Goal: Task Accomplishment & Management: Manage account settings

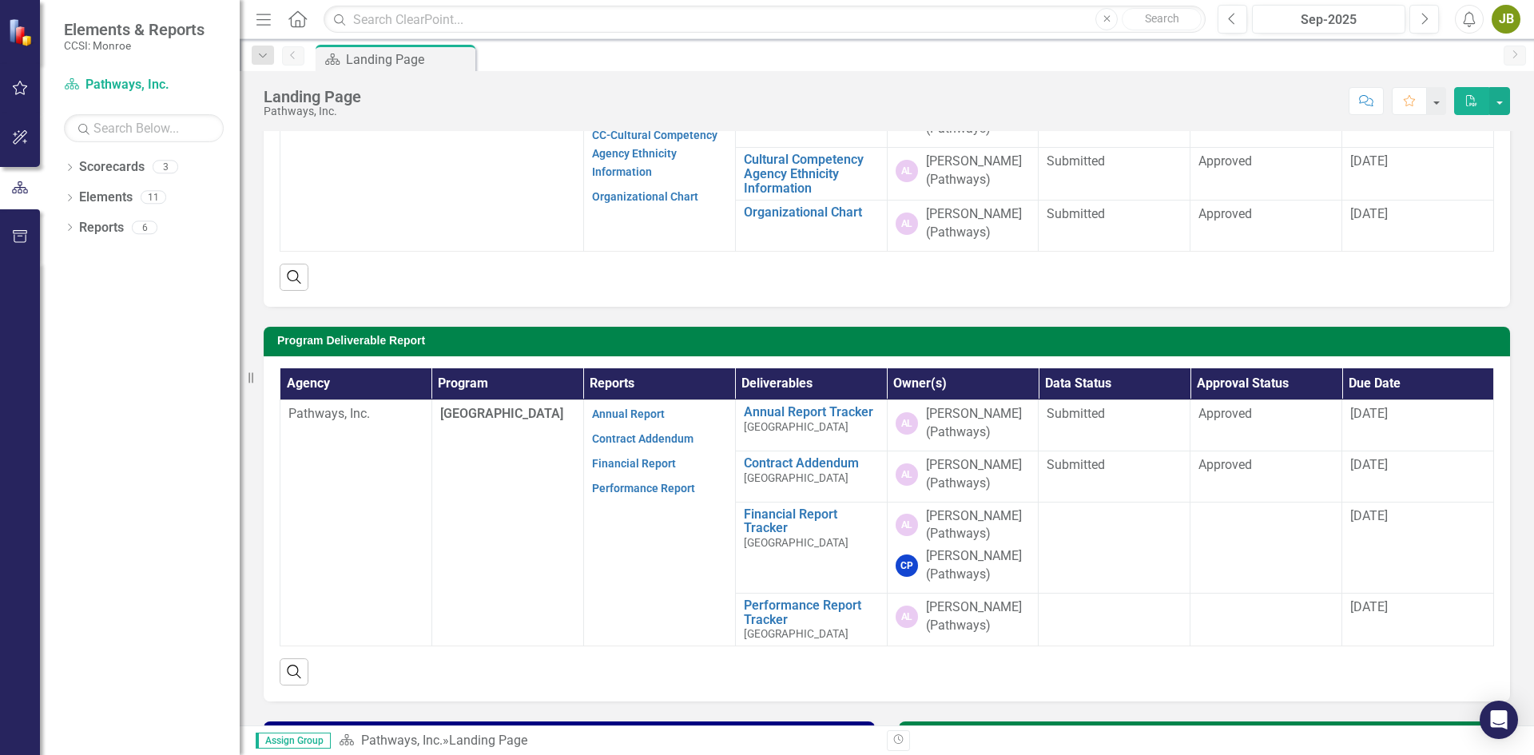
scroll to position [240, 0]
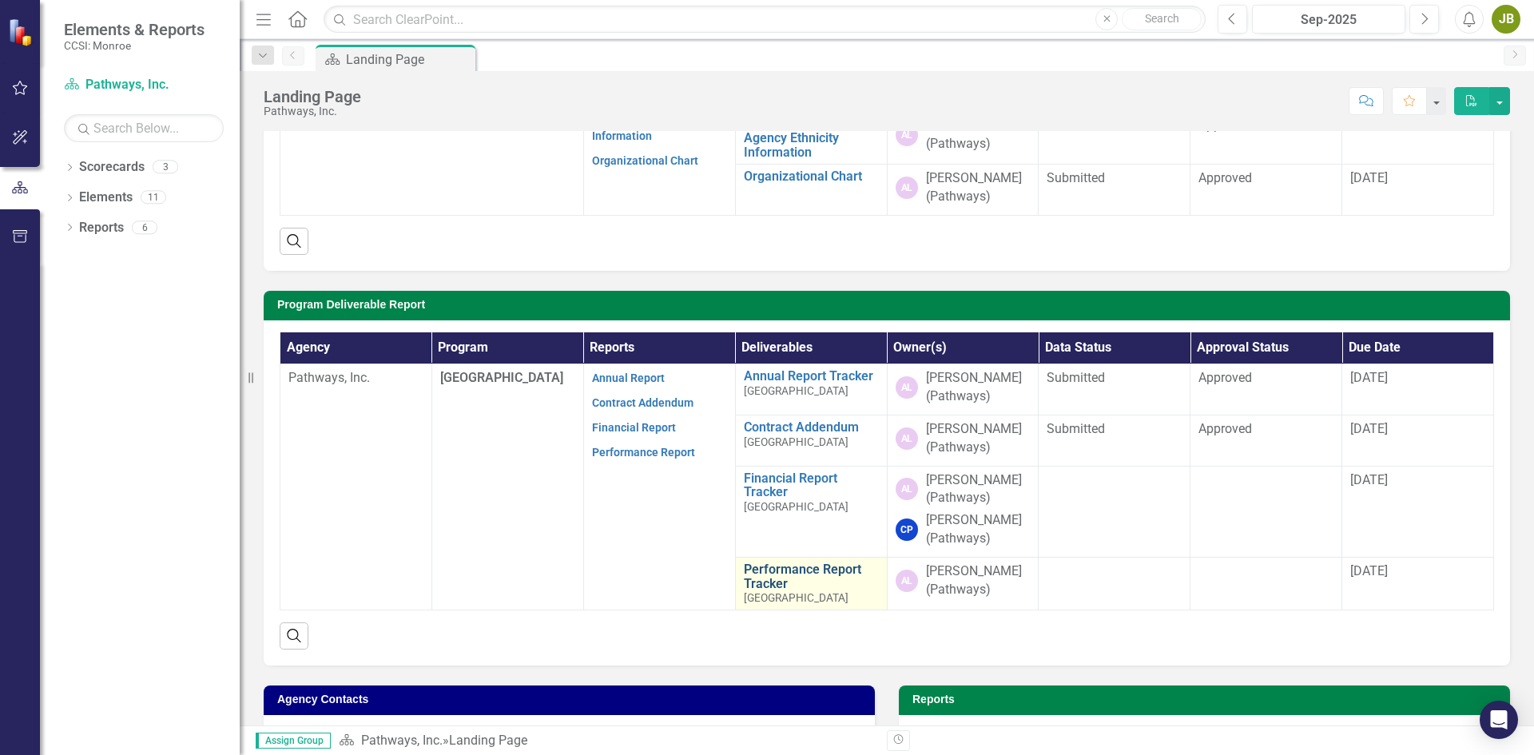
click at [758, 589] on link "Performance Report Tracker" at bounding box center [811, 576] width 135 height 28
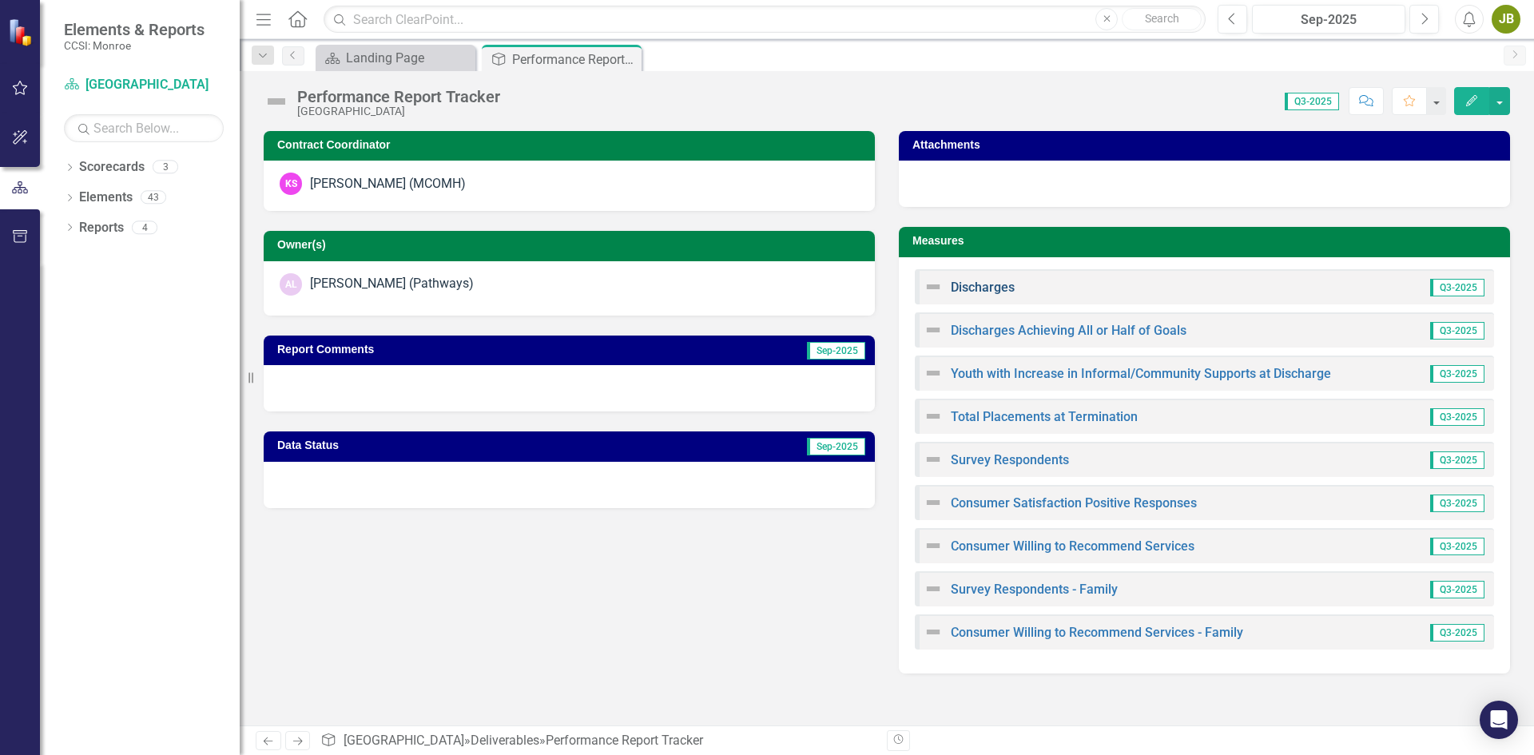
click at [987, 284] on link "Discharges" at bounding box center [983, 287] width 64 height 15
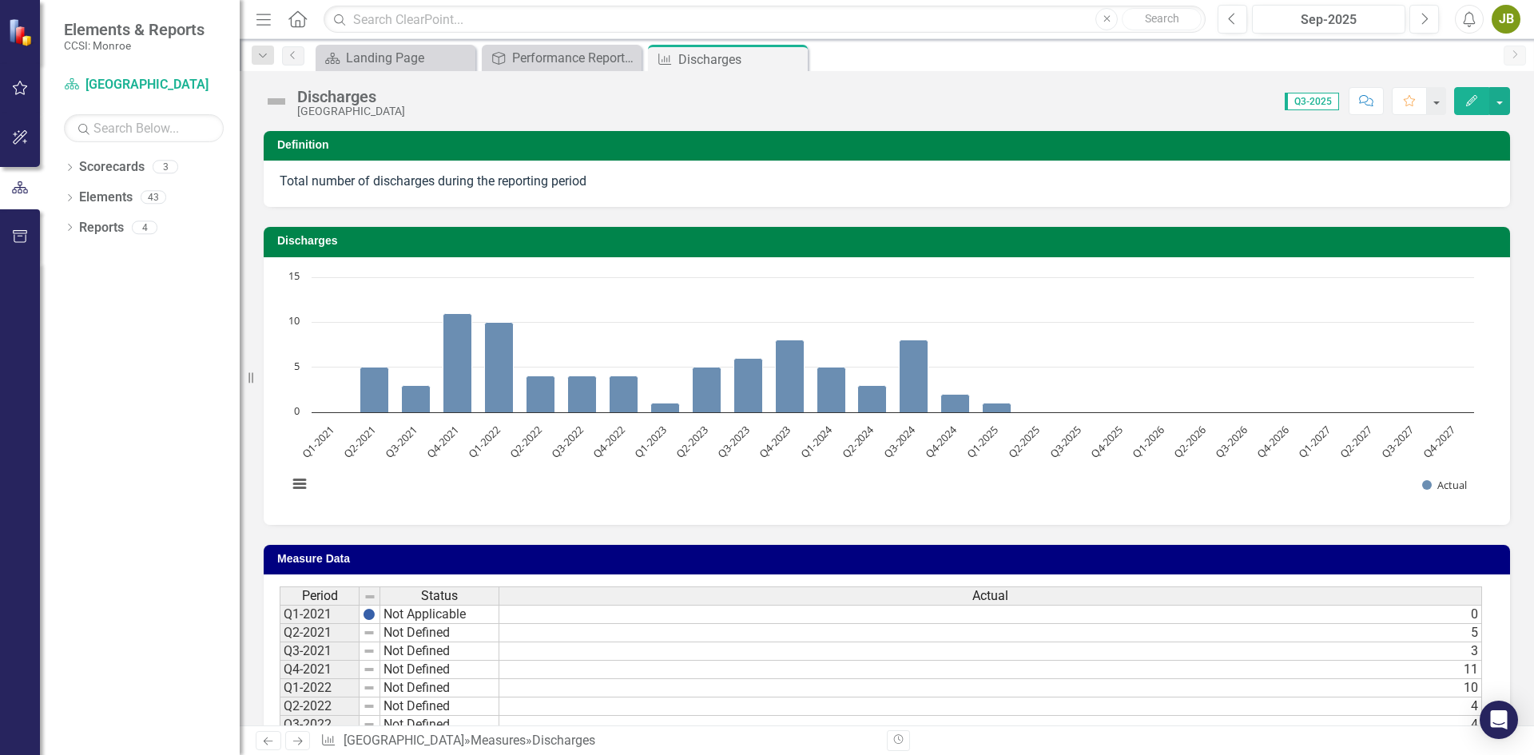
drag, startPoint x: 634, startPoint y: 691, endPoint x: 817, endPoint y: 678, distance: 183.4
click at [634, 691] on td "10" at bounding box center [990, 688] width 983 height 18
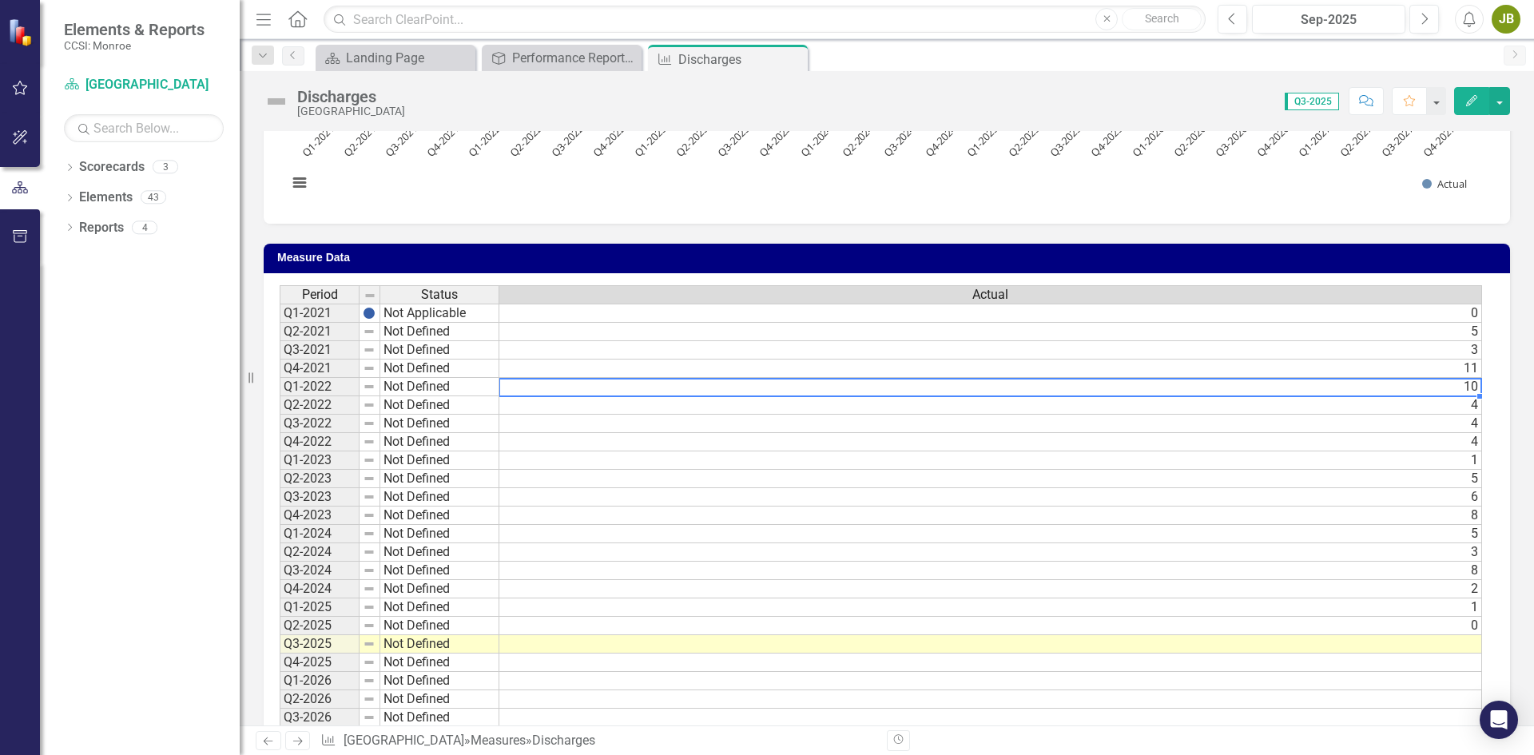
scroll to position [320, 0]
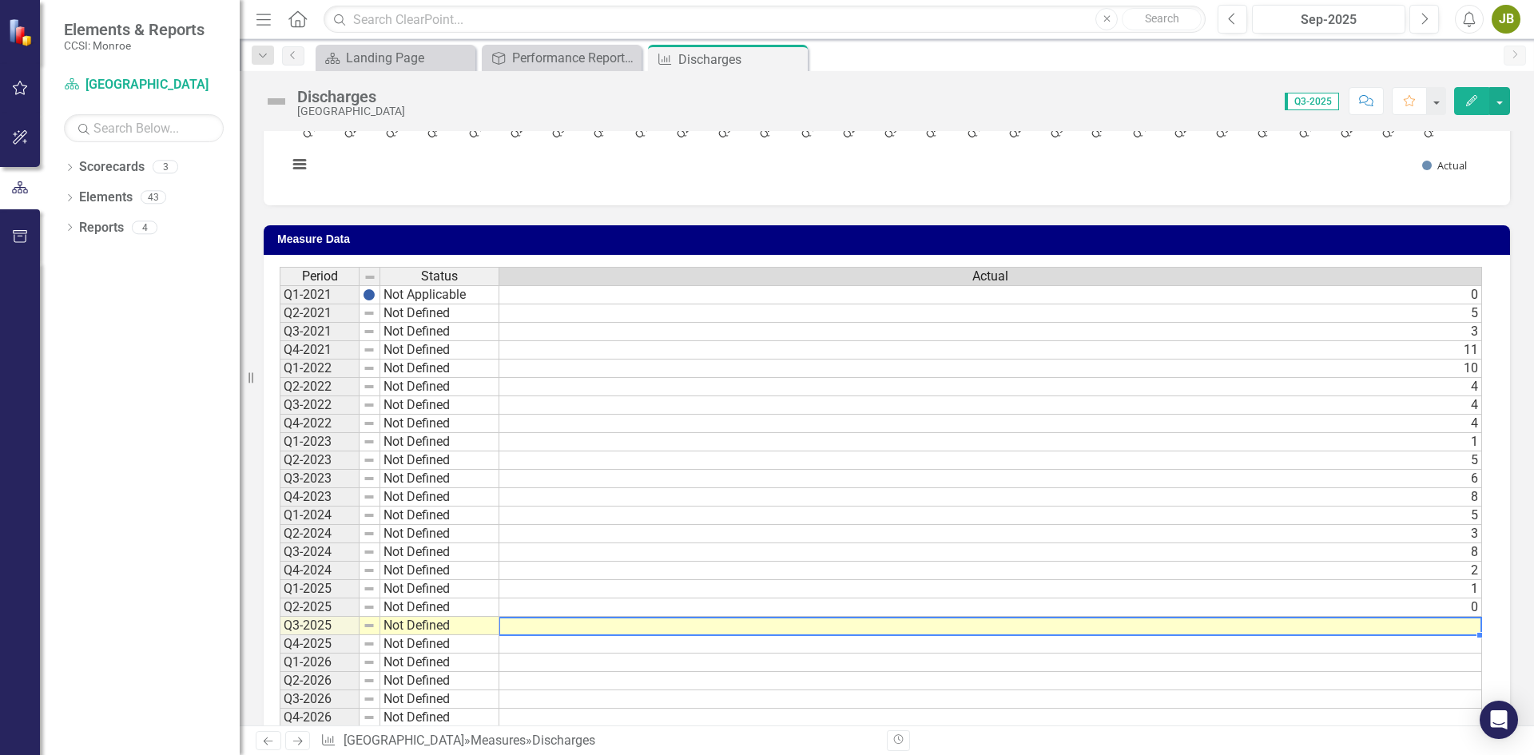
click at [1468, 623] on td at bounding box center [990, 626] width 983 height 18
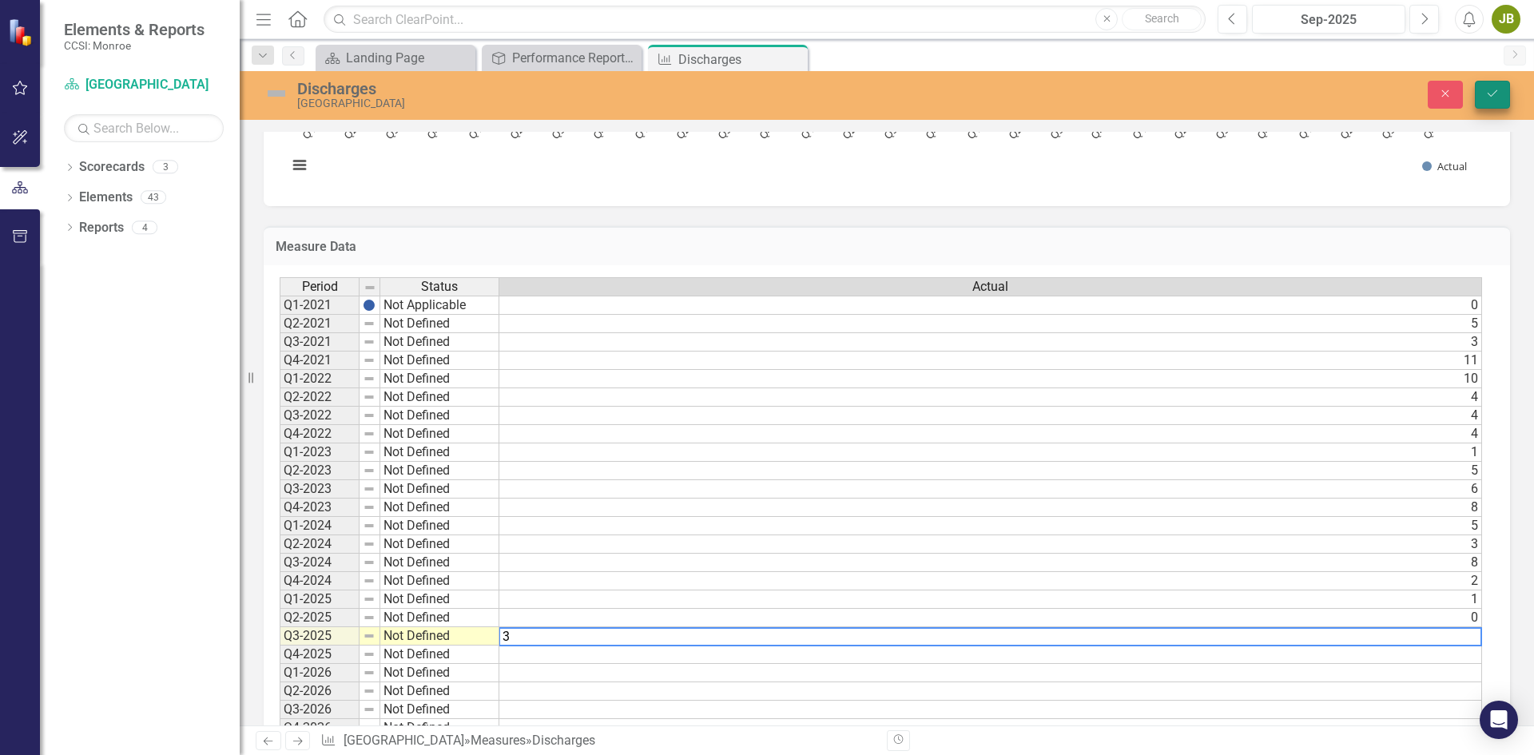
type textarea "3"
click at [1505, 96] on button "Save" at bounding box center [1492, 95] width 35 height 28
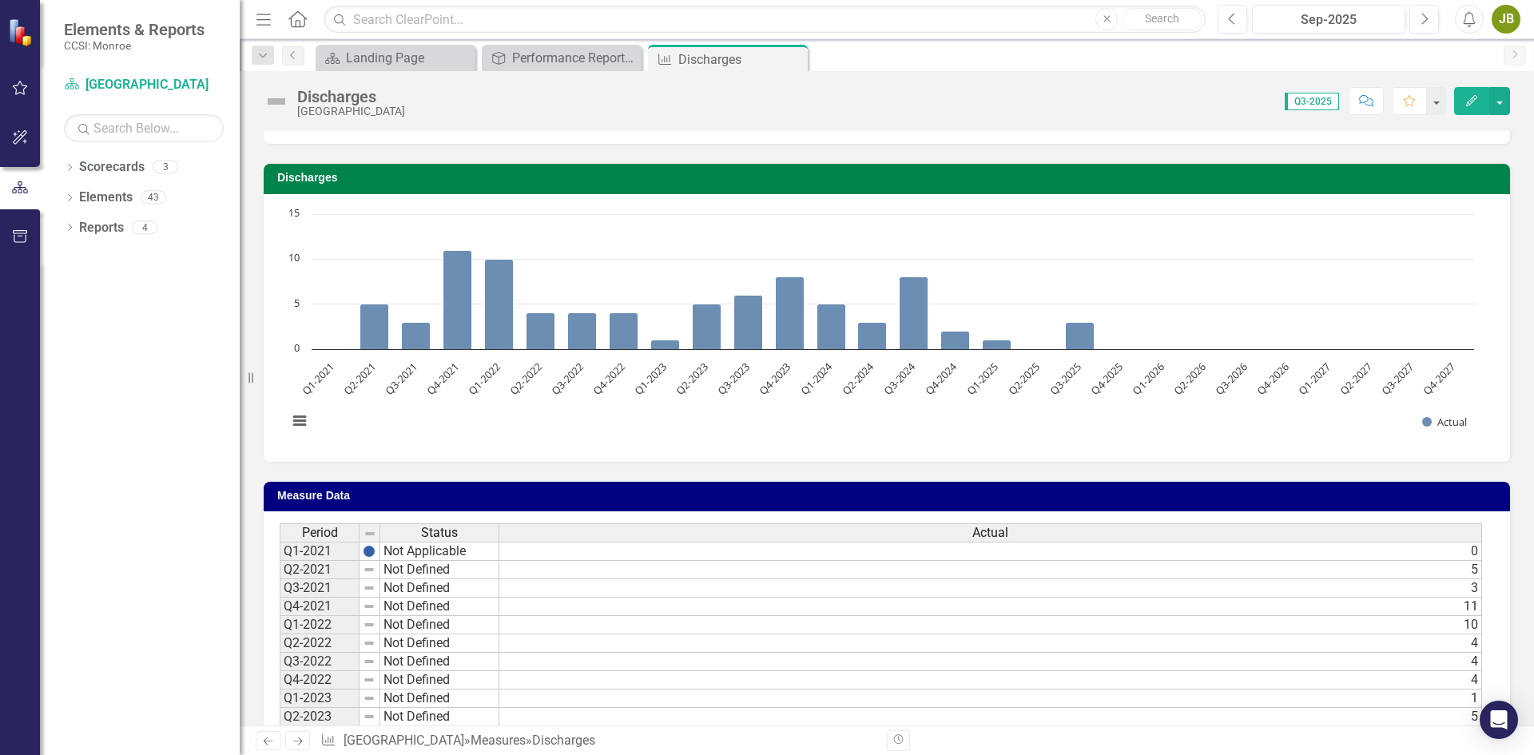
scroll to position [0, 0]
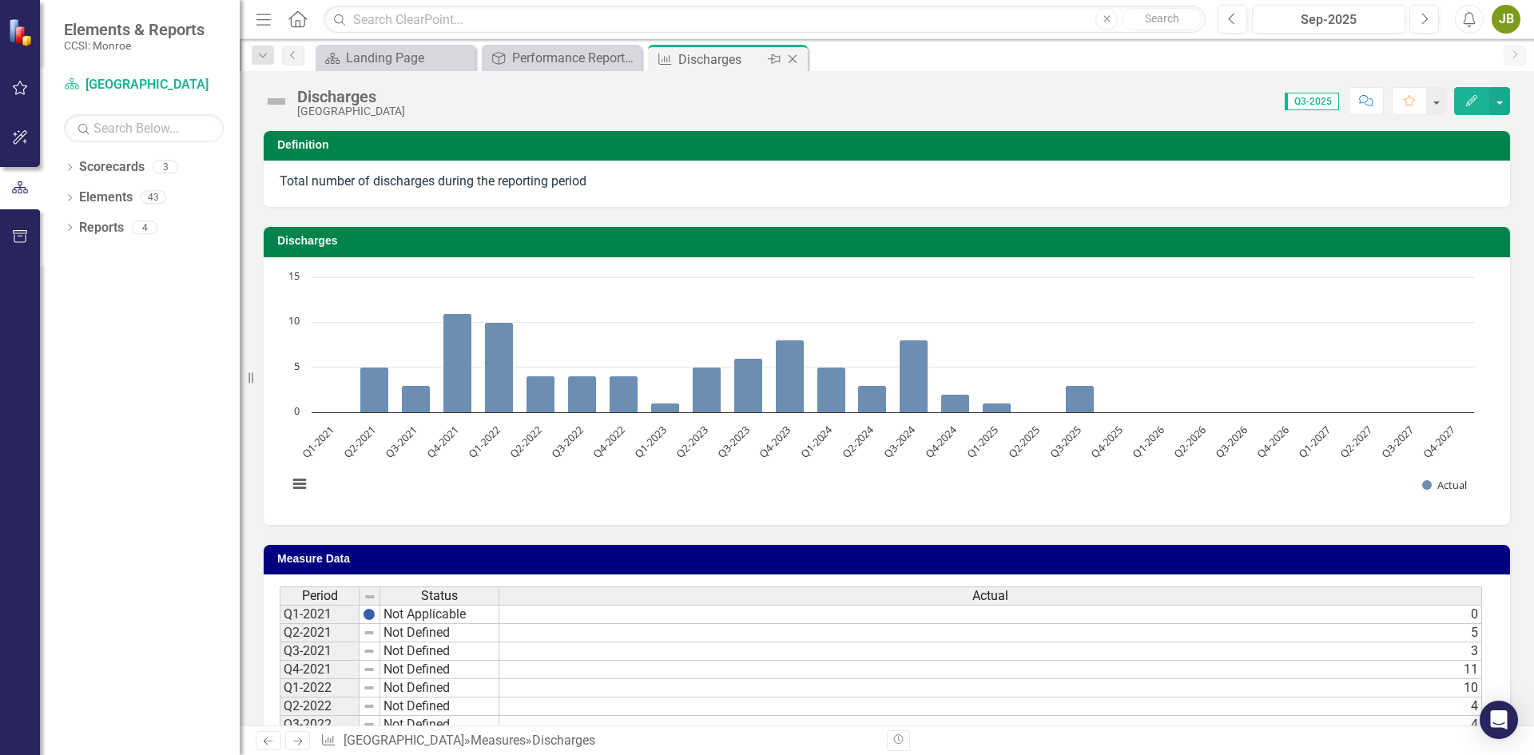
click at [793, 60] on icon "Close" at bounding box center [793, 59] width 16 height 13
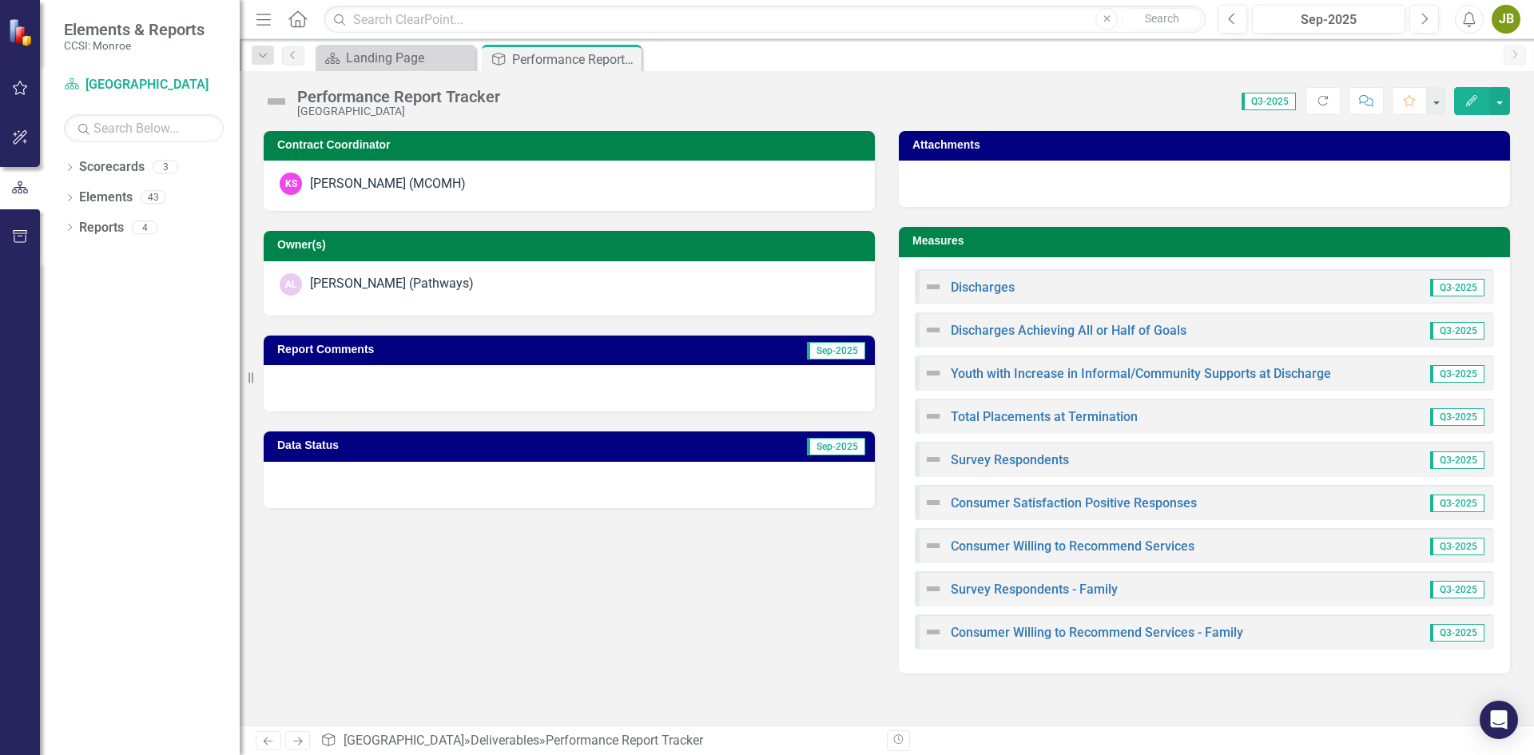
click at [1000, 319] on div "Discharges Achieving All or Half of Goals Q3-2025" at bounding box center [1204, 329] width 579 height 35
click at [1002, 332] on link "Discharges Achieving All or Half of Goals" at bounding box center [1069, 330] width 236 height 15
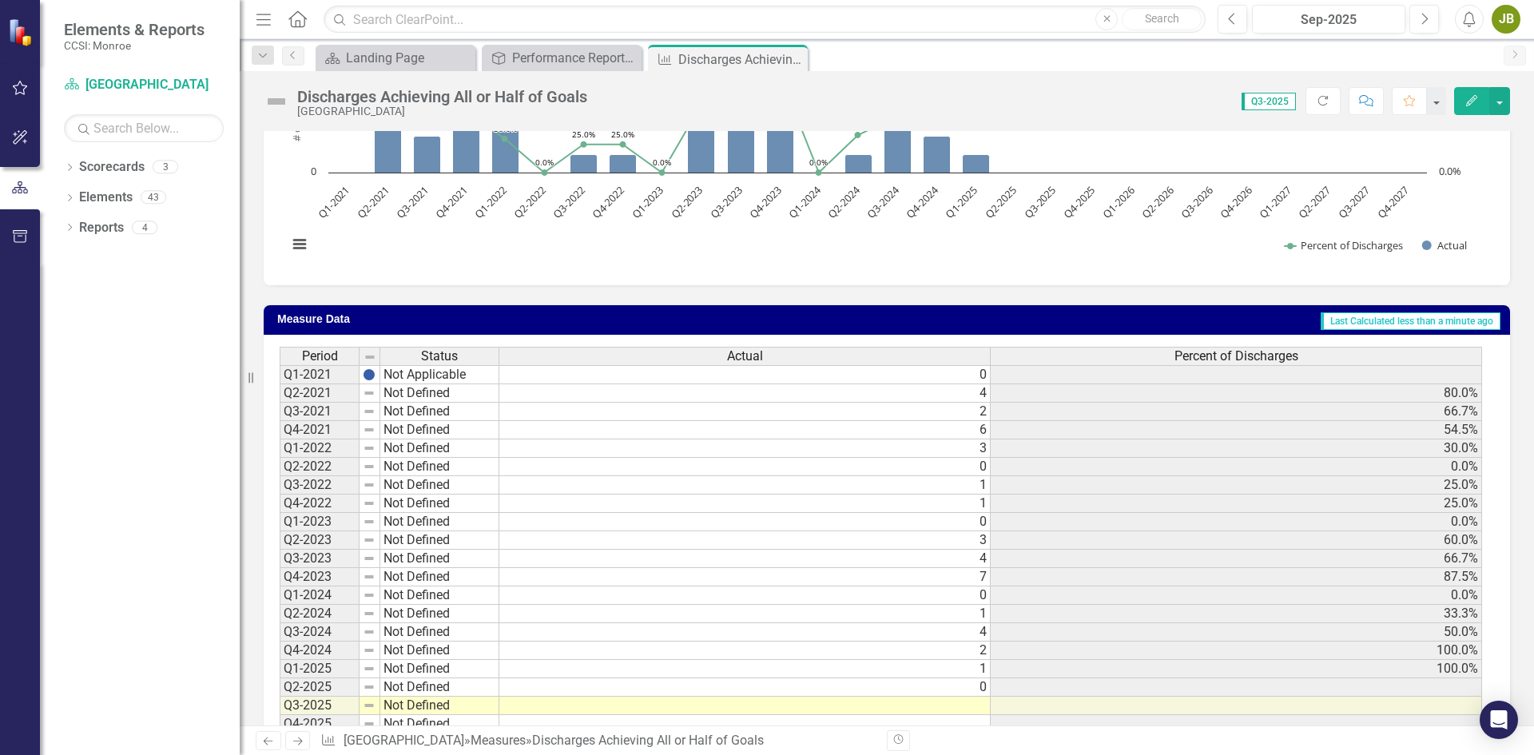
scroll to position [399, 0]
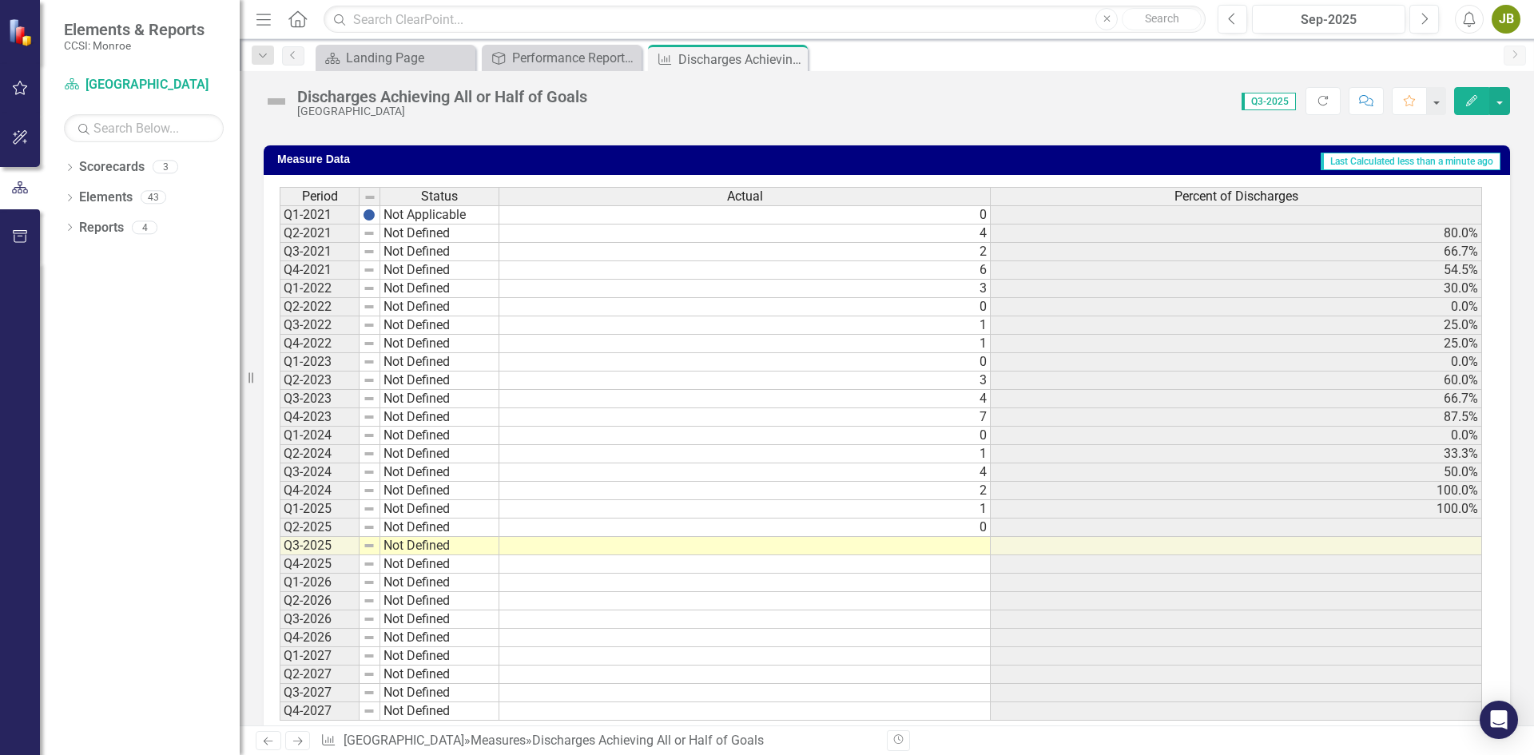
drag, startPoint x: 973, startPoint y: 538, endPoint x: 975, endPoint y: 546, distance: 8.1
click at [973, 542] on td at bounding box center [744, 546] width 491 height 18
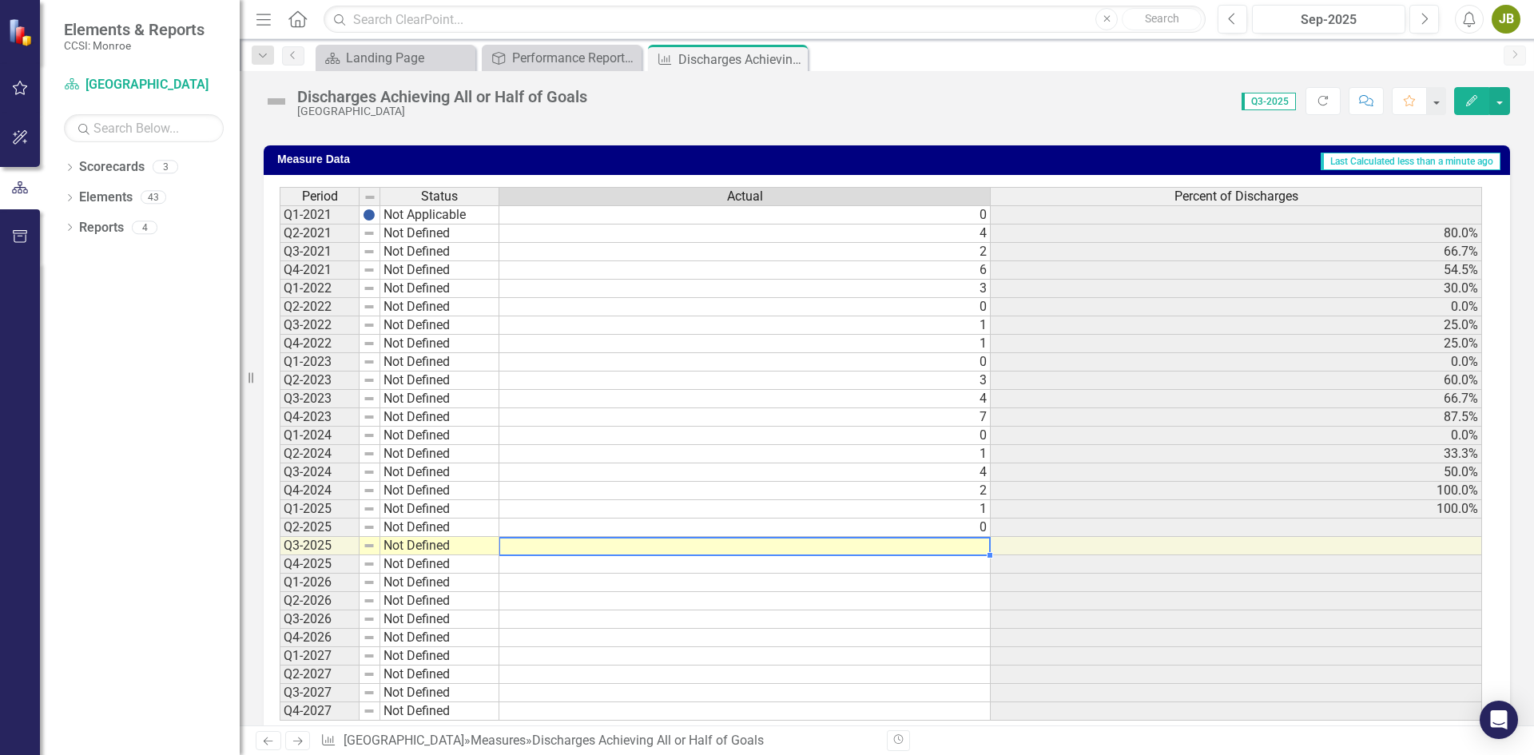
click at [975, 546] on td at bounding box center [744, 546] width 491 height 18
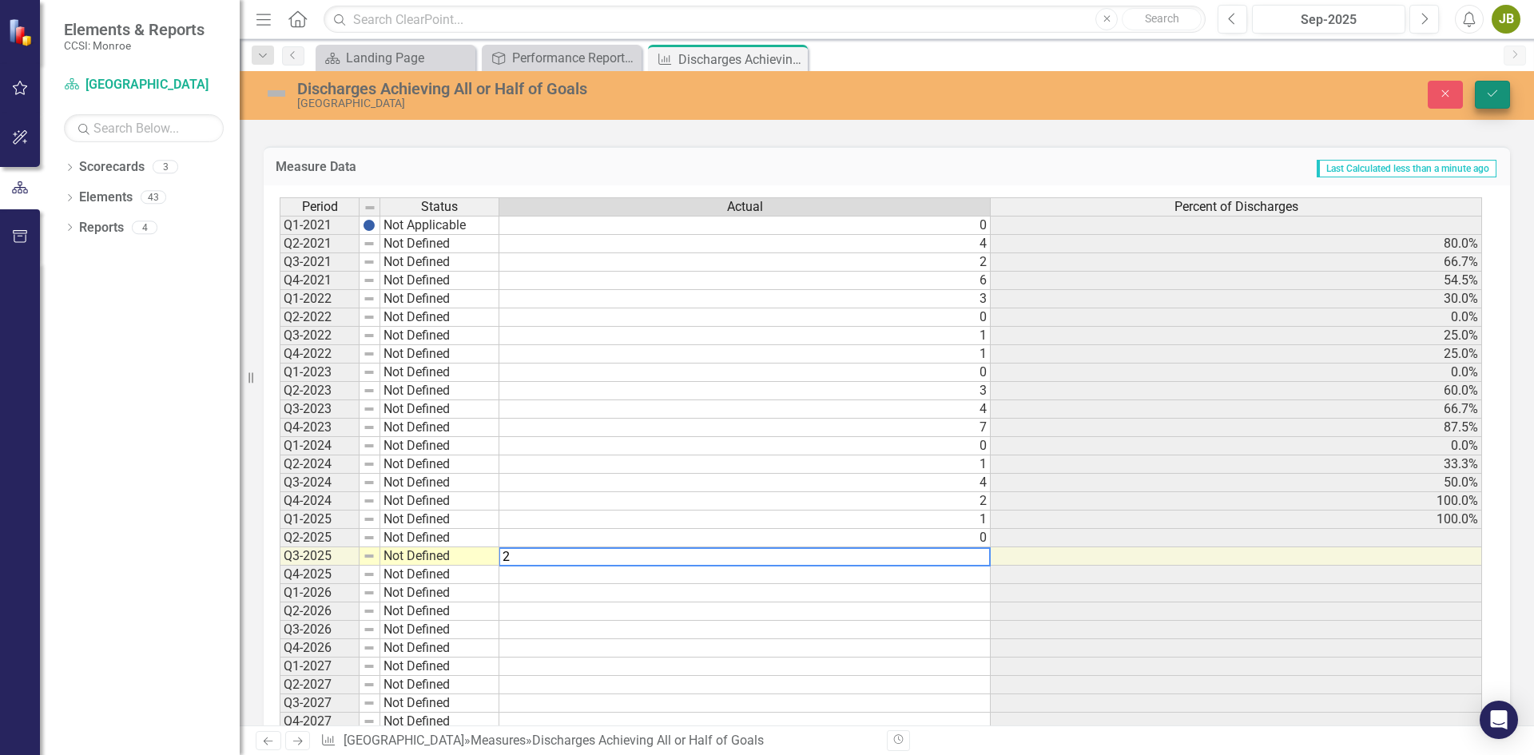
type textarea "2"
click at [1507, 94] on button "Save" at bounding box center [1492, 95] width 35 height 28
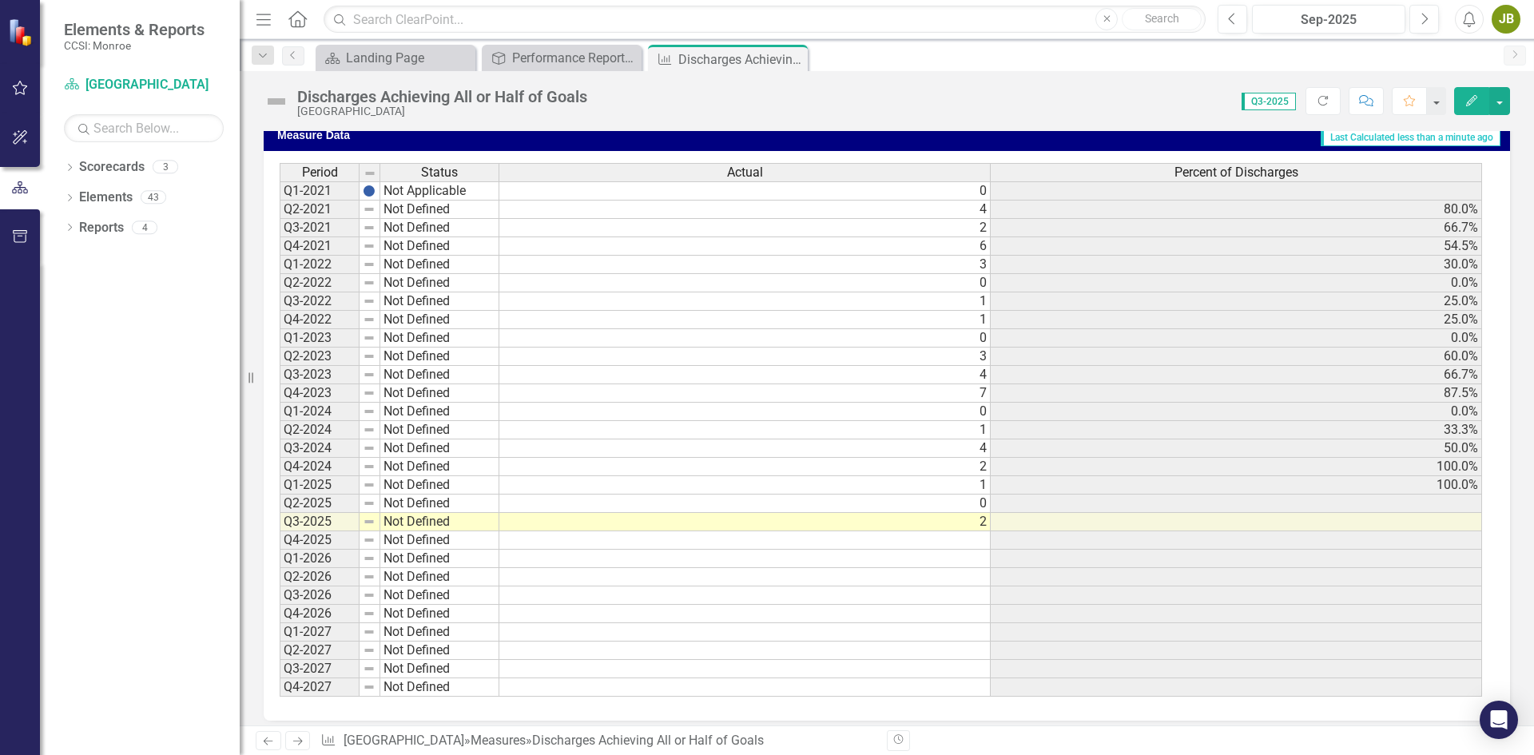
scroll to position [435, 0]
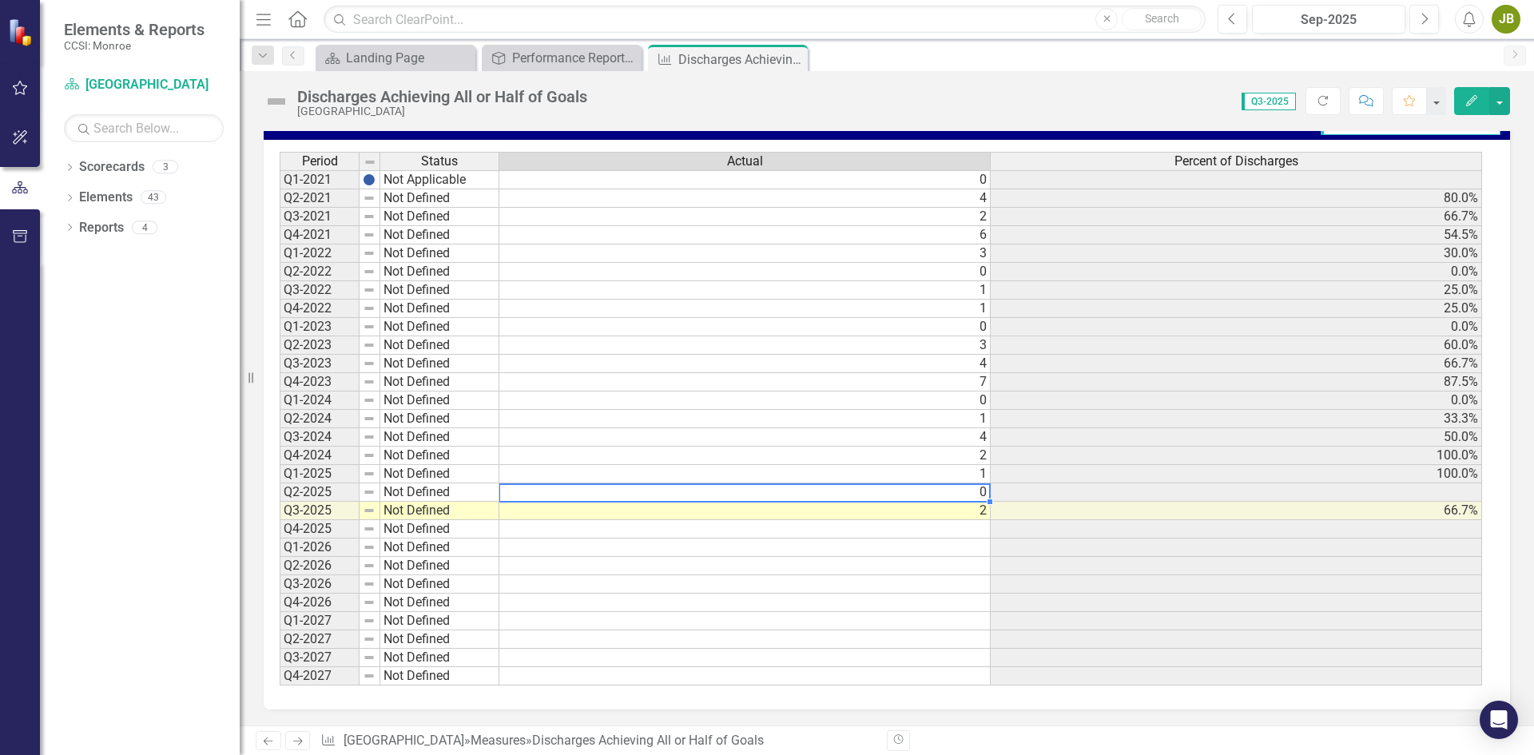
click at [967, 489] on td "0" at bounding box center [744, 492] width 491 height 18
click at [280, 484] on div "Period Status Actual Percent of Discharges Q1-2021 Not Applicable 0 Q2-2021 Not…" at bounding box center [280, 419] width 0 height 534
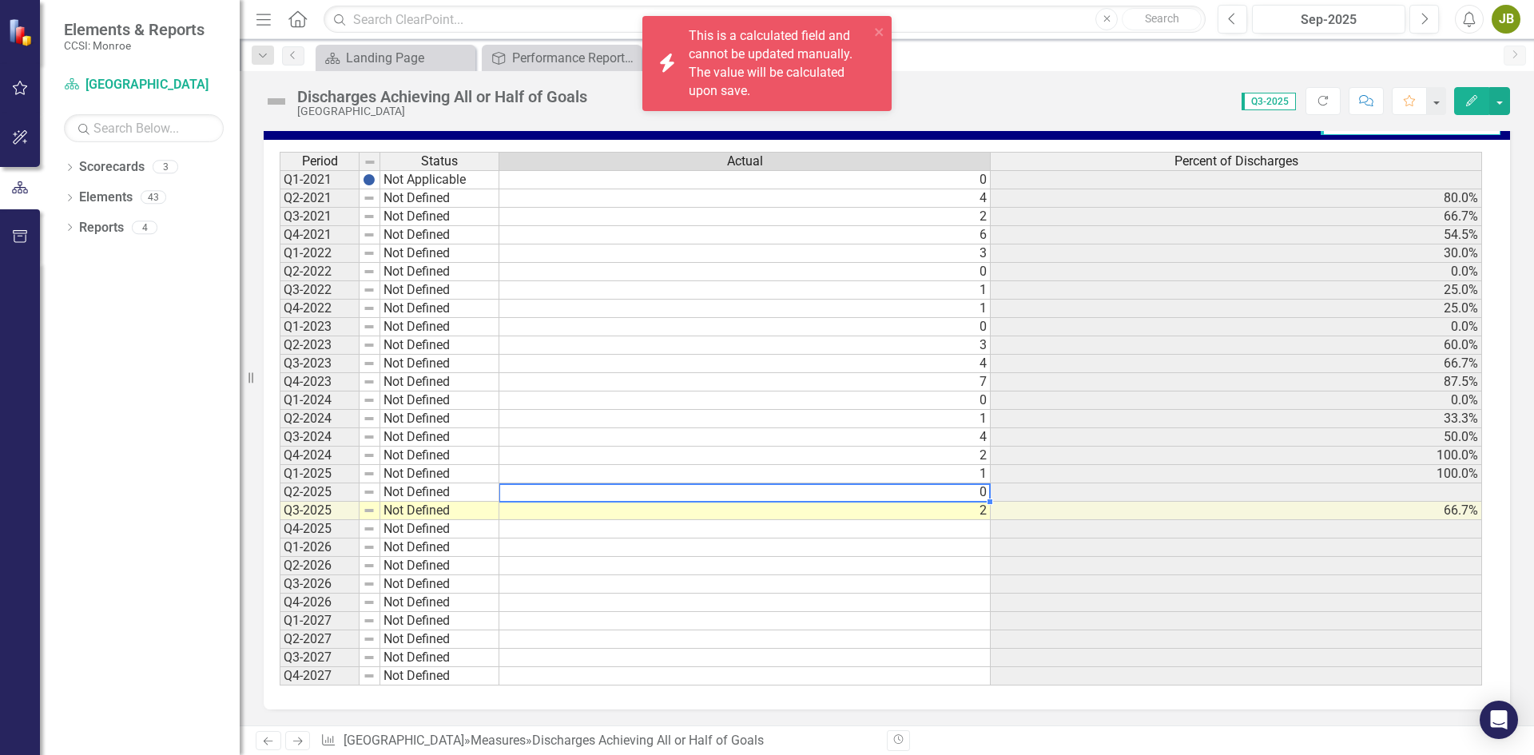
click at [945, 487] on td "0" at bounding box center [744, 492] width 491 height 18
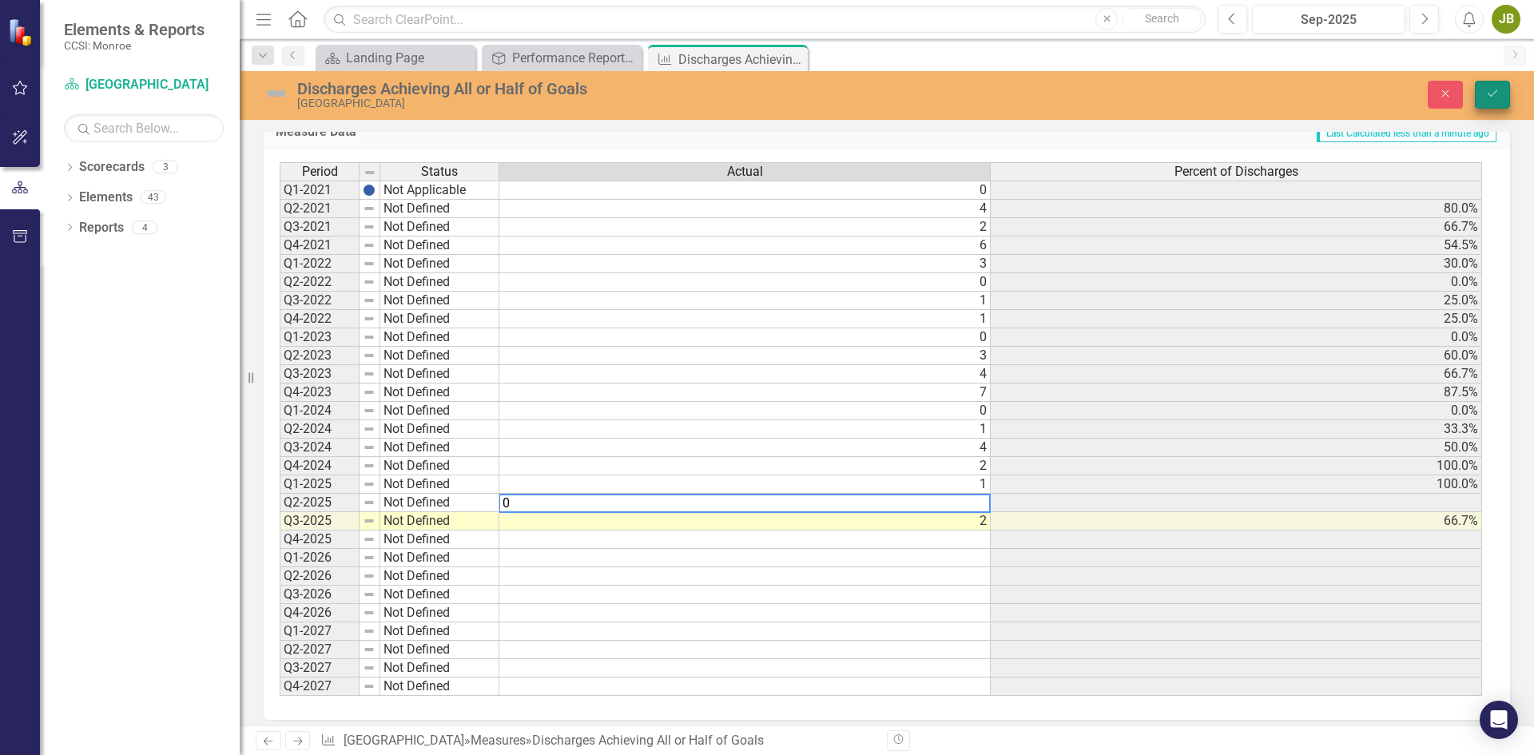
type textarea "0"
click at [1481, 88] on button "Save" at bounding box center [1492, 95] width 35 height 28
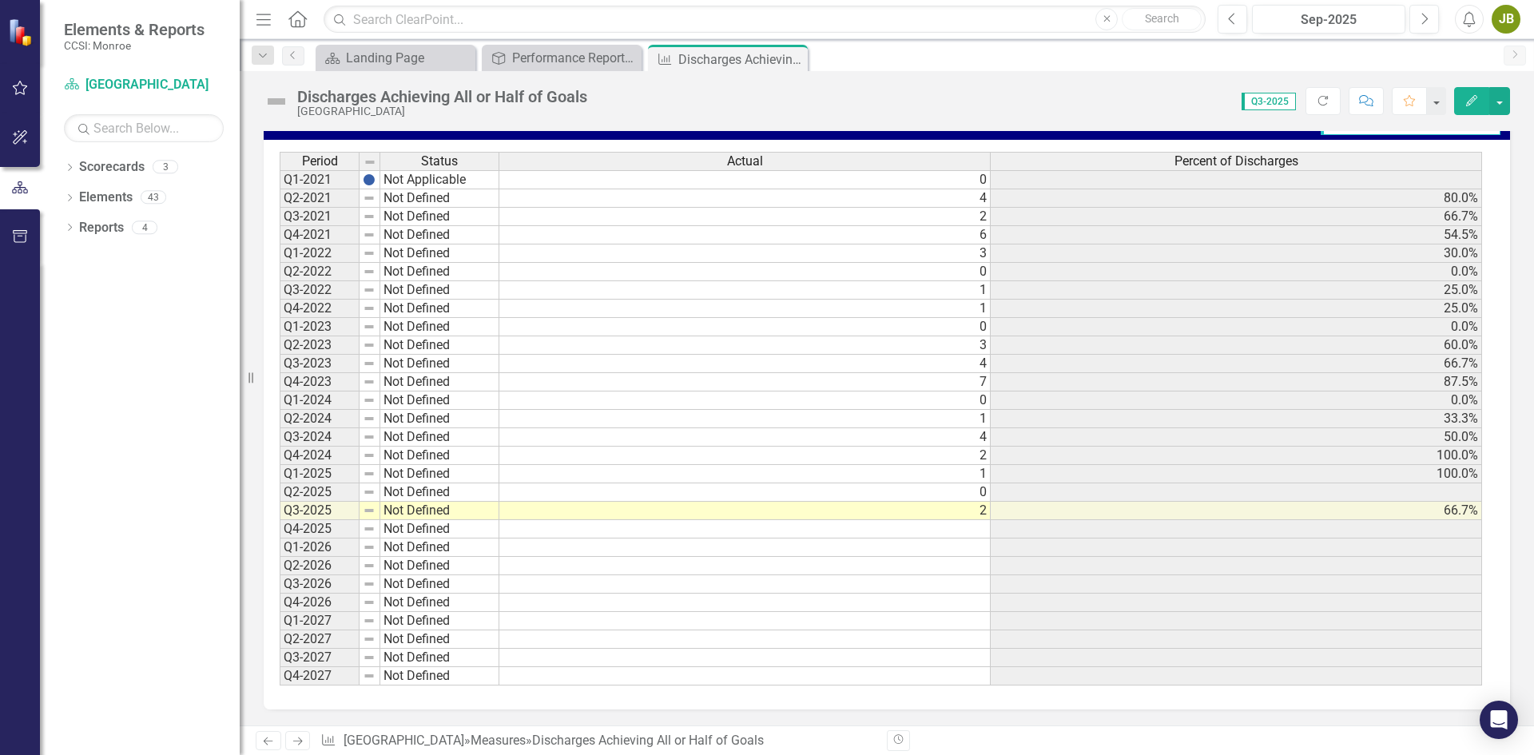
click at [963, 598] on td at bounding box center [744, 603] width 491 height 18
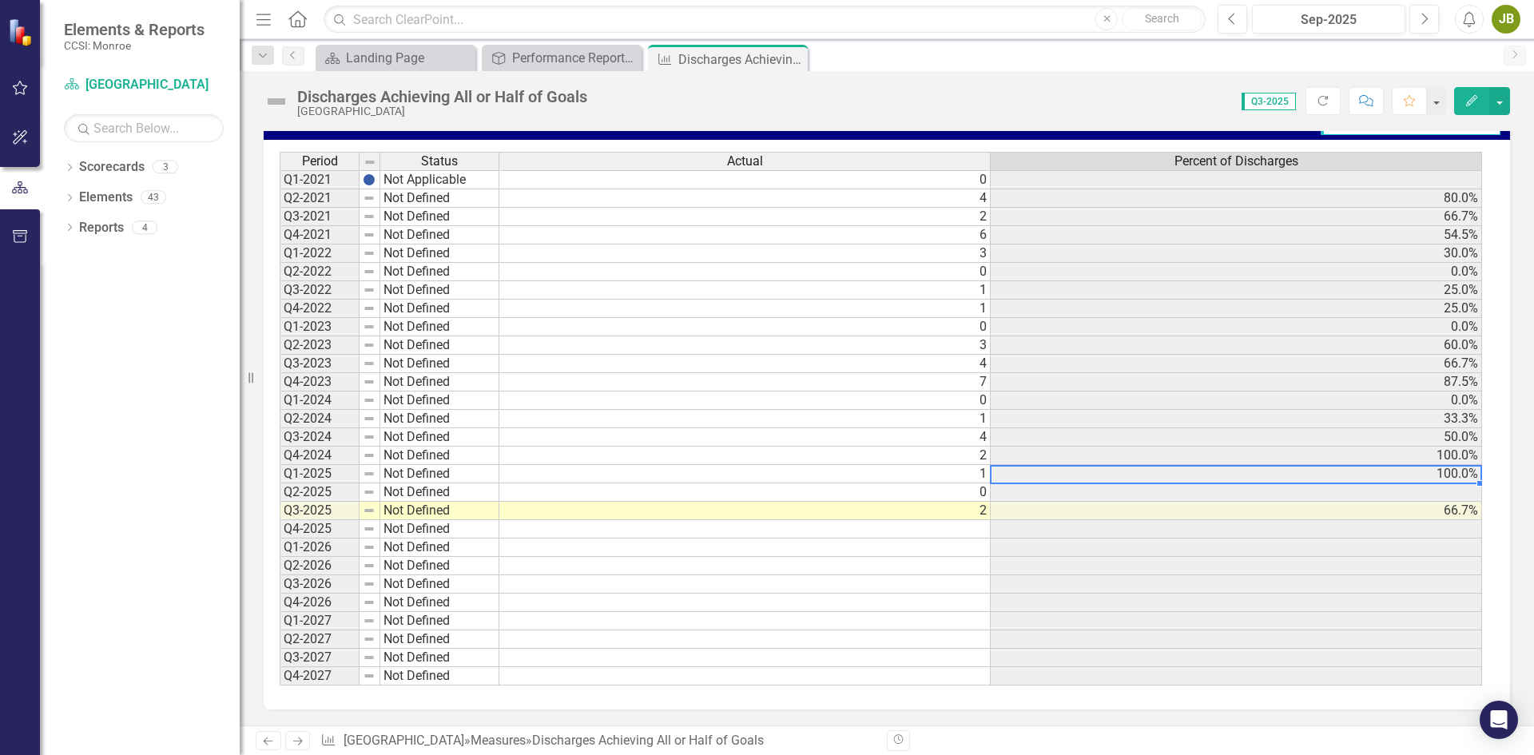
click at [280, 483] on div "Period Status Actual Percent of Discharges Q1-2021 Not Applicable 0 Q2-2021 Not…" at bounding box center [280, 419] width 0 height 534
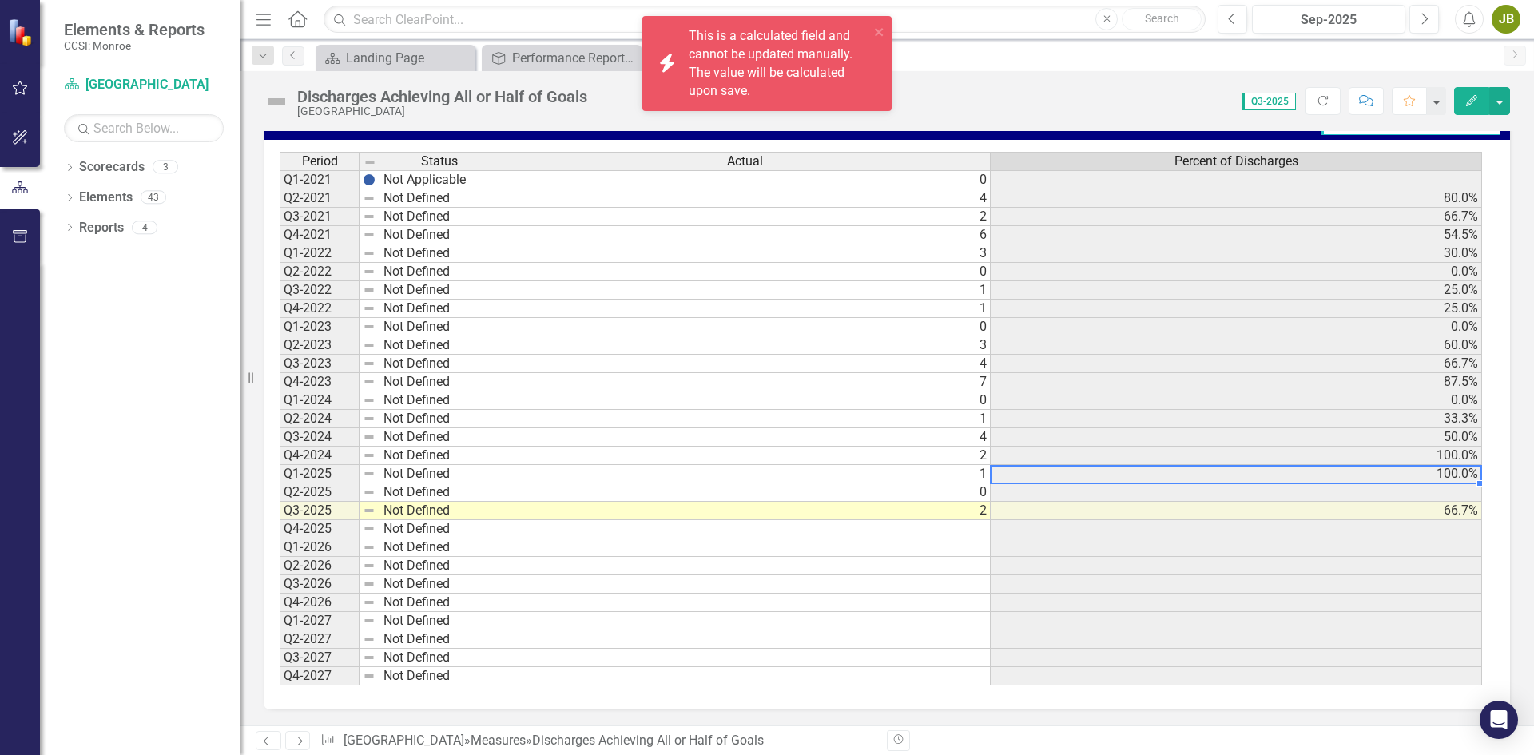
click at [1432, 497] on td at bounding box center [1236, 492] width 491 height 18
click at [586, 54] on div "Performance Report Tracker" at bounding box center [564, 58] width 105 height 20
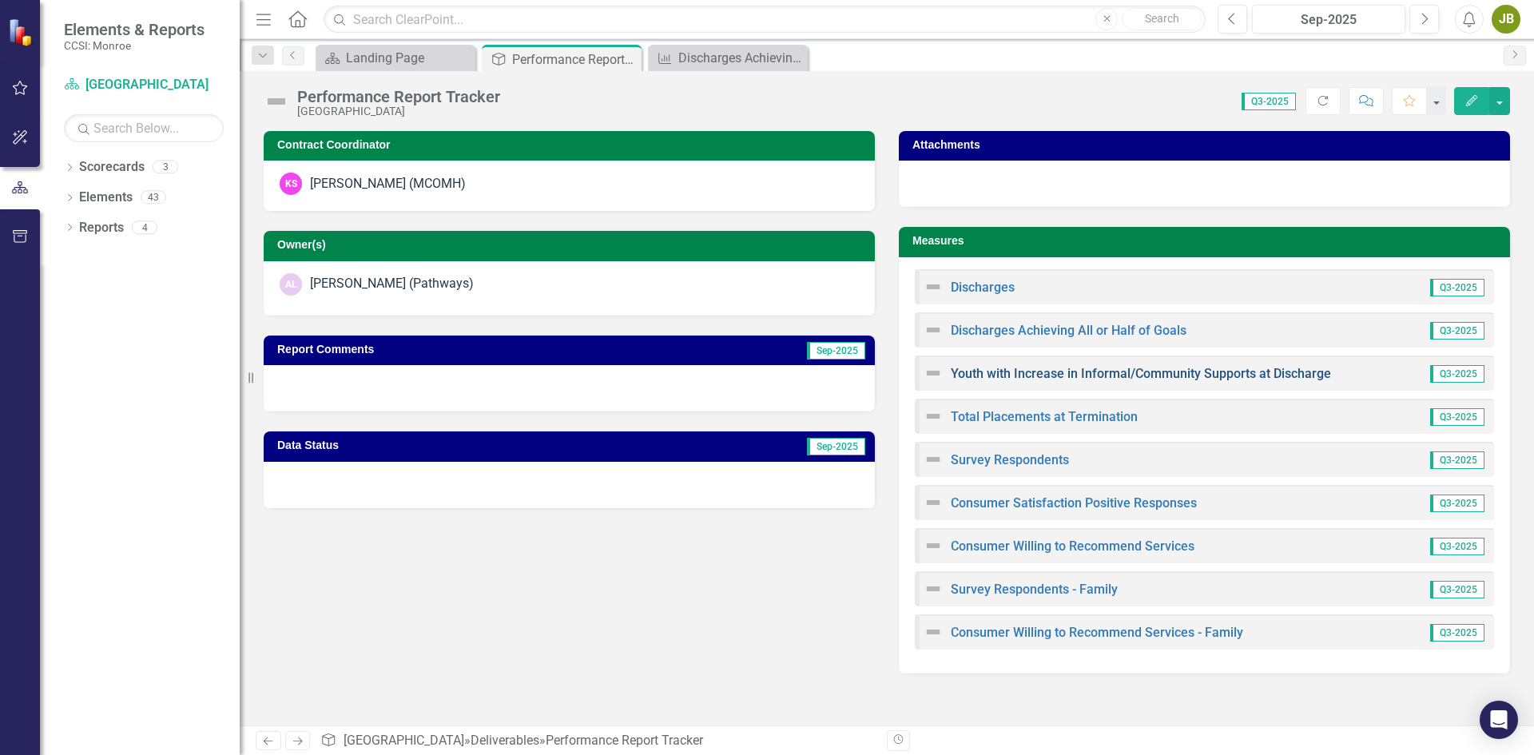
click at [1051, 371] on link "Youth with Increase in Informal/Community Supports at Discharge" at bounding box center [1141, 373] width 380 height 15
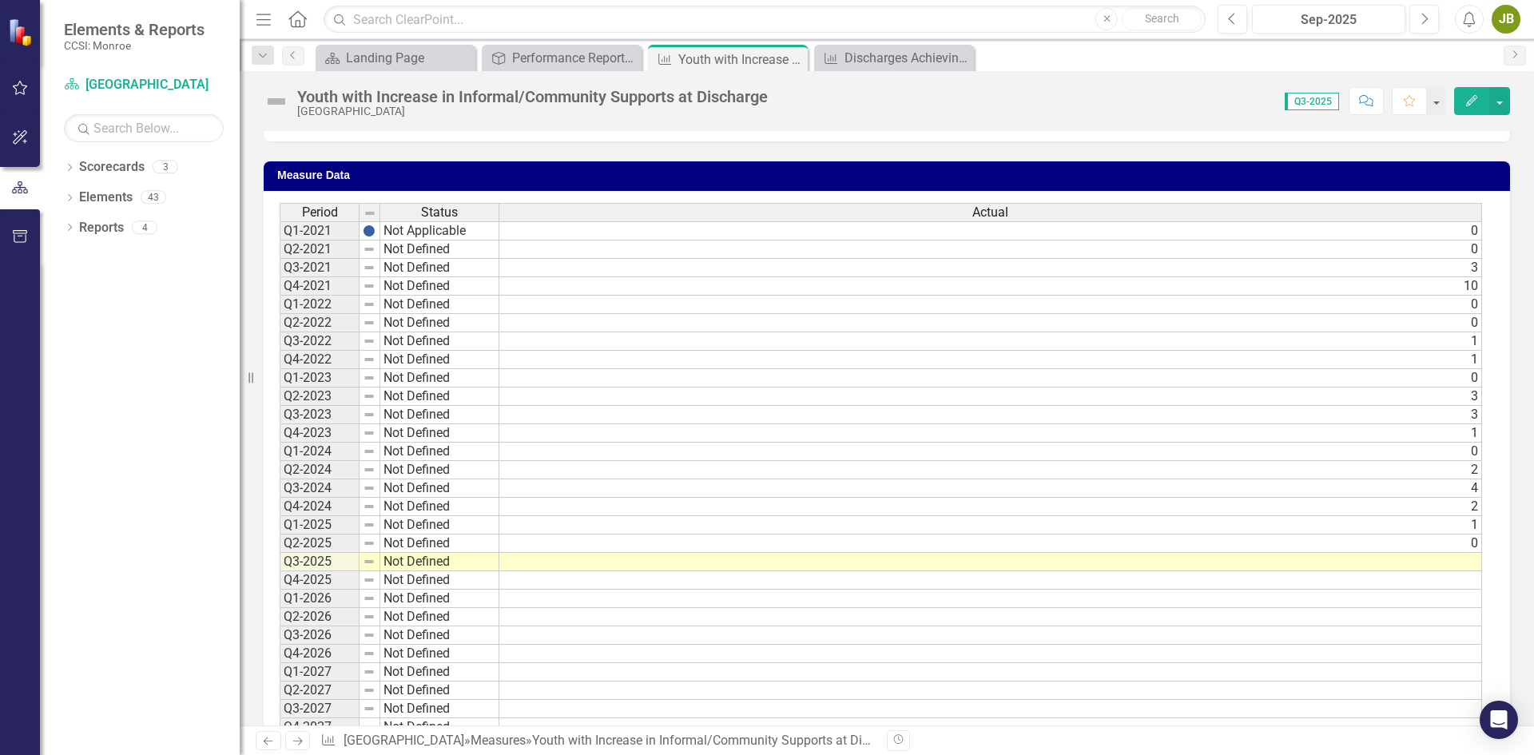
scroll to position [399, 0]
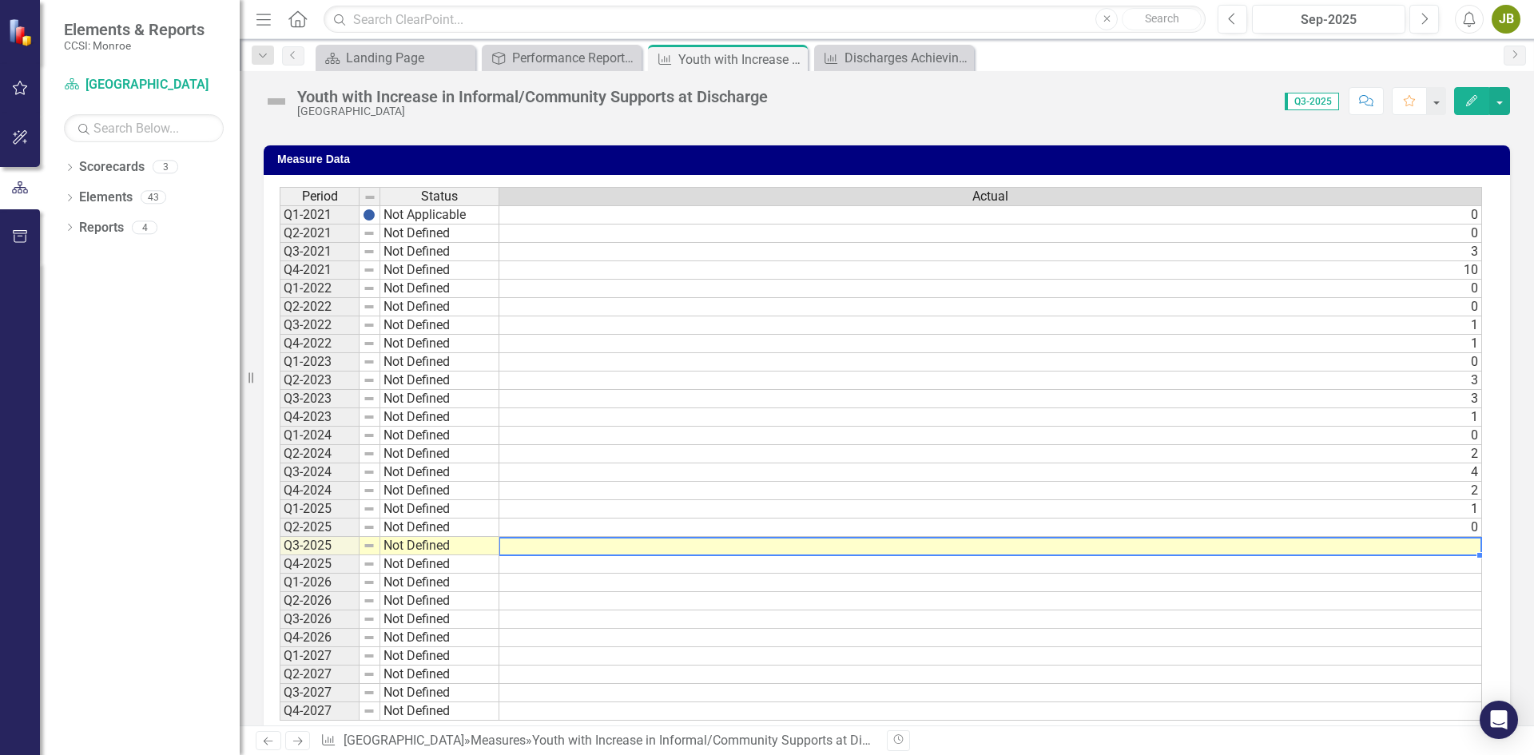
click at [1464, 540] on td at bounding box center [990, 546] width 983 height 18
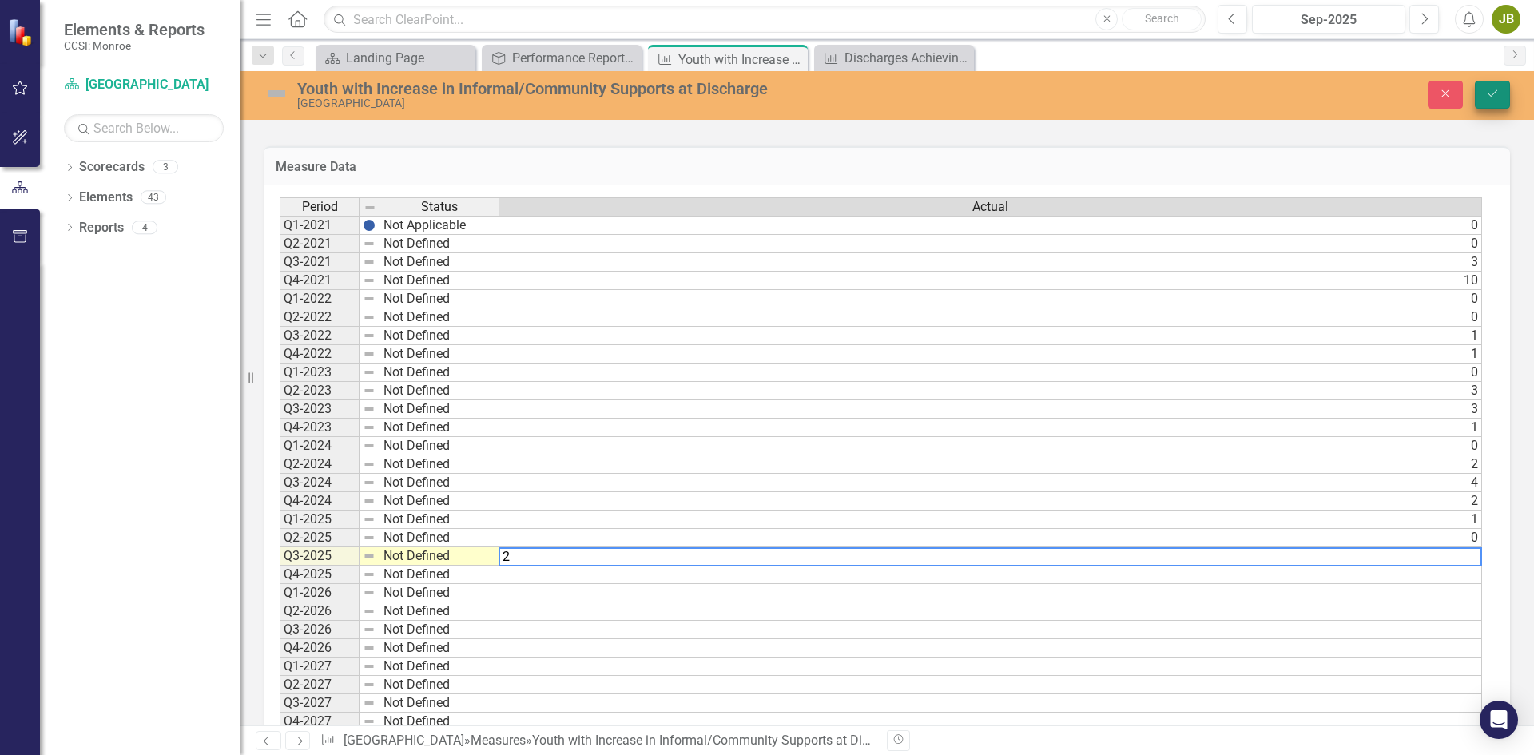
type textarea "2"
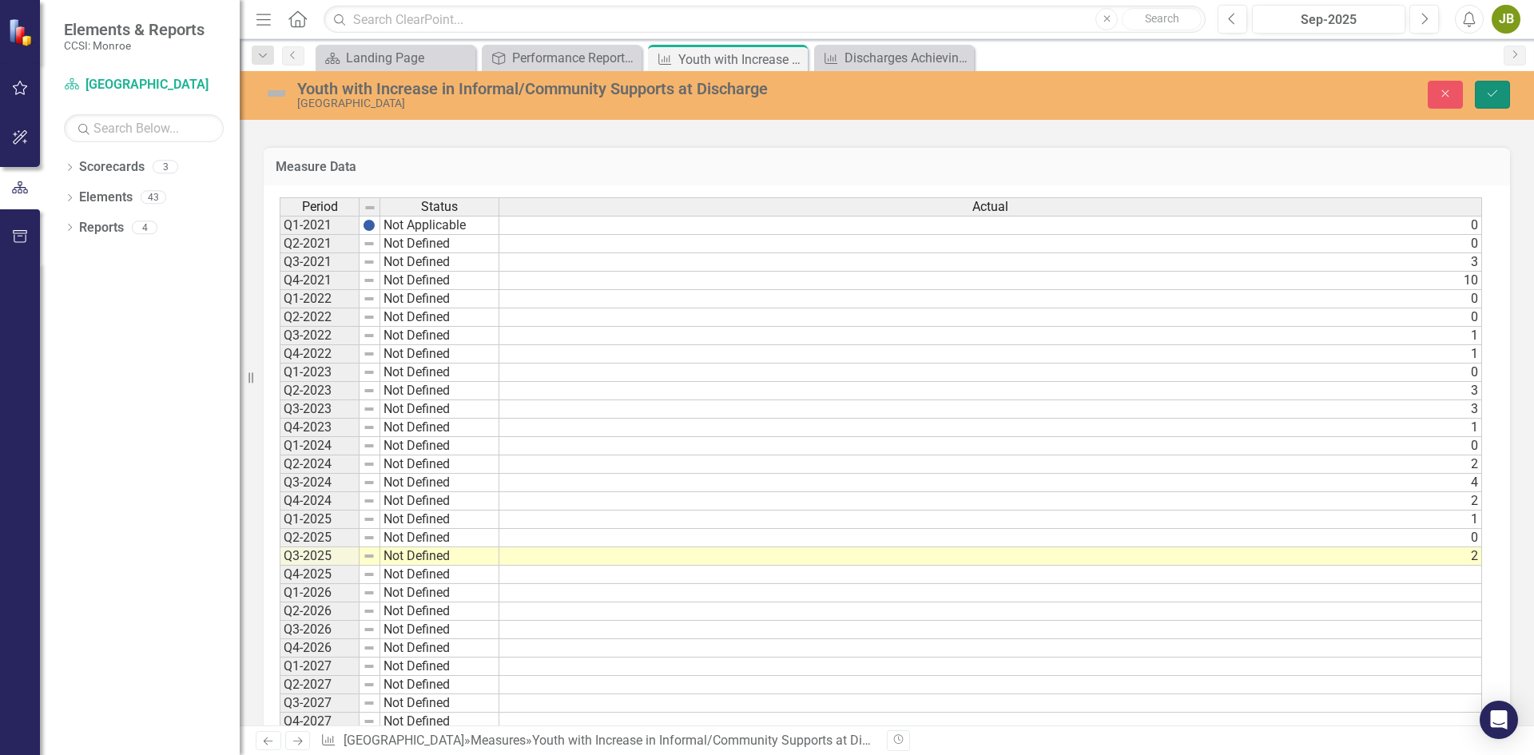
click at [1484, 85] on button "Save" at bounding box center [1492, 95] width 35 height 28
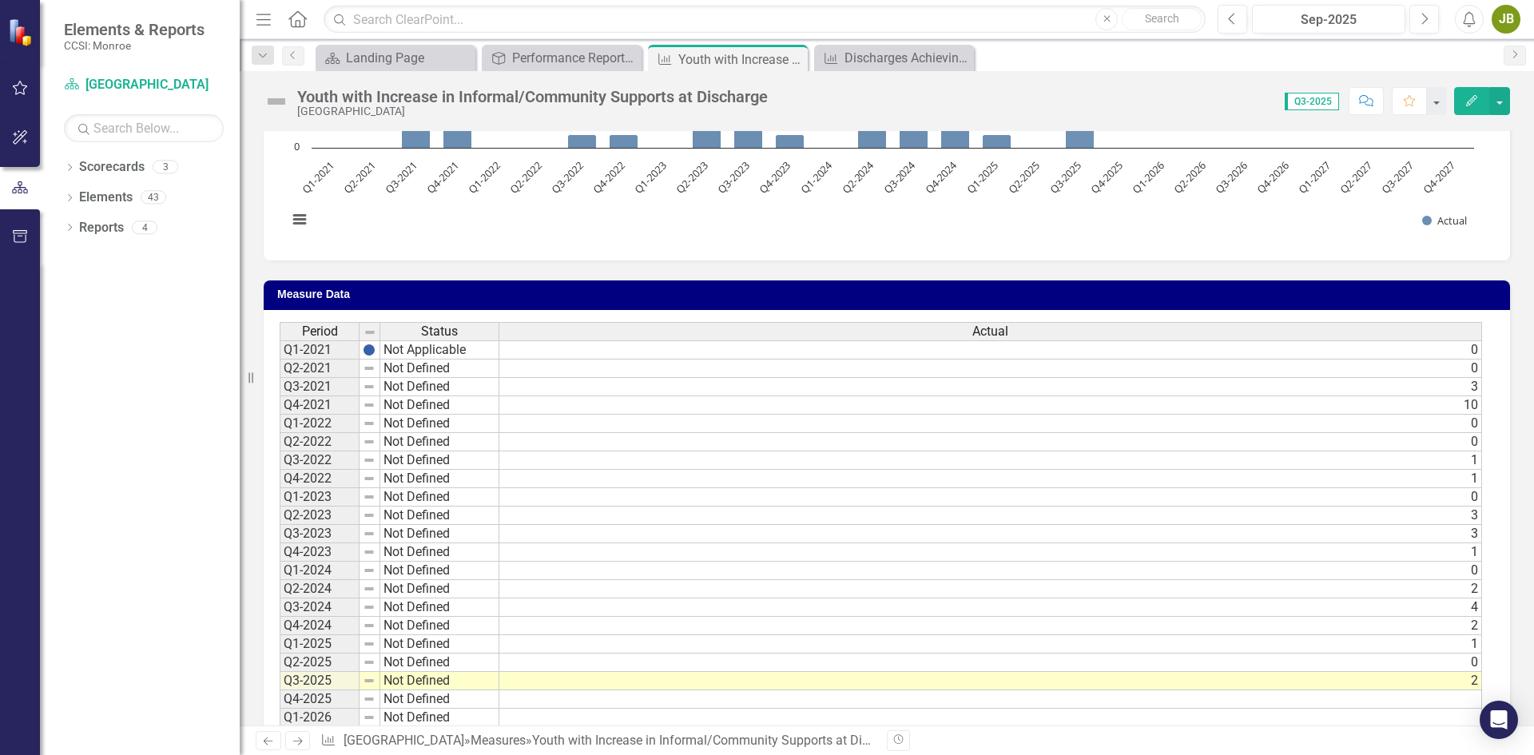
scroll to position [320, 0]
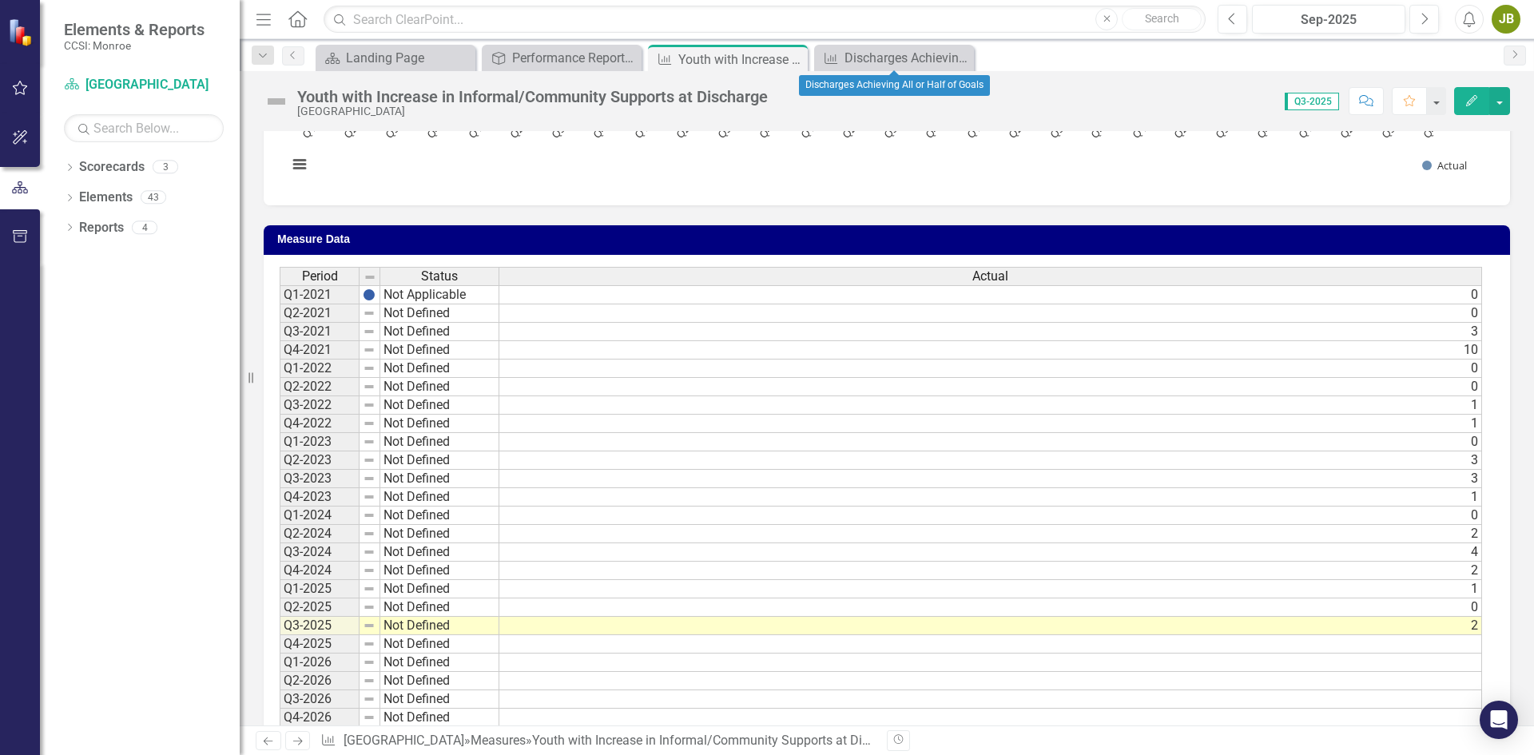
drag, startPoint x: 960, startPoint y: 59, endPoint x: 850, endPoint y: 74, distance: 111.3
click at [0, 0] on icon "Close" at bounding box center [0, 0] width 0 height 0
click at [790, 58] on icon "Close" at bounding box center [793, 59] width 16 height 13
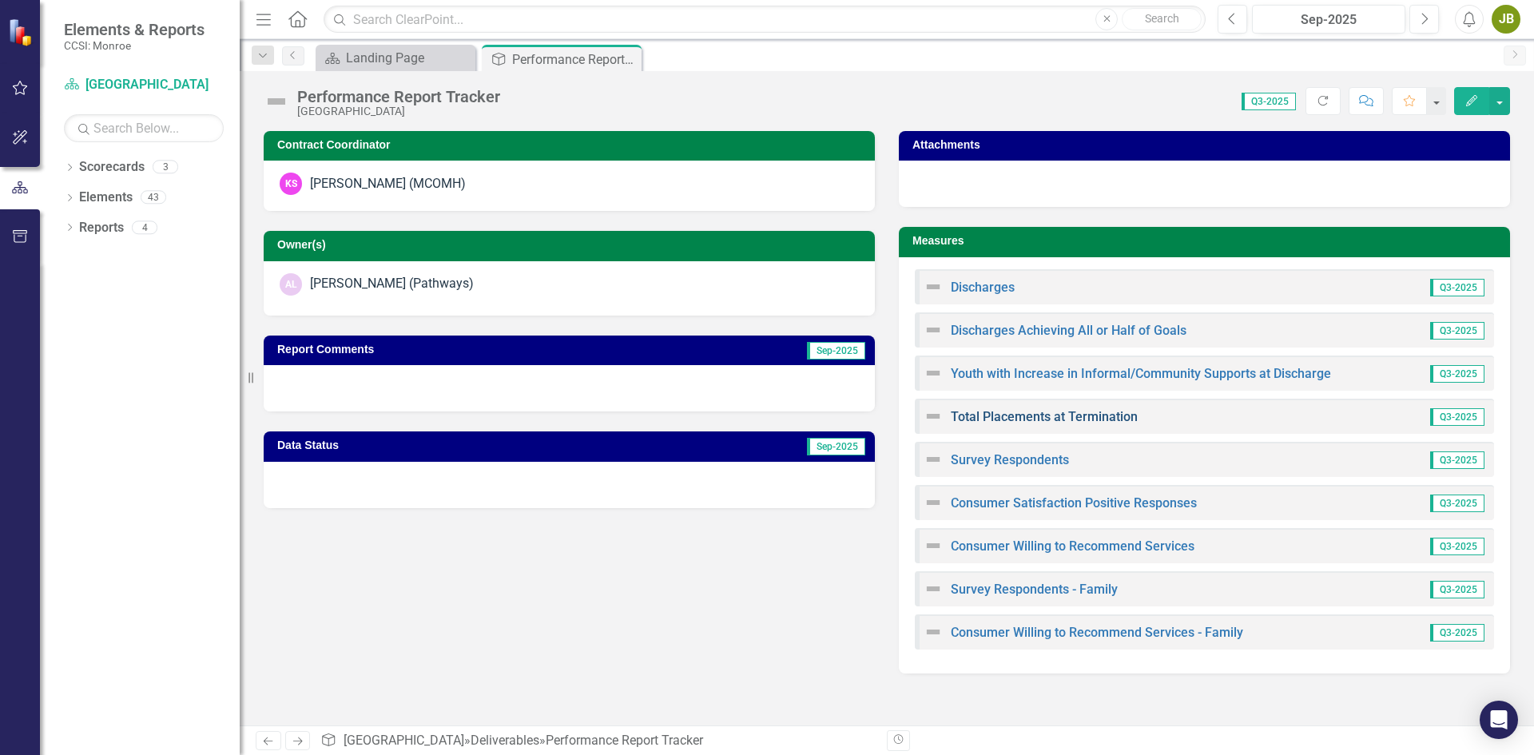
click at [1012, 419] on link "Total Placements at Termination" at bounding box center [1044, 416] width 187 height 15
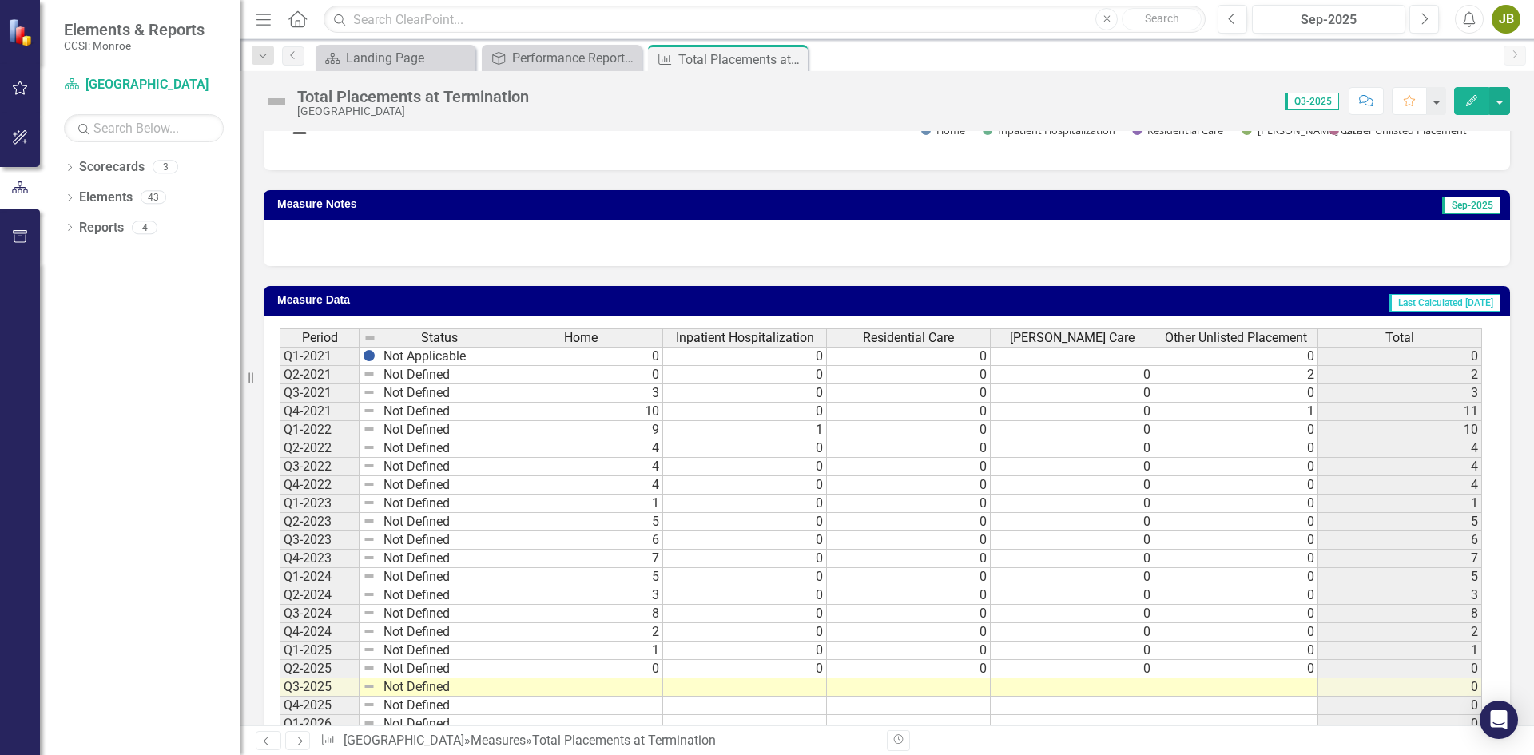
scroll to position [873, 0]
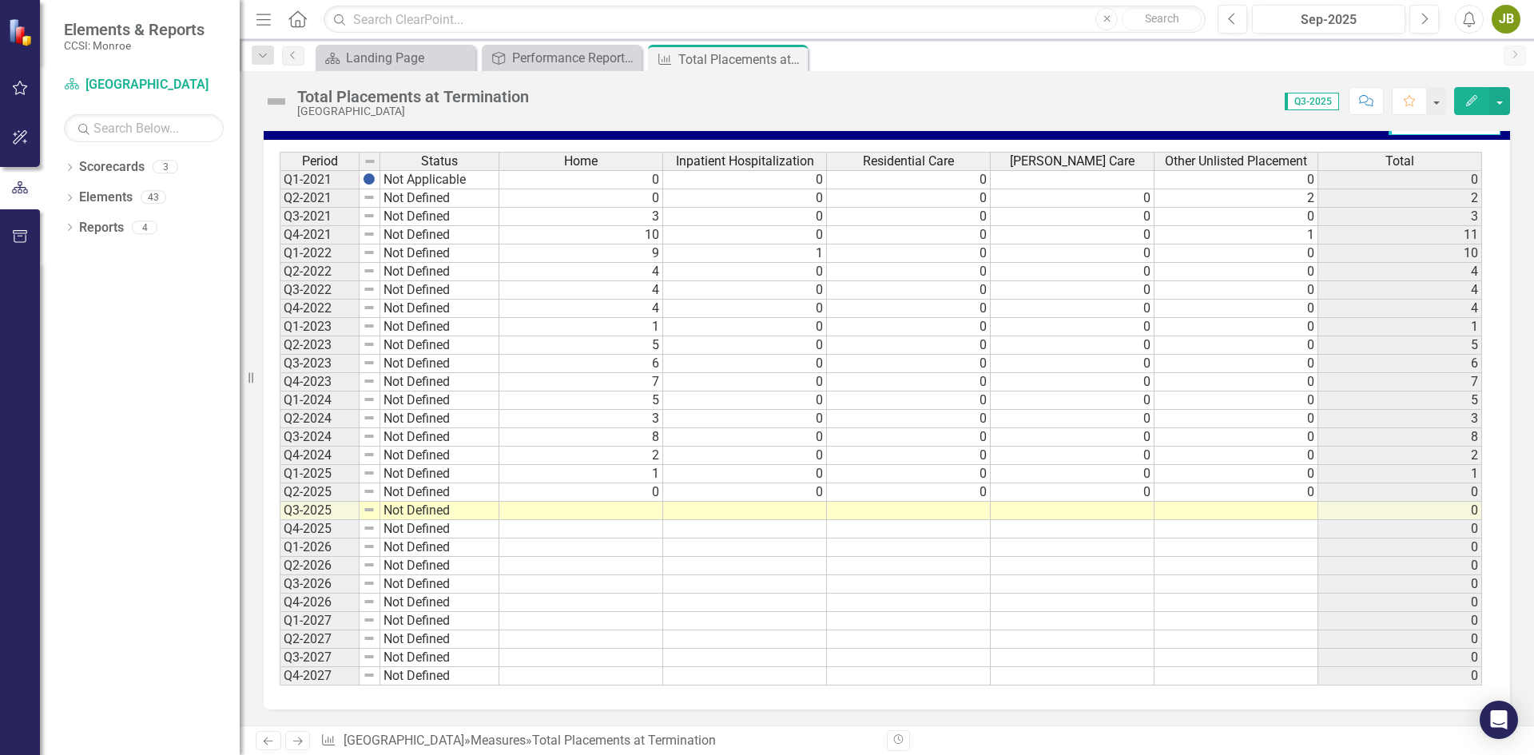
click at [638, 510] on td at bounding box center [581, 511] width 164 height 18
type textarea "3"
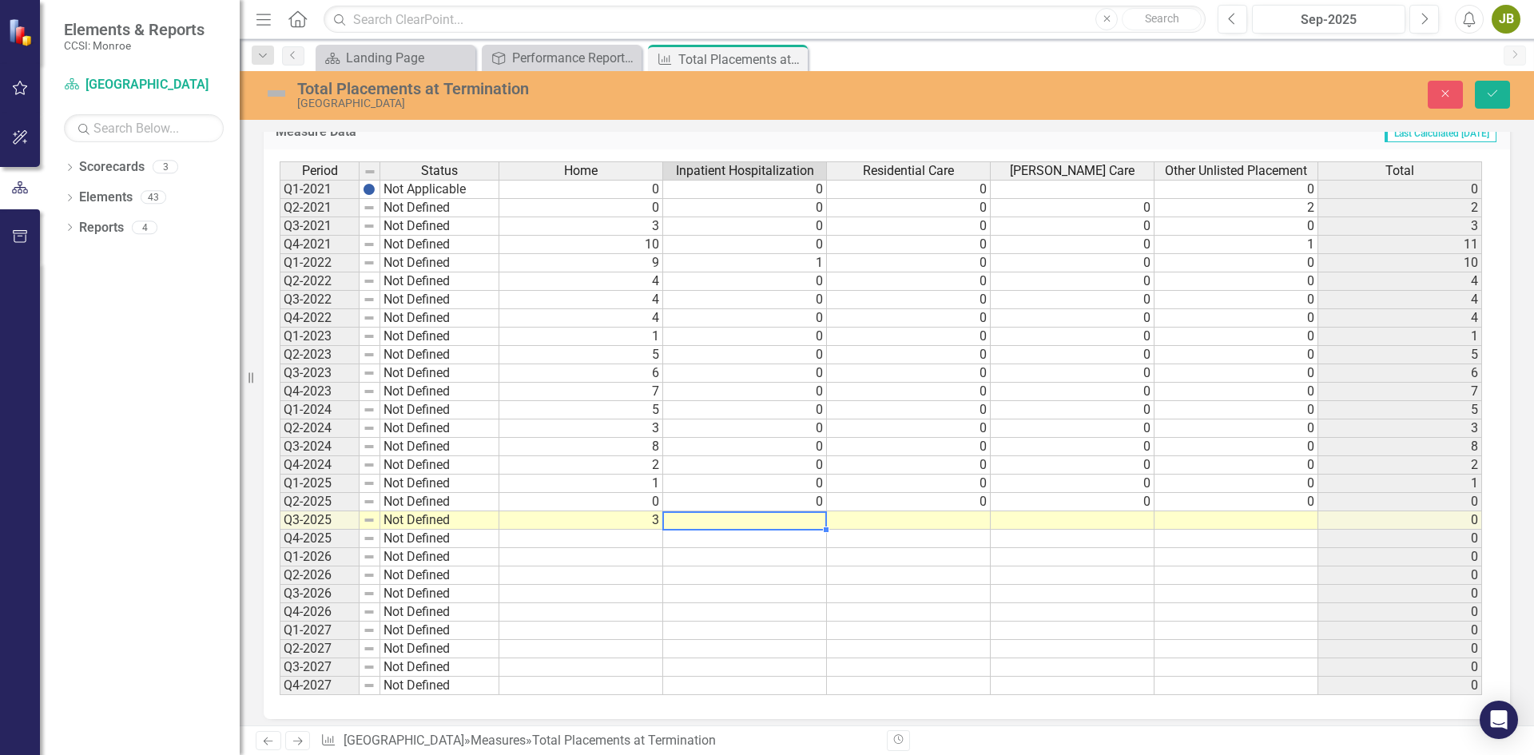
type textarea "0"
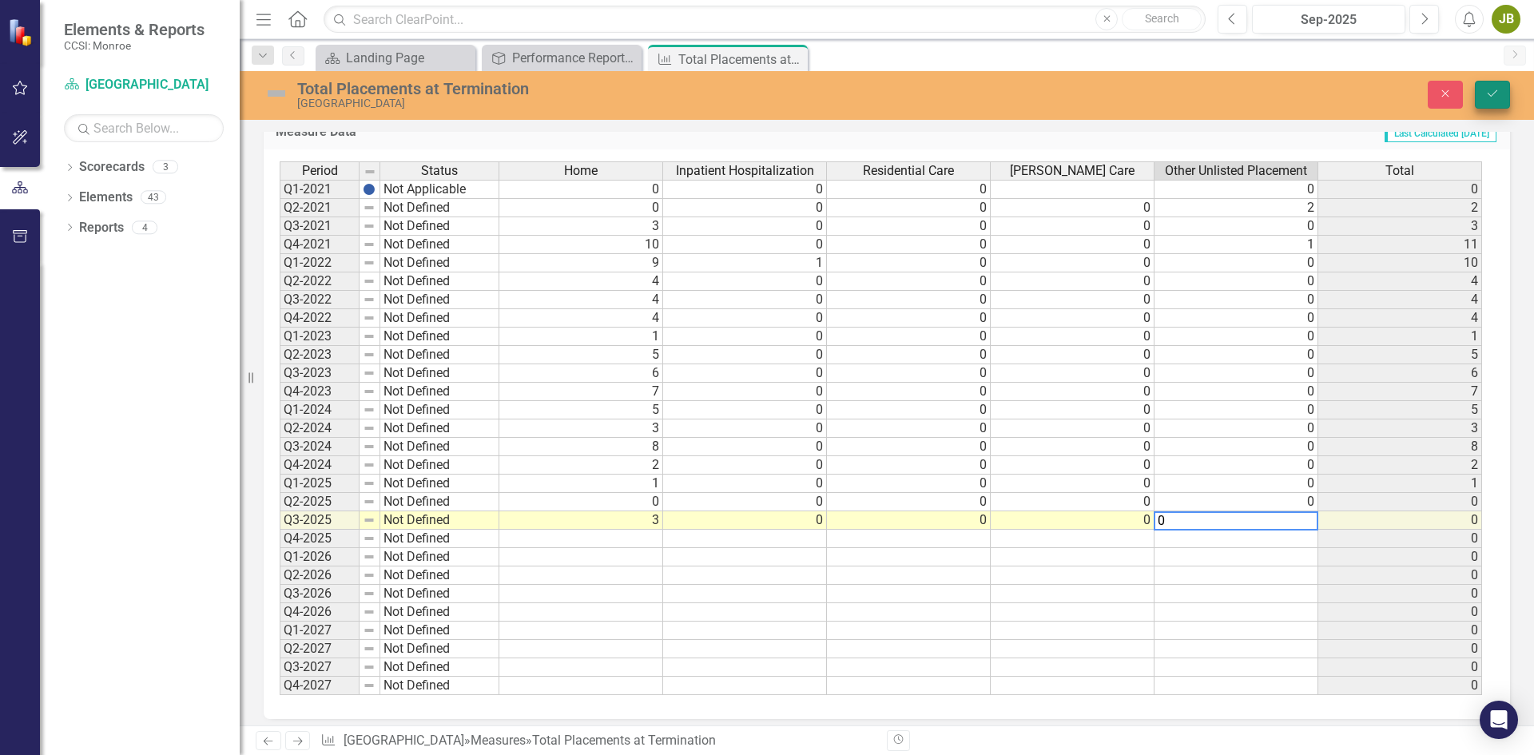
type textarea "0"
click at [1487, 102] on button "Save" at bounding box center [1492, 95] width 35 height 28
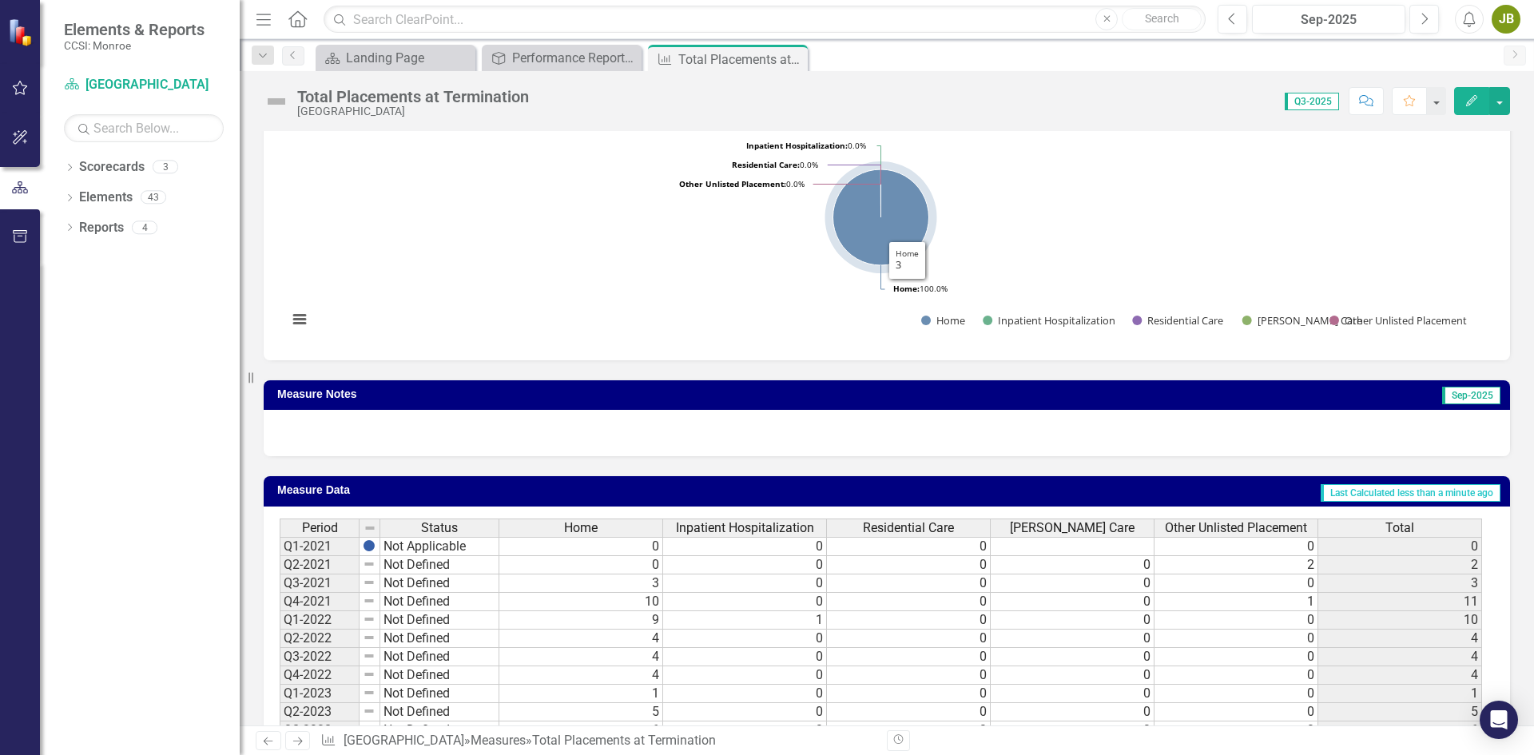
scroll to position [394, 0]
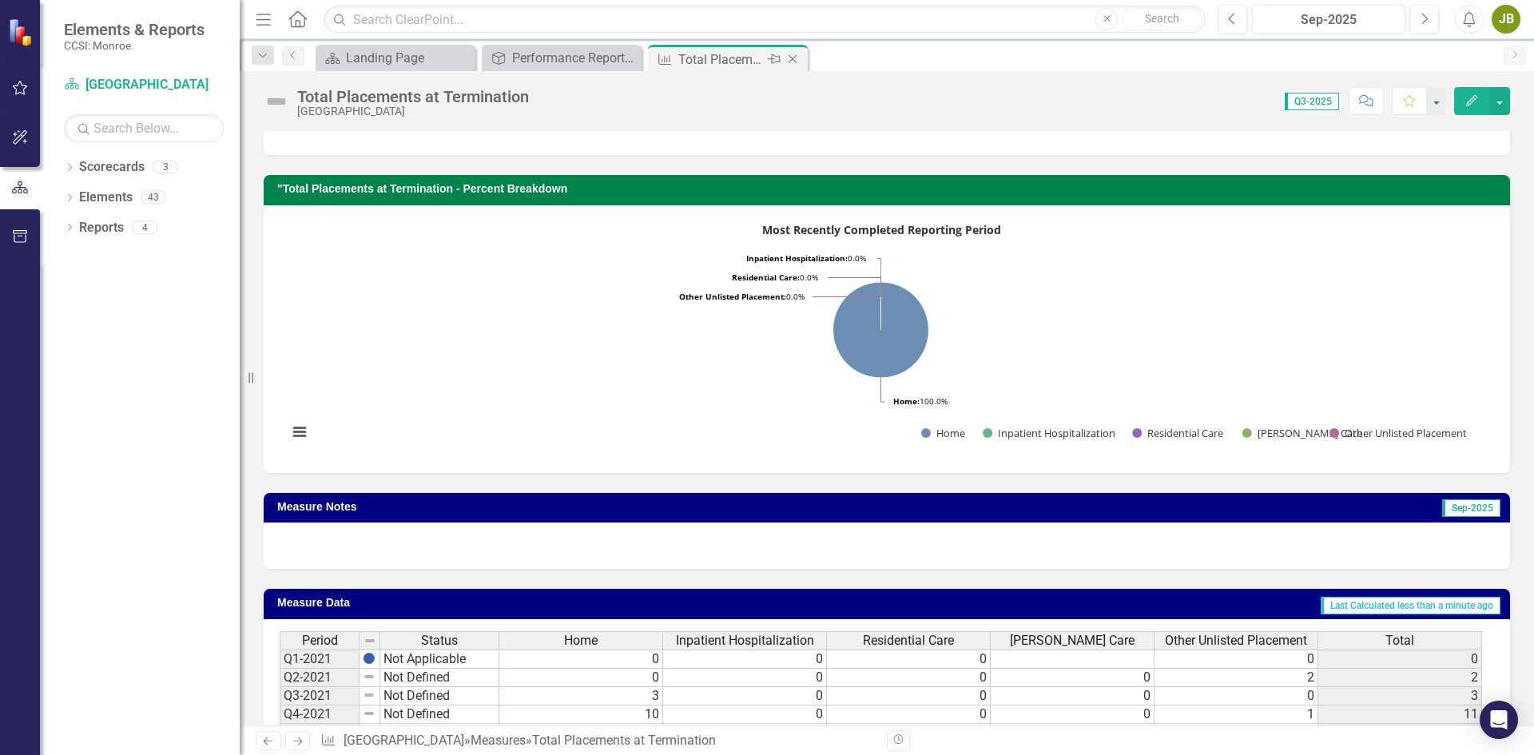
click at [794, 66] on div "Close" at bounding box center [794, 60] width 20 height 20
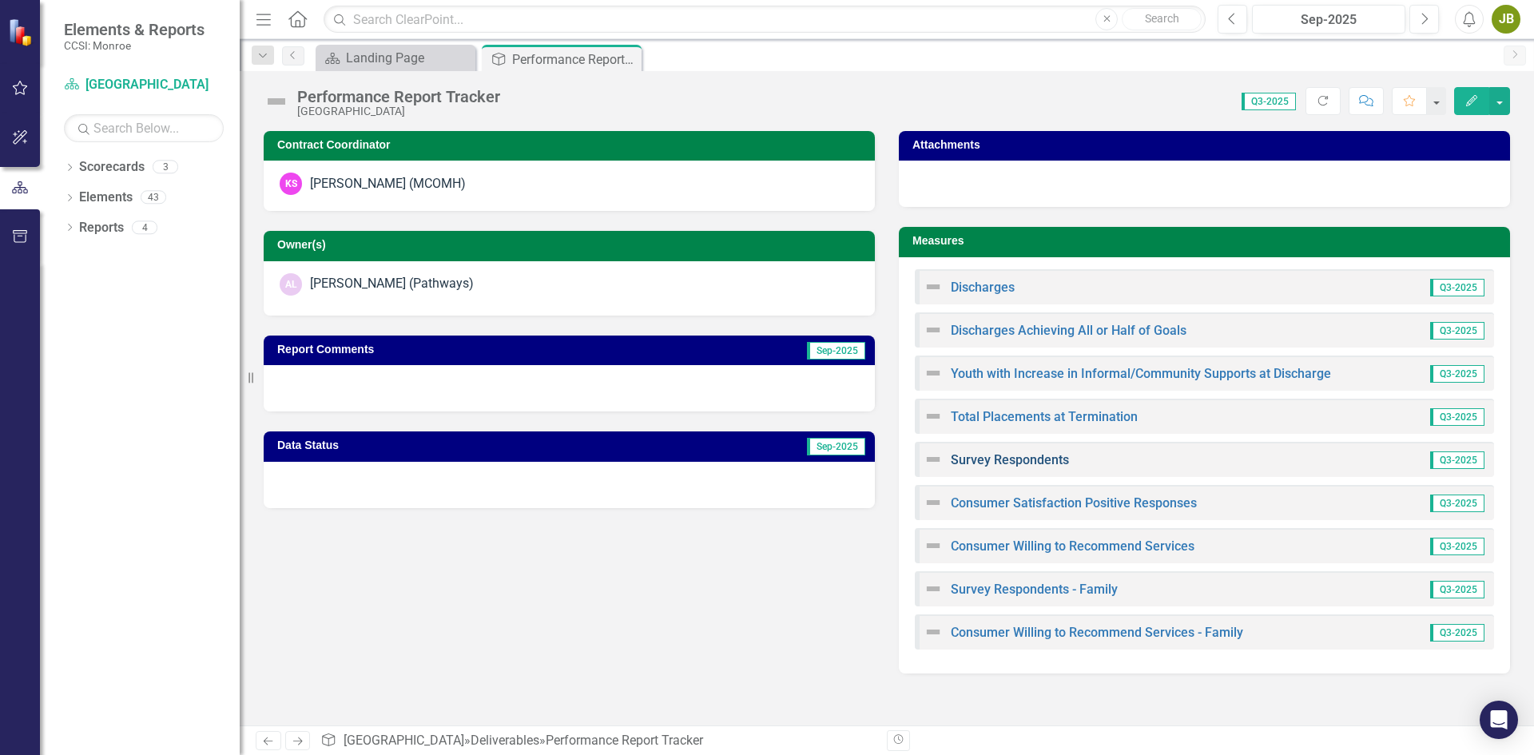
click at [1018, 465] on link "Survey Respondents" at bounding box center [1010, 459] width 118 height 15
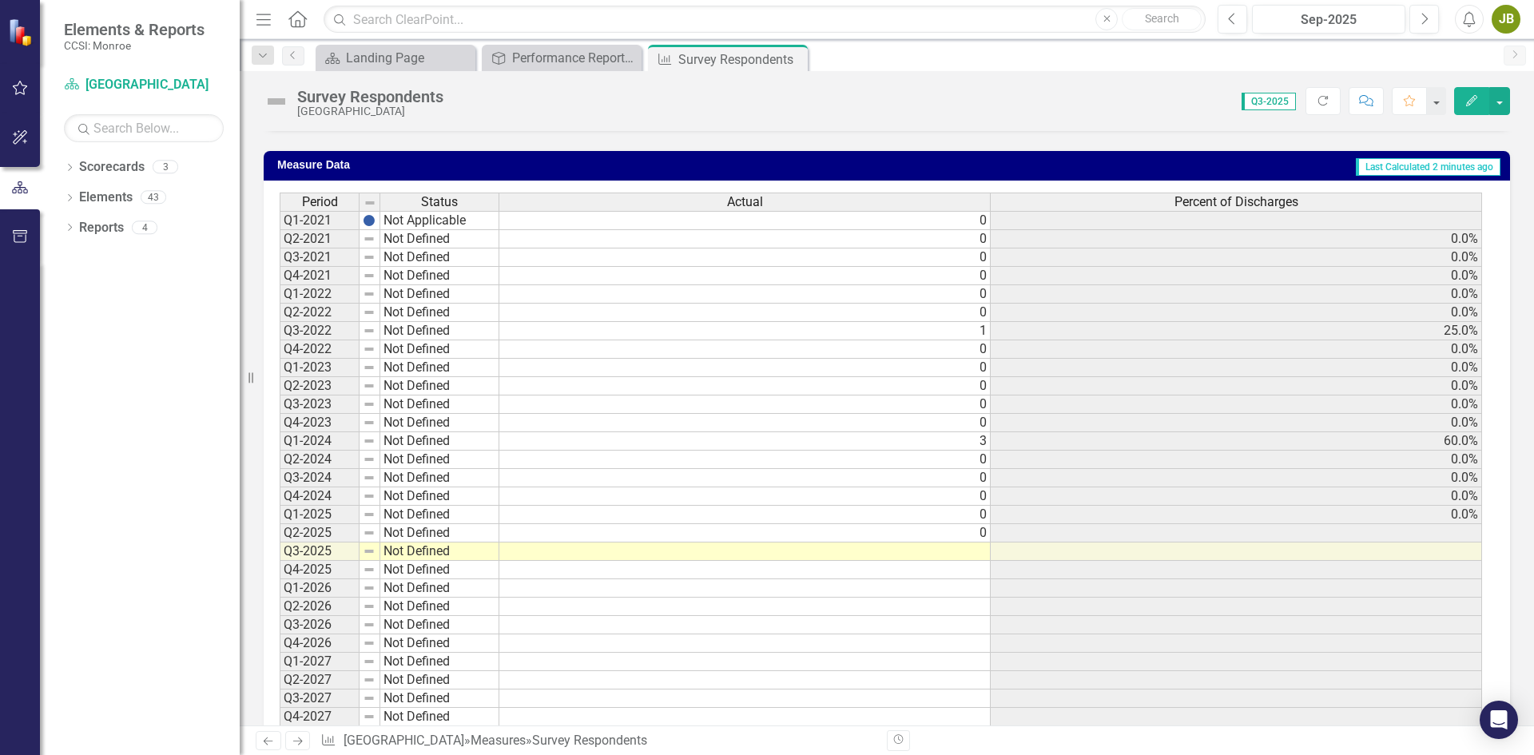
scroll to position [399, 0]
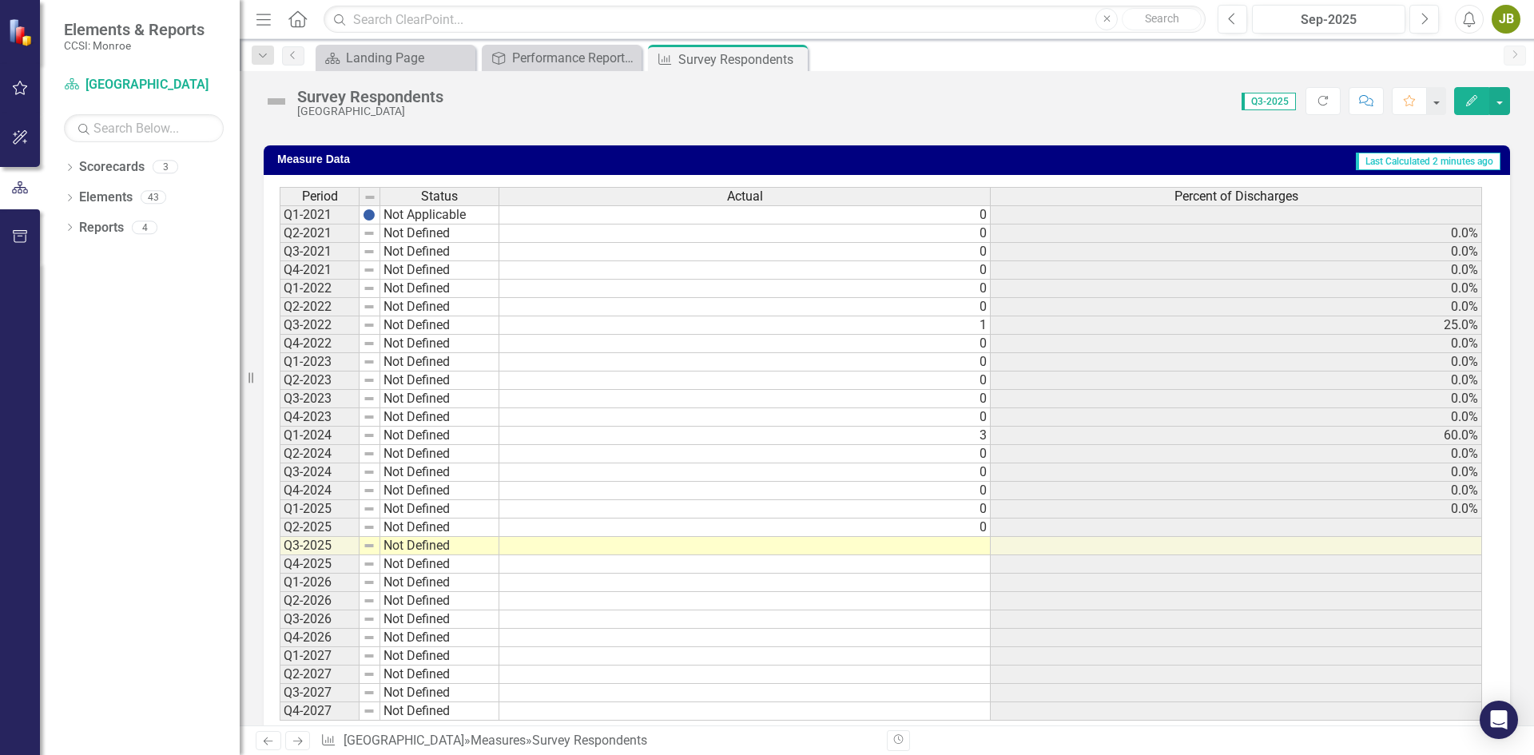
click at [977, 542] on td at bounding box center [744, 546] width 491 height 18
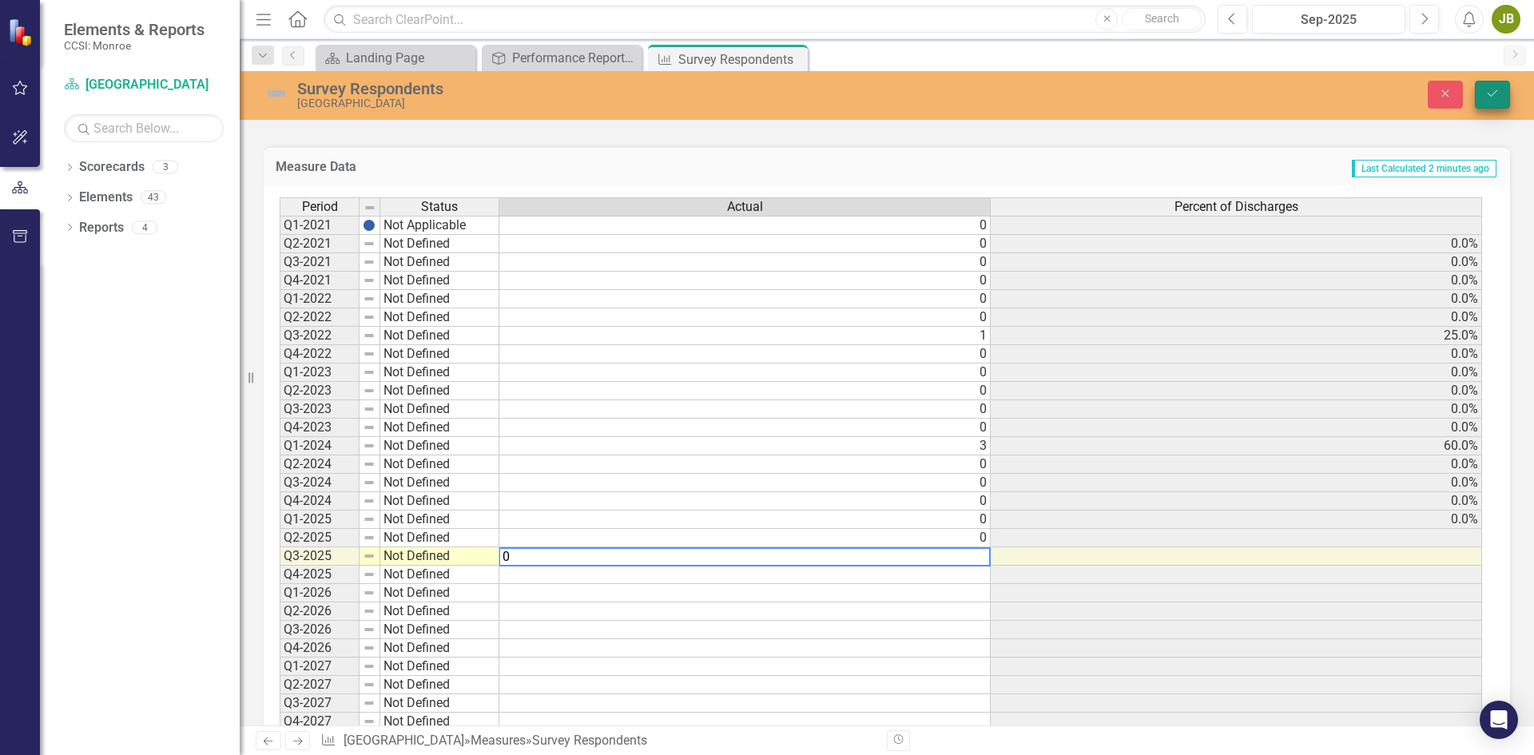
type textarea "0"
click at [1488, 91] on icon "Save" at bounding box center [1492, 93] width 14 height 11
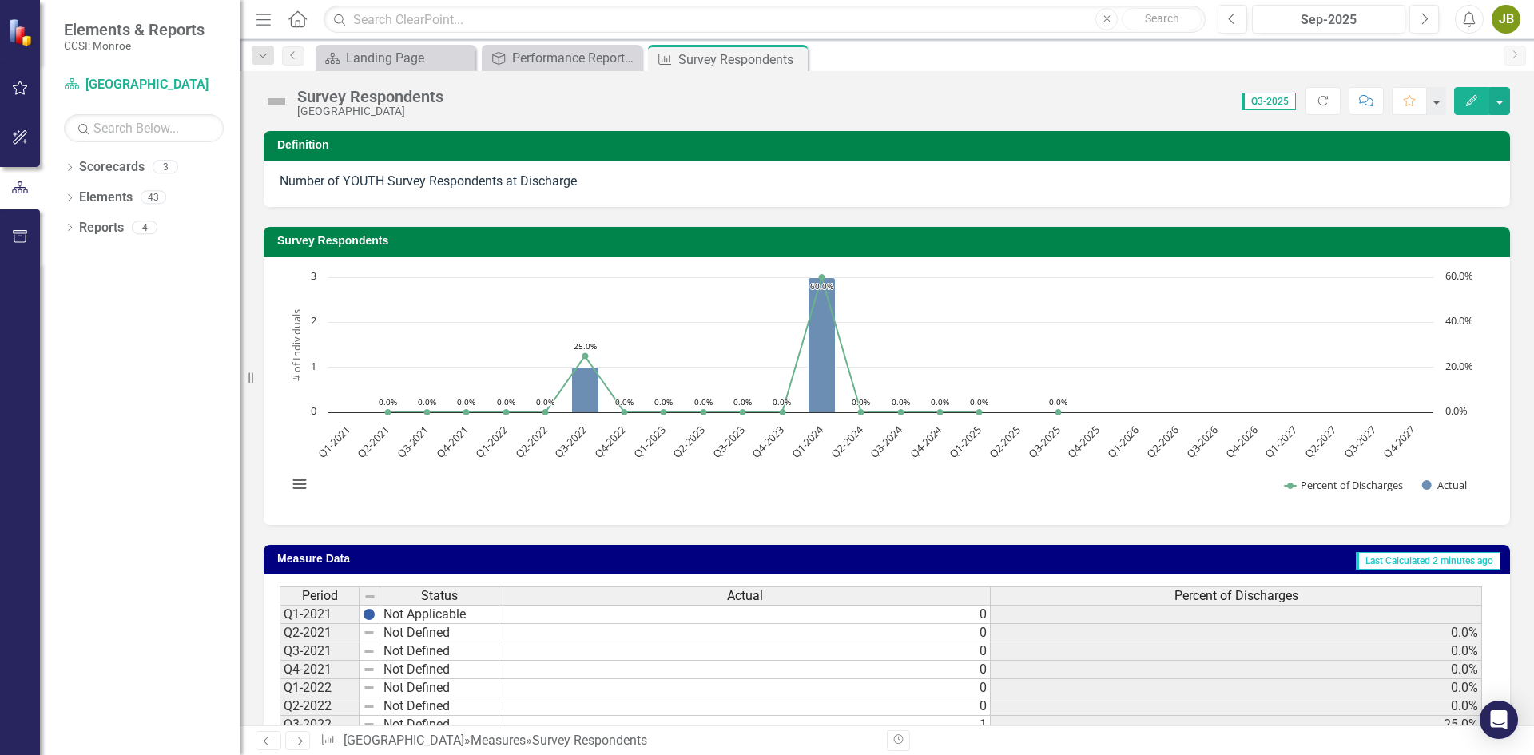
scroll to position [320, 0]
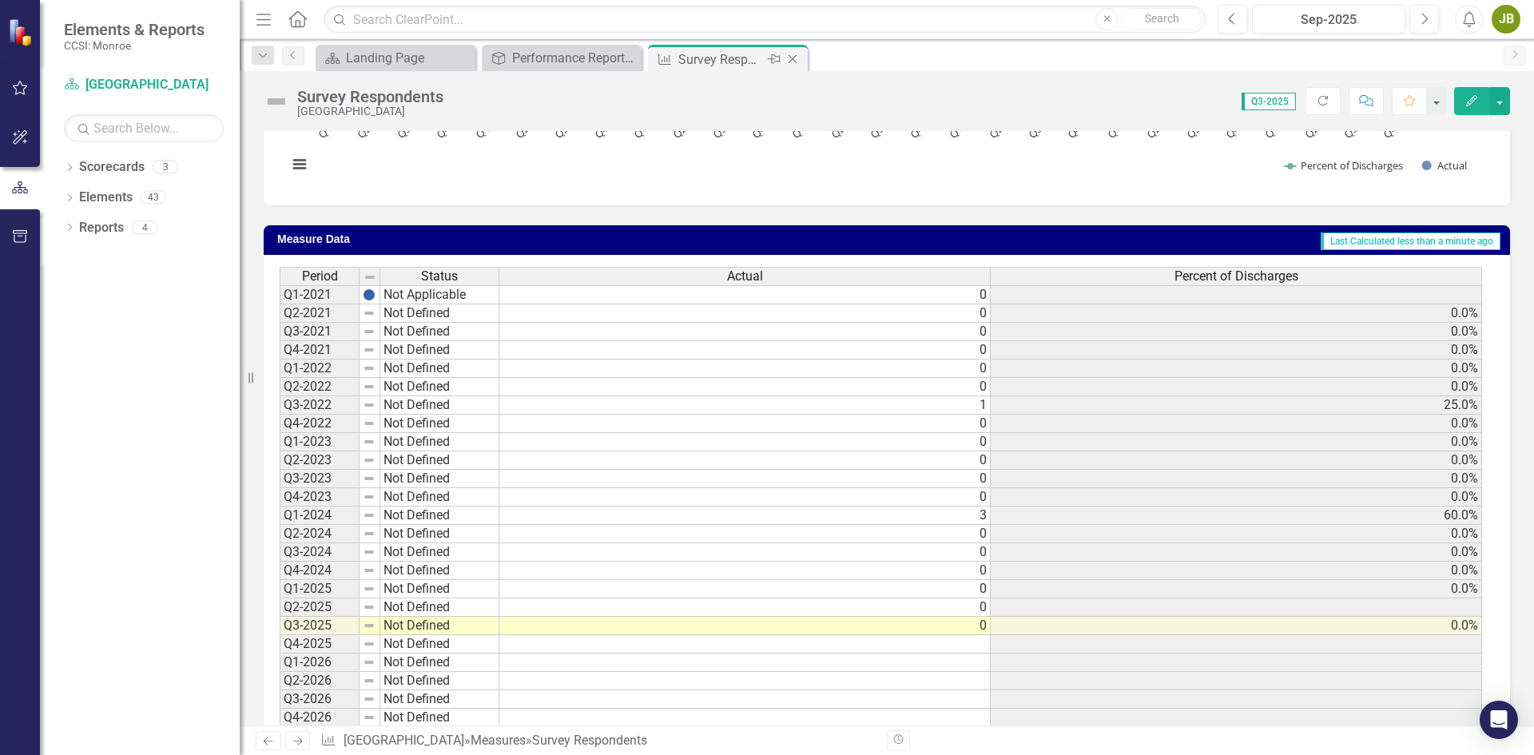
click at [797, 57] on icon "Close" at bounding box center [793, 59] width 16 height 13
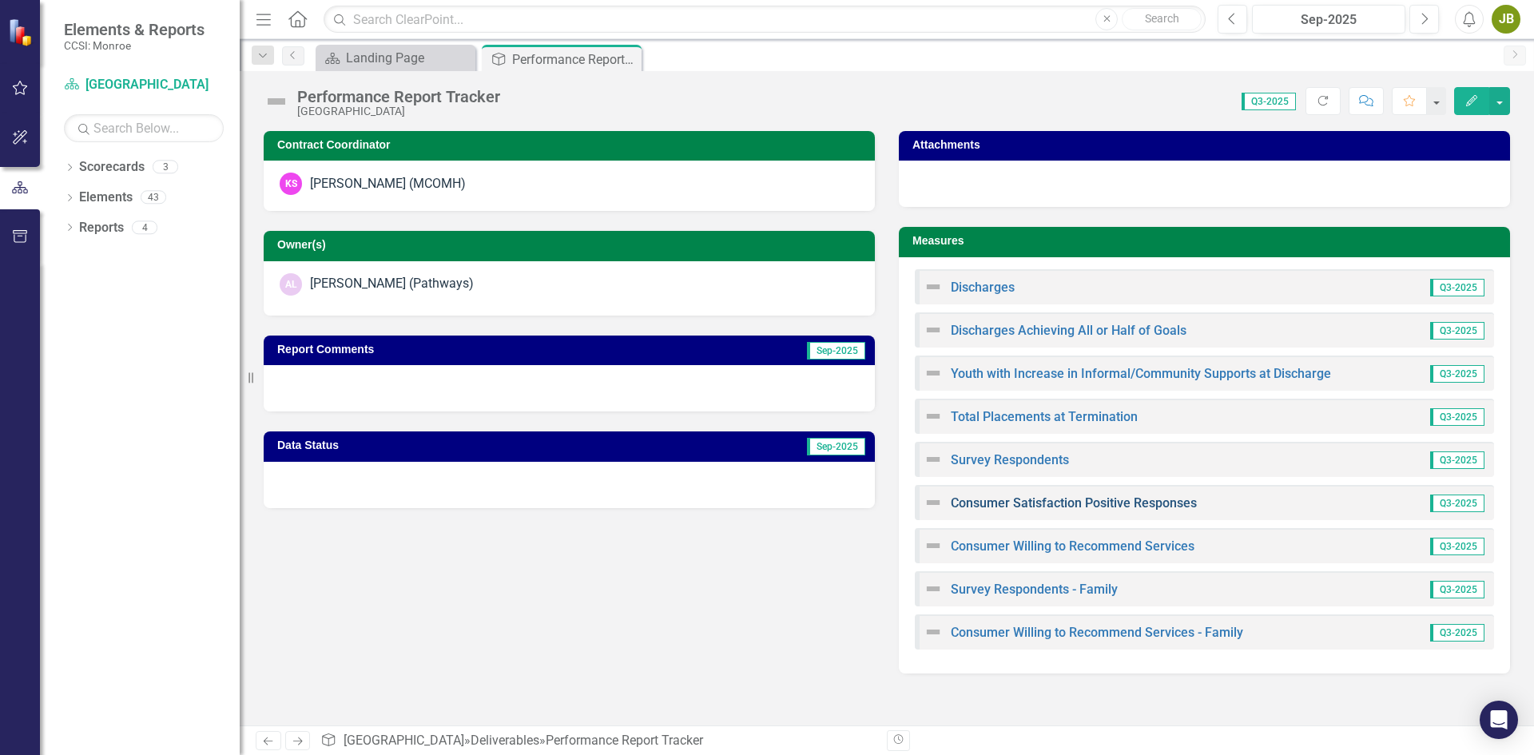
click at [1123, 507] on link "Consumer Satisfaction Positive Responses" at bounding box center [1074, 502] width 246 height 15
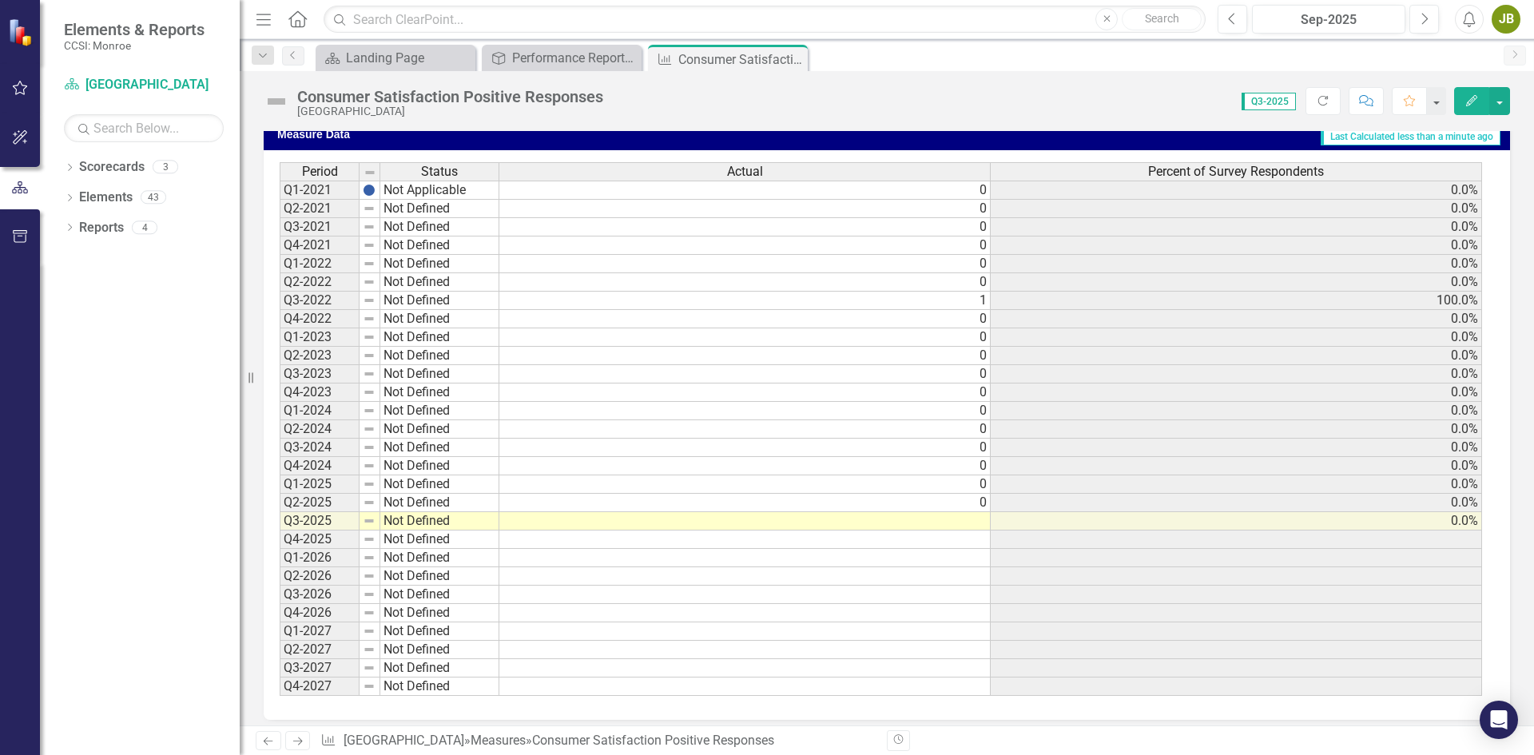
scroll to position [435, 0]
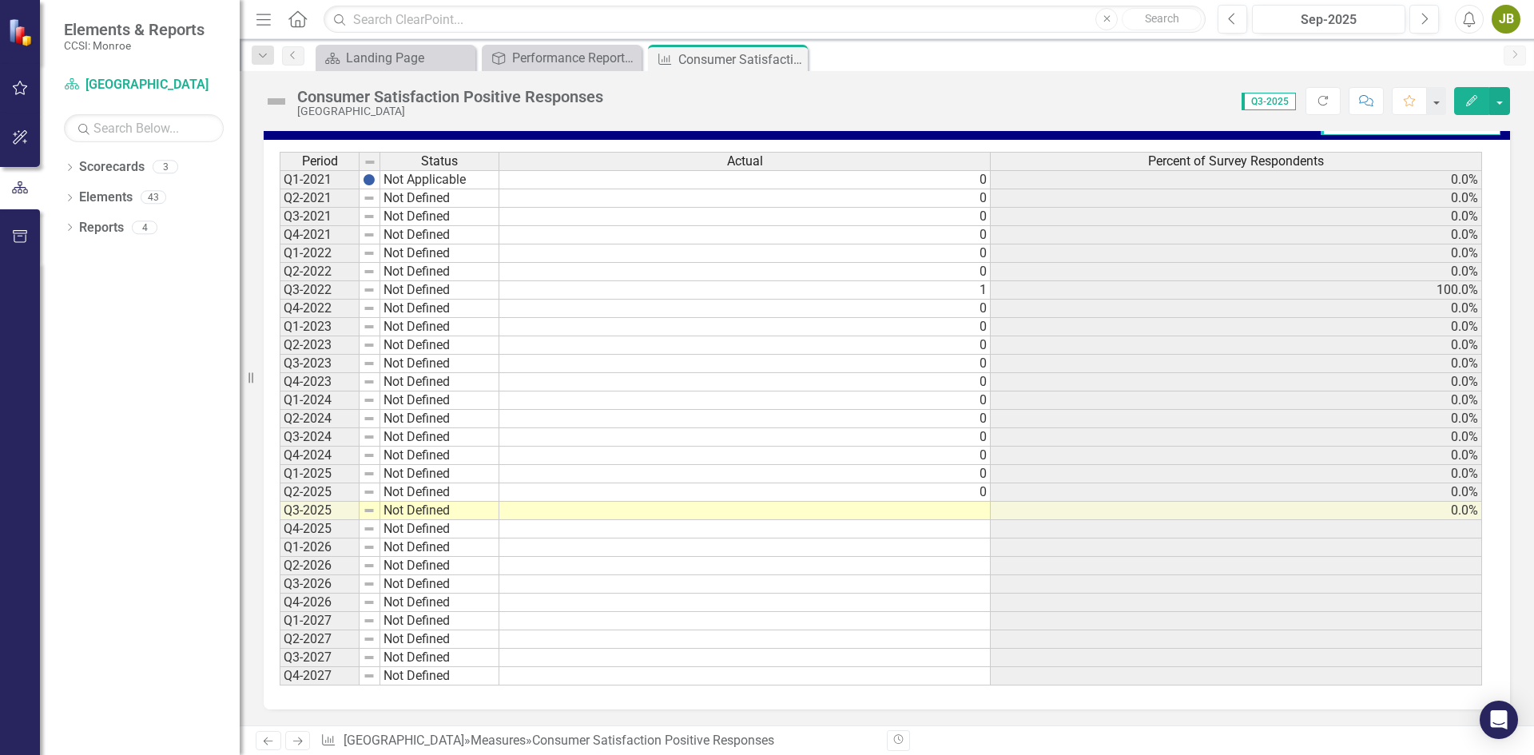
click at [945, 512] on td at bounding box center [744, 511] width 491 height 18
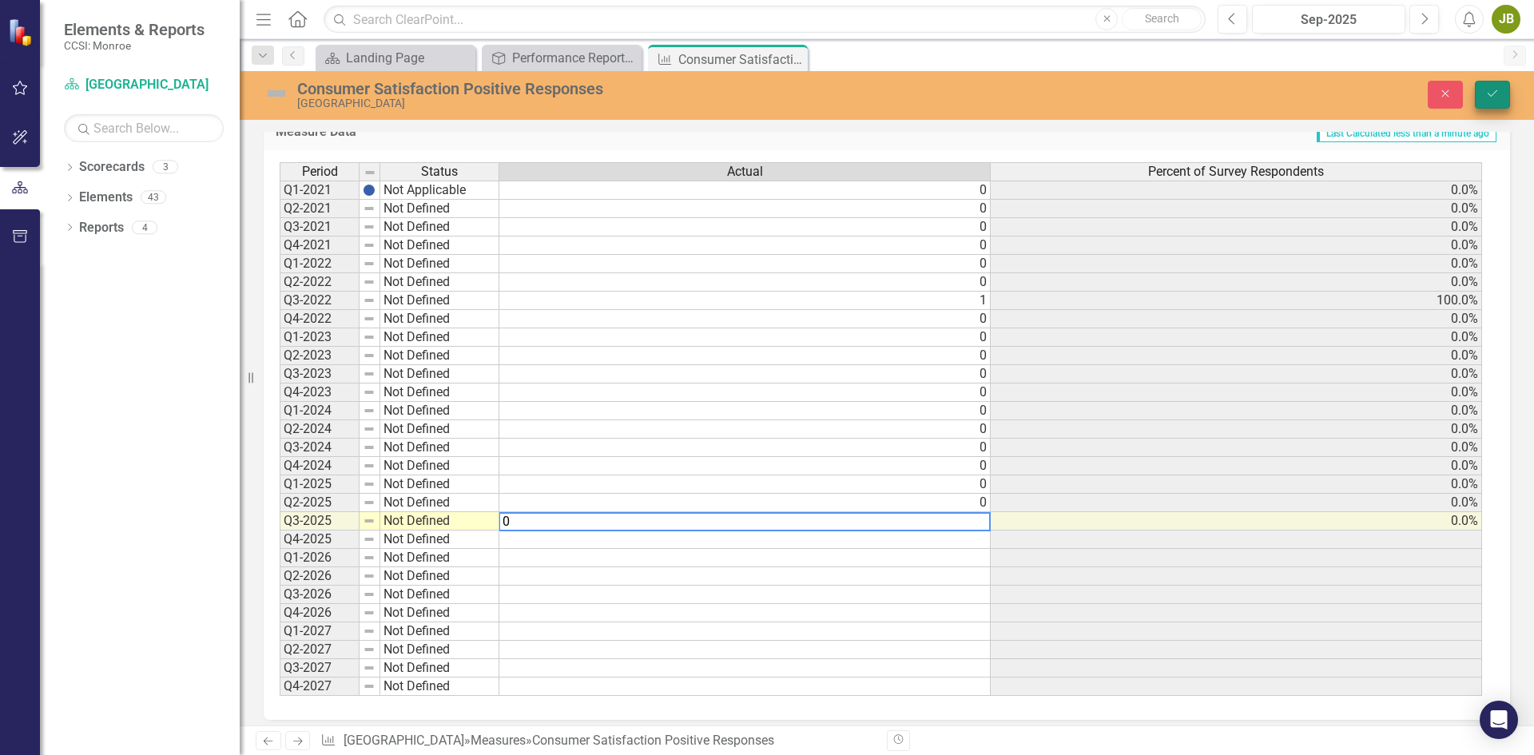
type textarea "0"
click at [1484, 92] on button "Save" at bounding box center [1492, 95] width 35 height 28
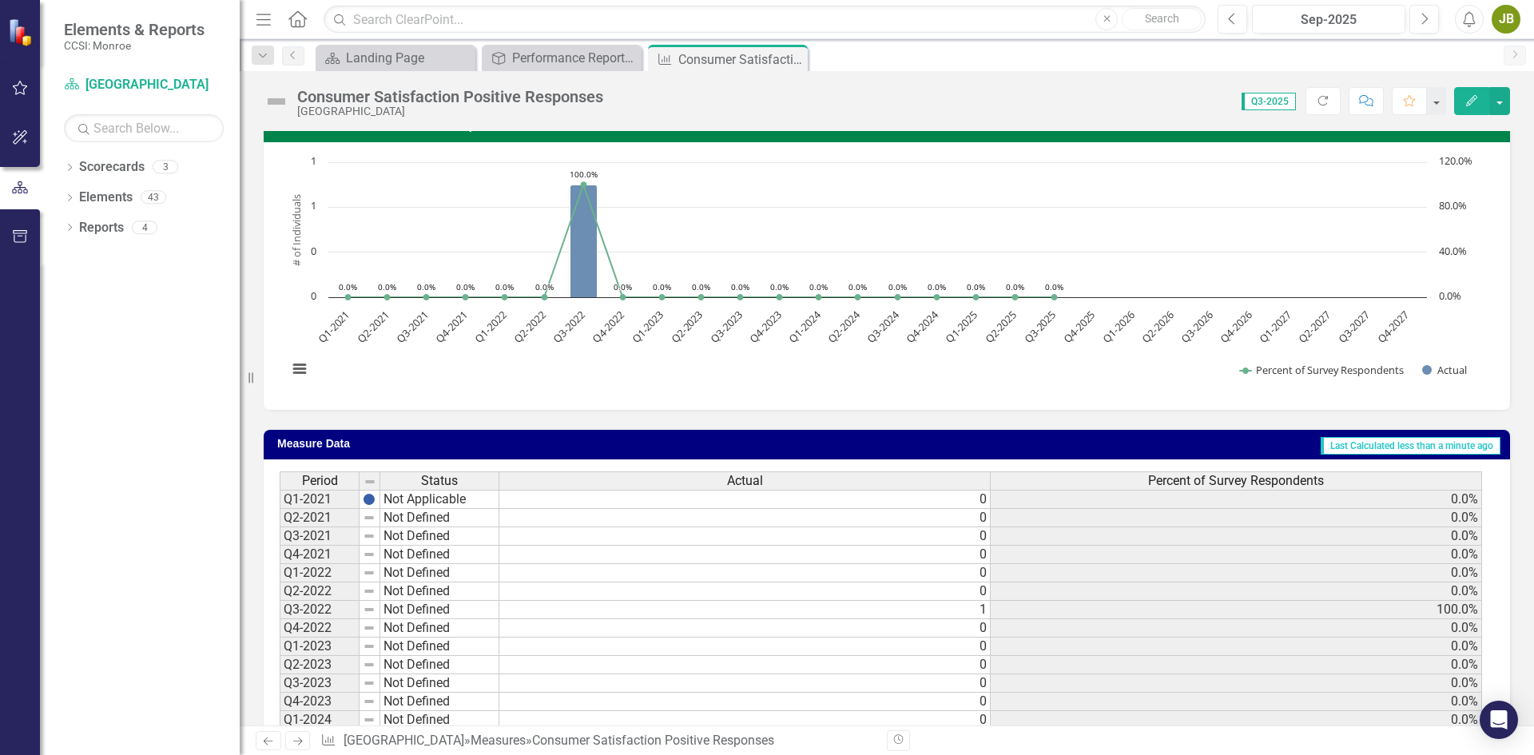
scroll to position [0, 0]
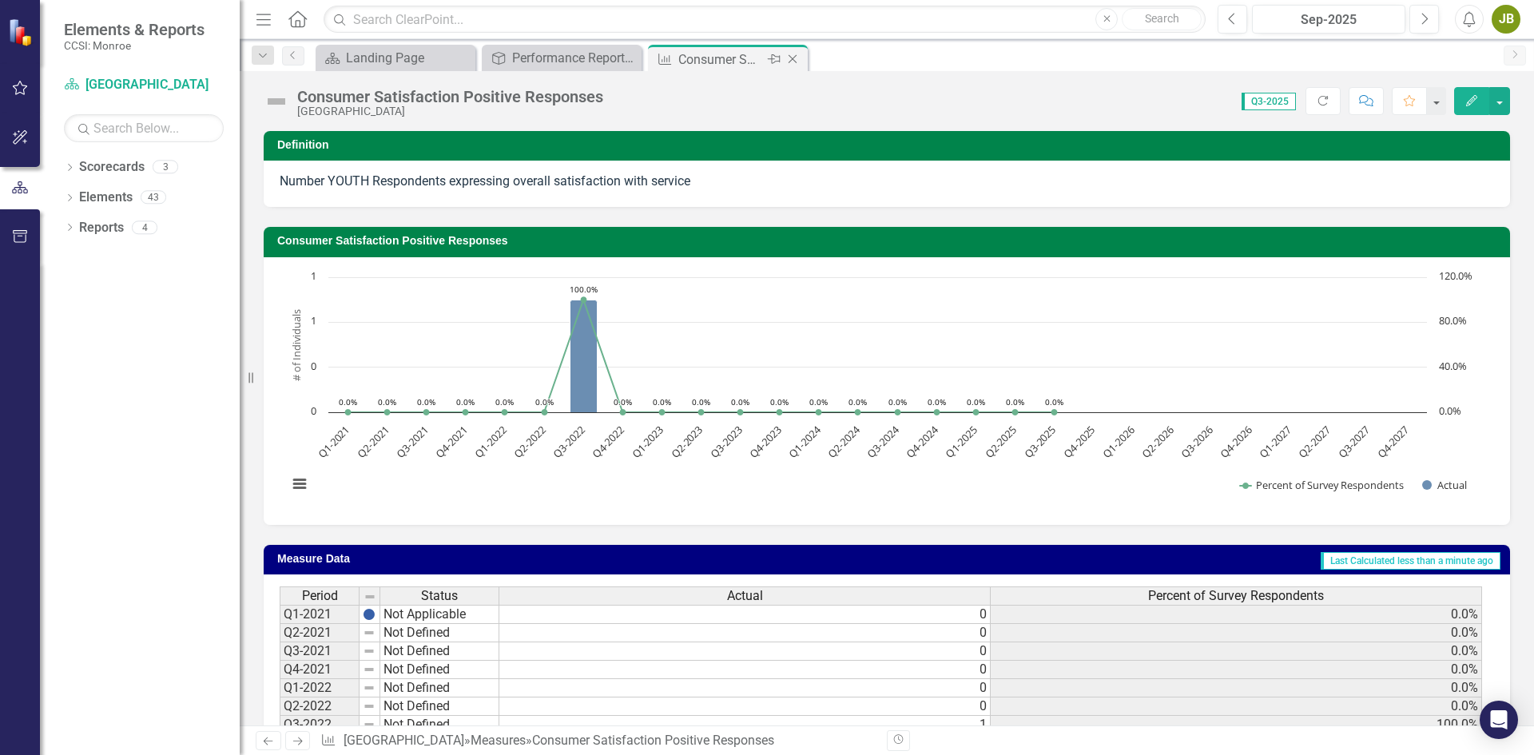
click at [797, 54] on icon "Close" at bounding box center [793, 59] width 16 height 13
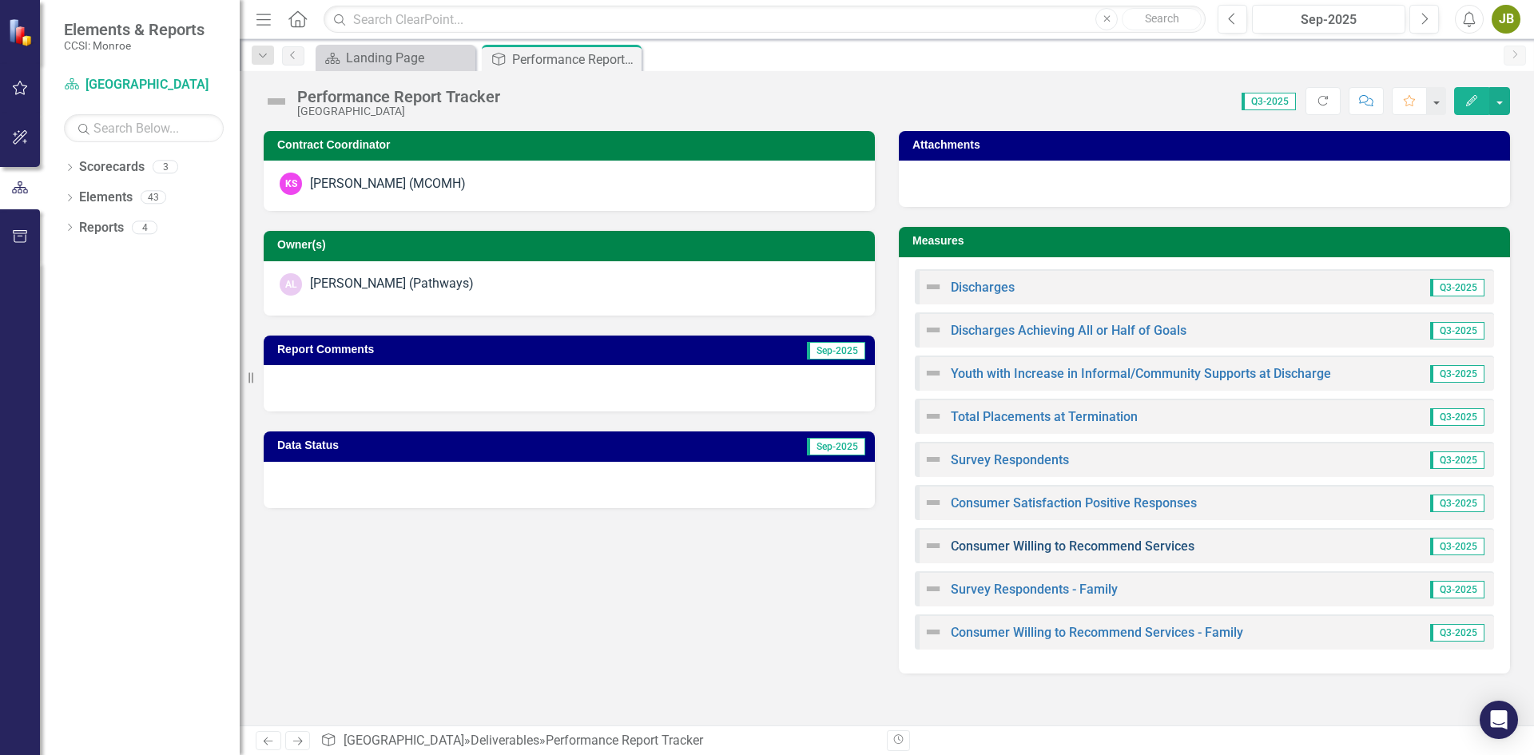
click at [1040, 548] on link "Consumer Willing to Recommend Services" at bounding box center [1073, 545] width 244 height 15
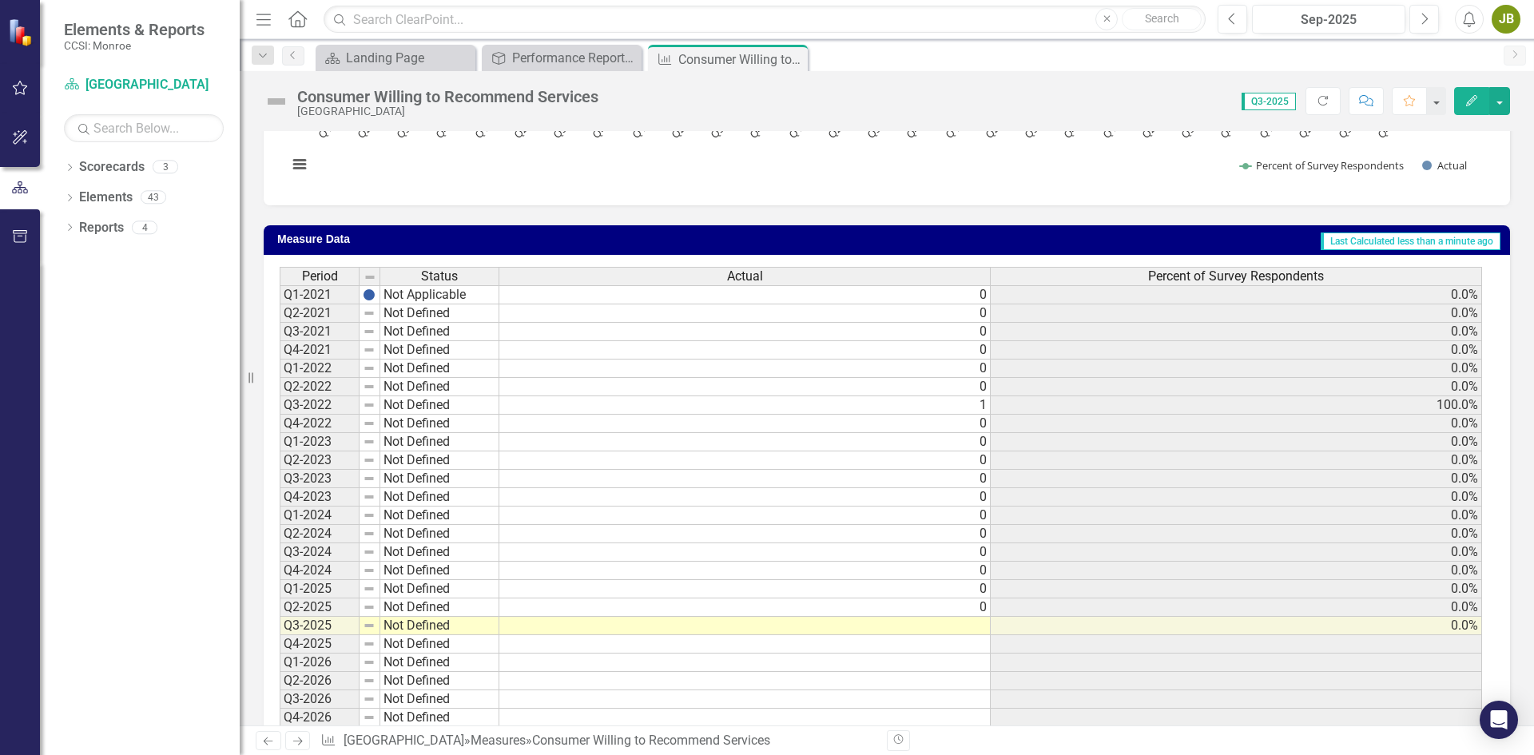
scroll to position [435, 0]
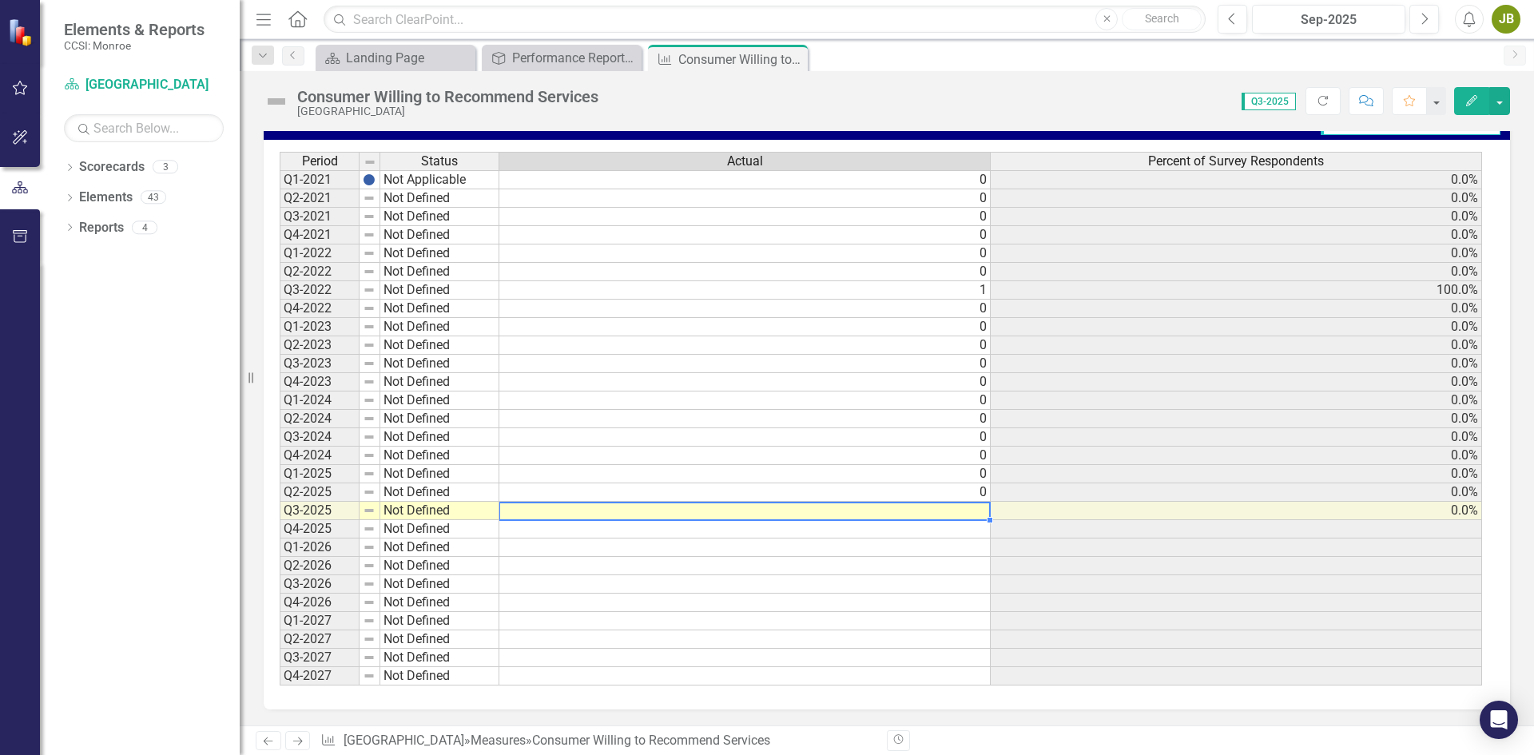
click at [280, 503] on div "Period Status Actual Percent of Survey Respondents Q1-2021 Not Applicable 0 0.0…" at bounding box center [280, 419] width 0 height 534
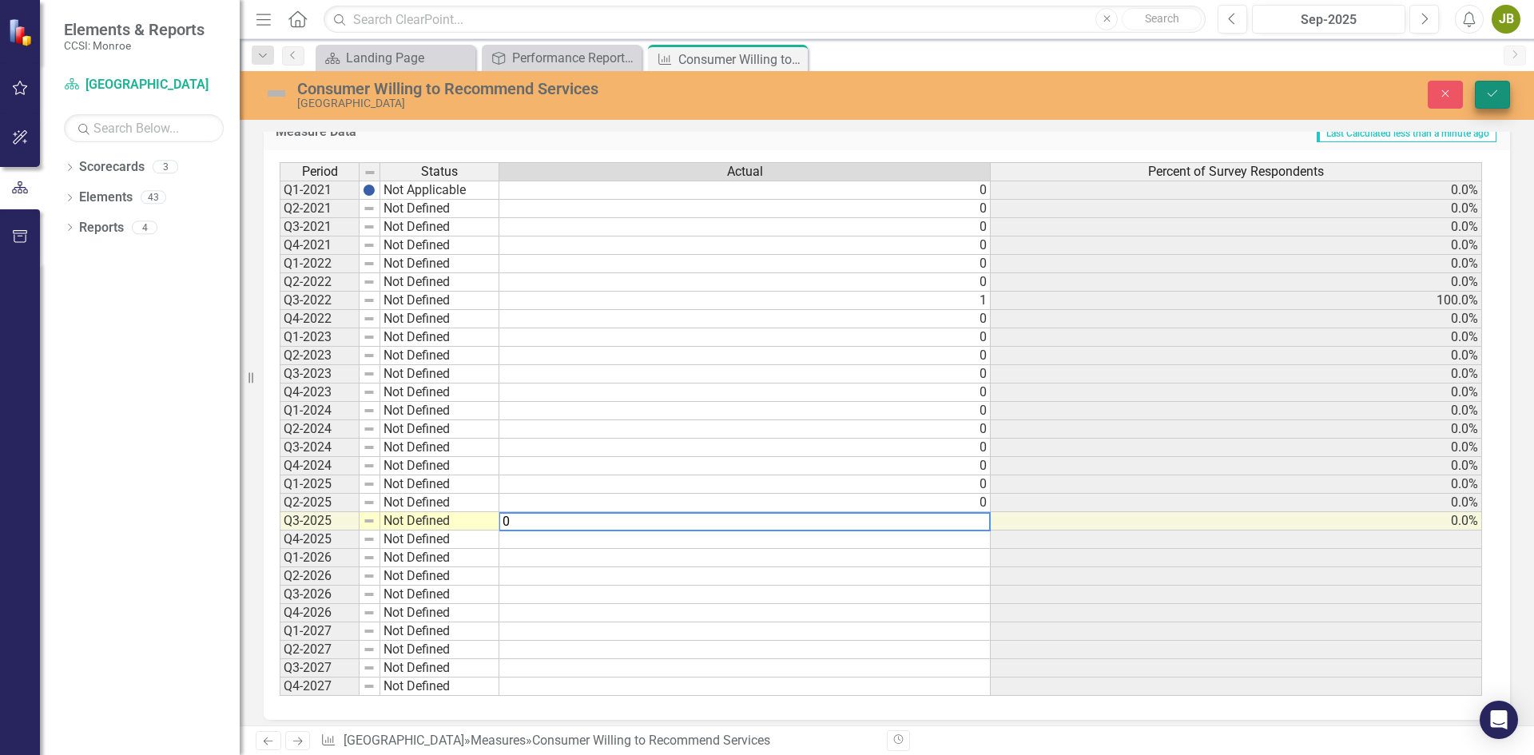
type textarea "0"
click at [1480, 93] on button "Save" at bounding box center [1492, 95] width 35 height 28
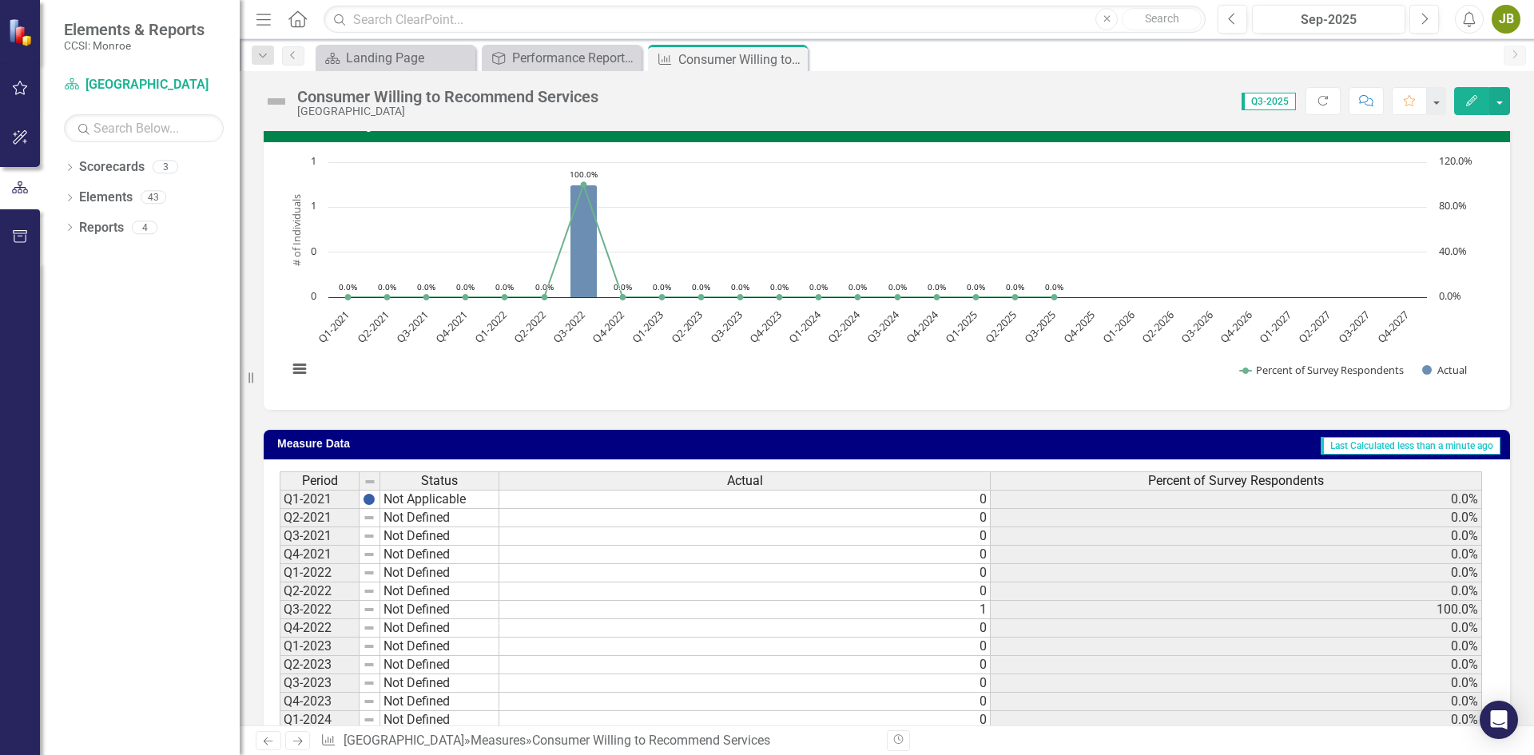
scroll to position [0, 0]
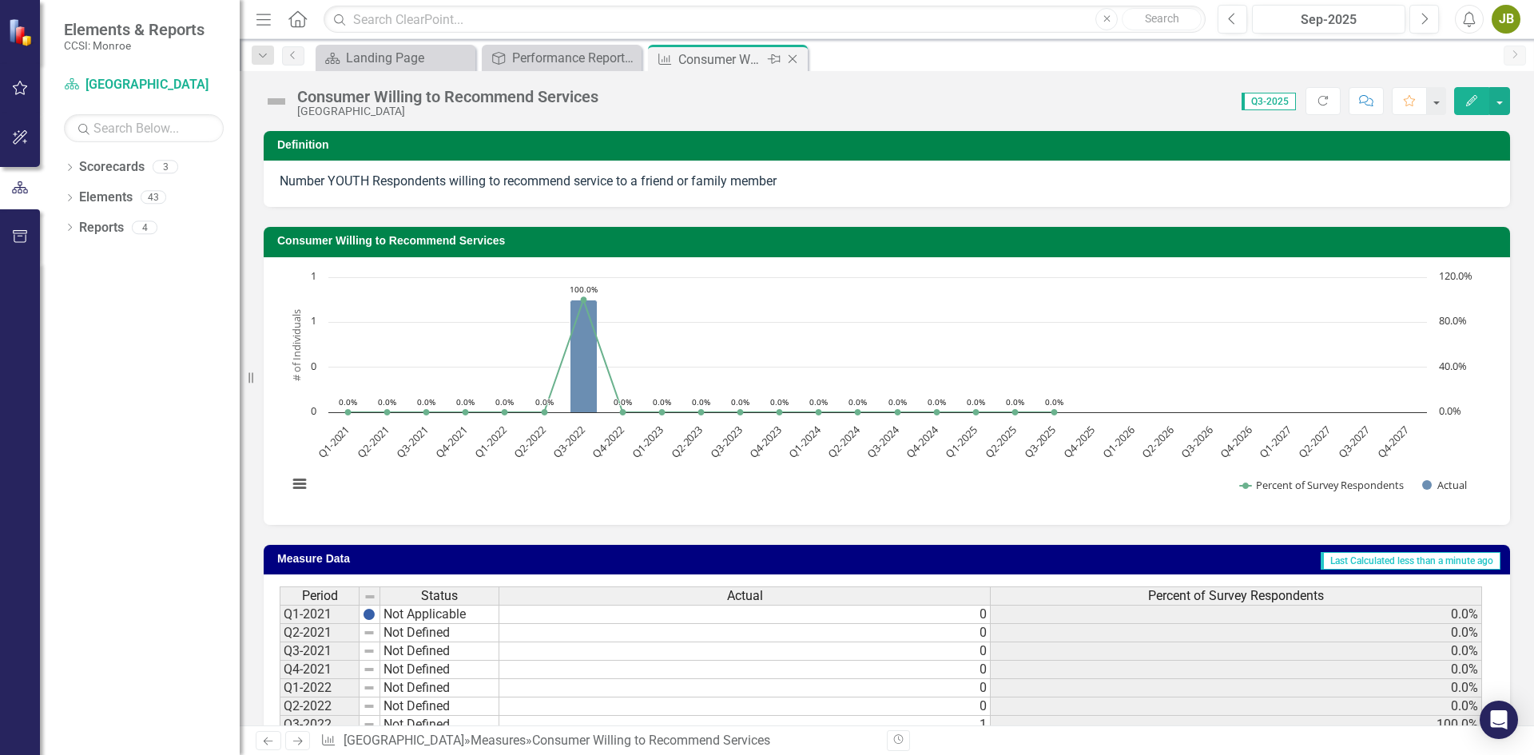
click at [793, 65] on icon "Close" at bounding box center [793, 59] width 16 height 13
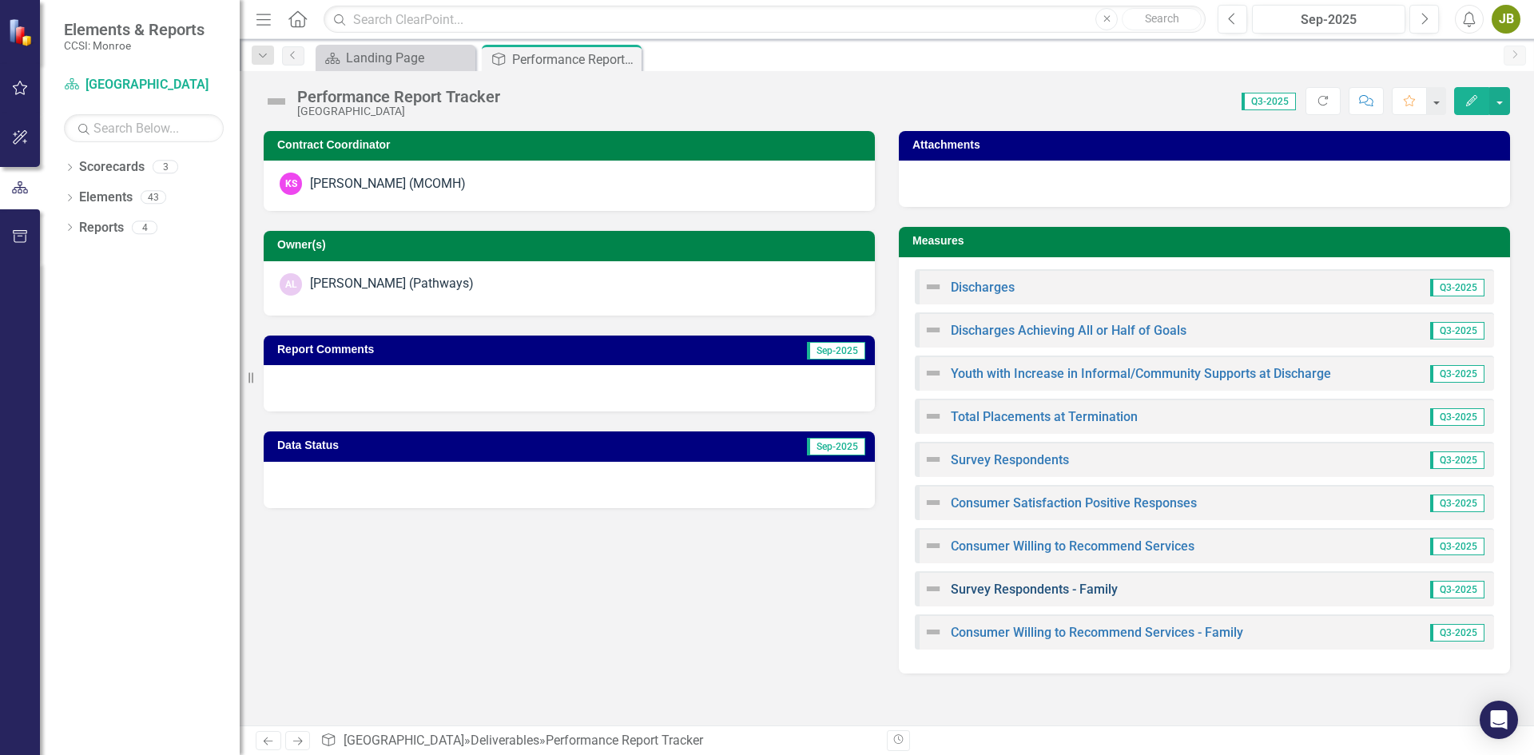
click at [997, 590] on link "Survey Respondents - Family" at bounding box center [1034, 589] width 167 height 15
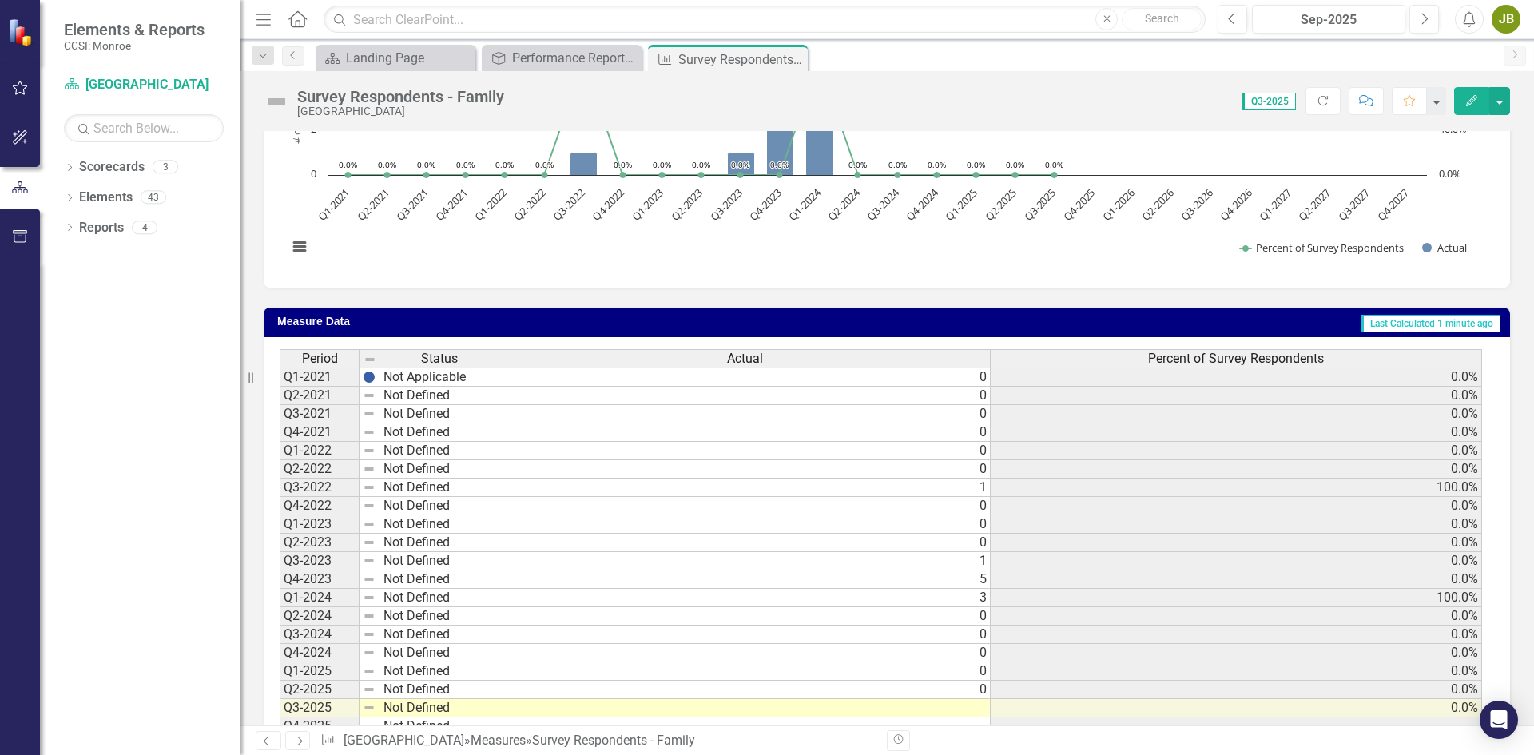
scroll to position [240, 0]
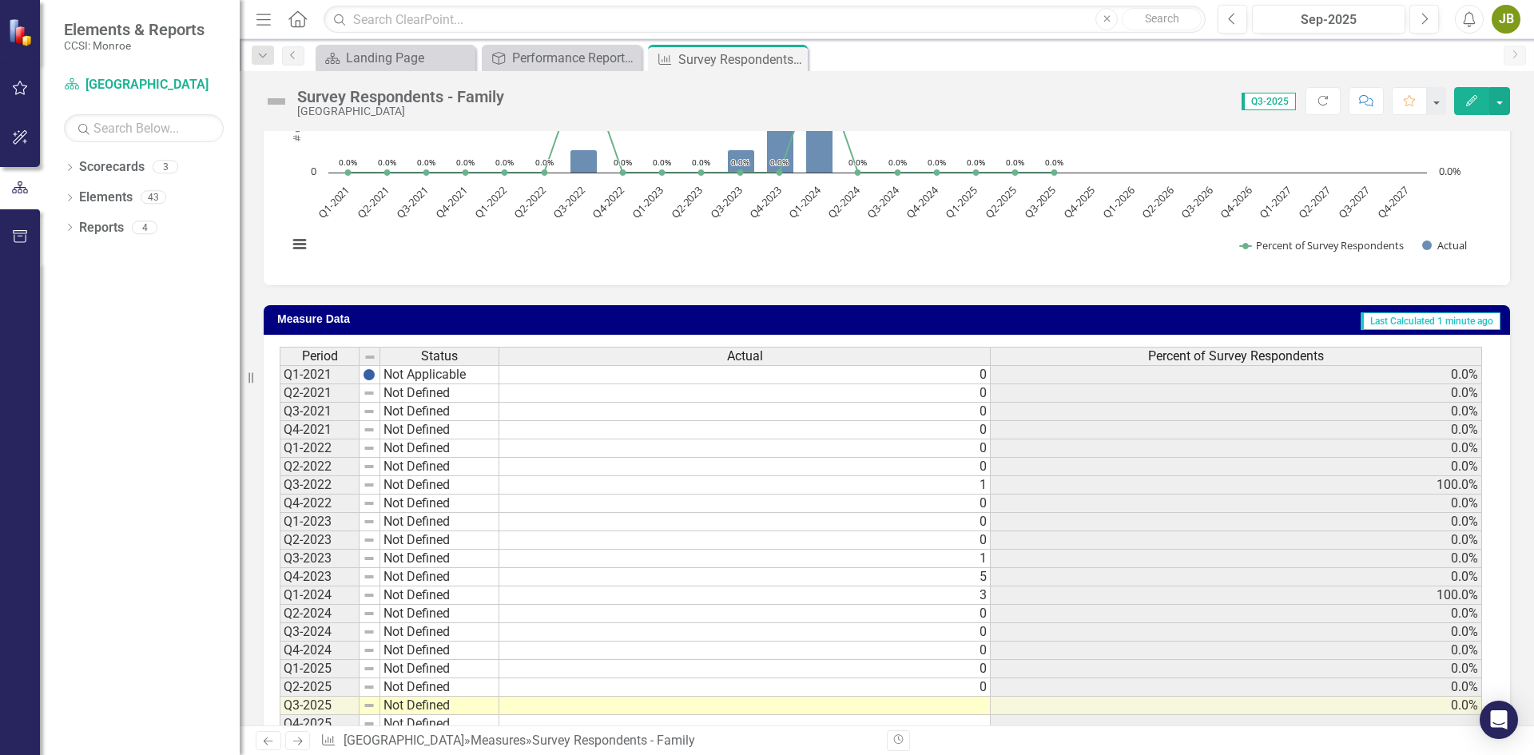
click at [962, 703] on td at bounding box center [744, 706] width 491 height 18
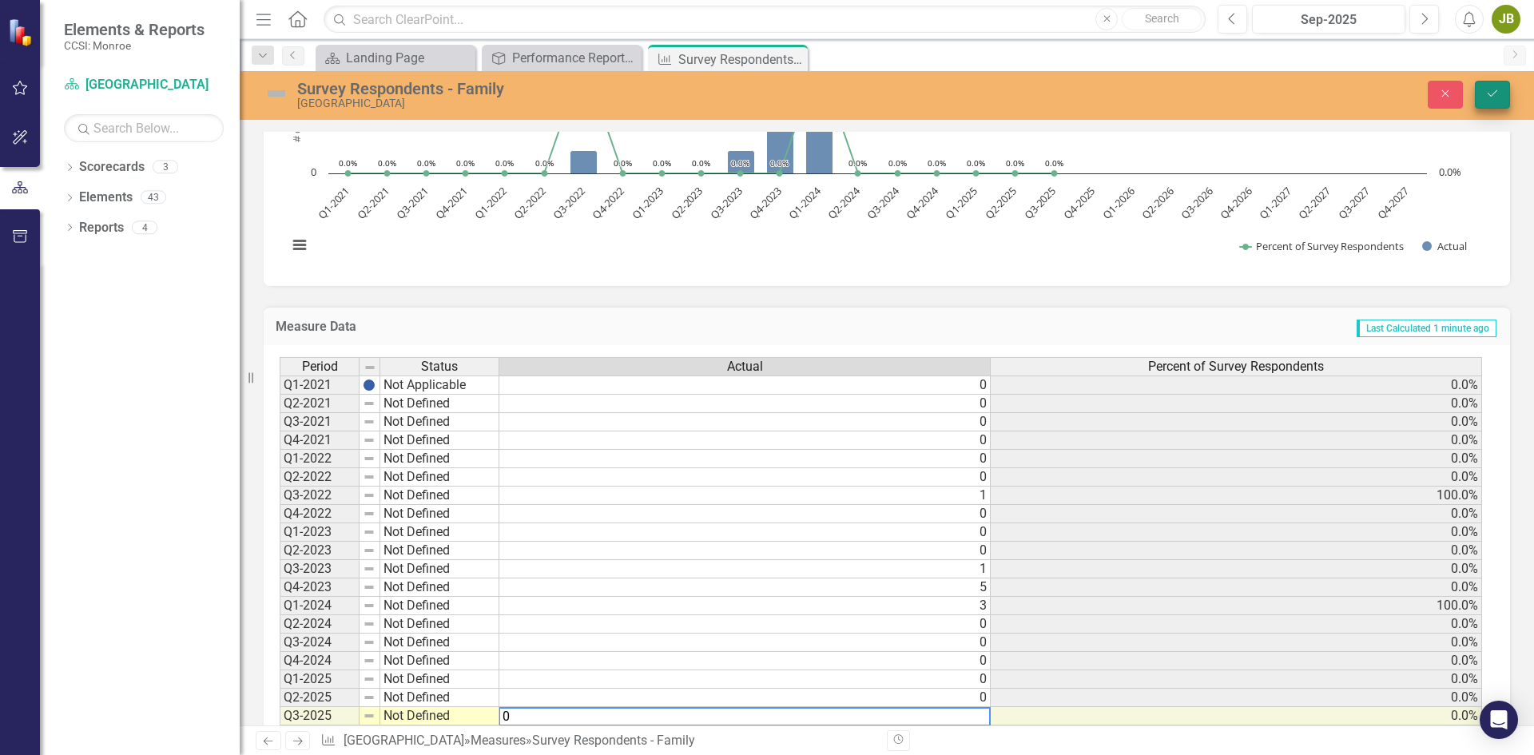
type textarea "0"
click at [1486, 83] on button "Save" at bounding box center [1492, 95] width 35 height 28
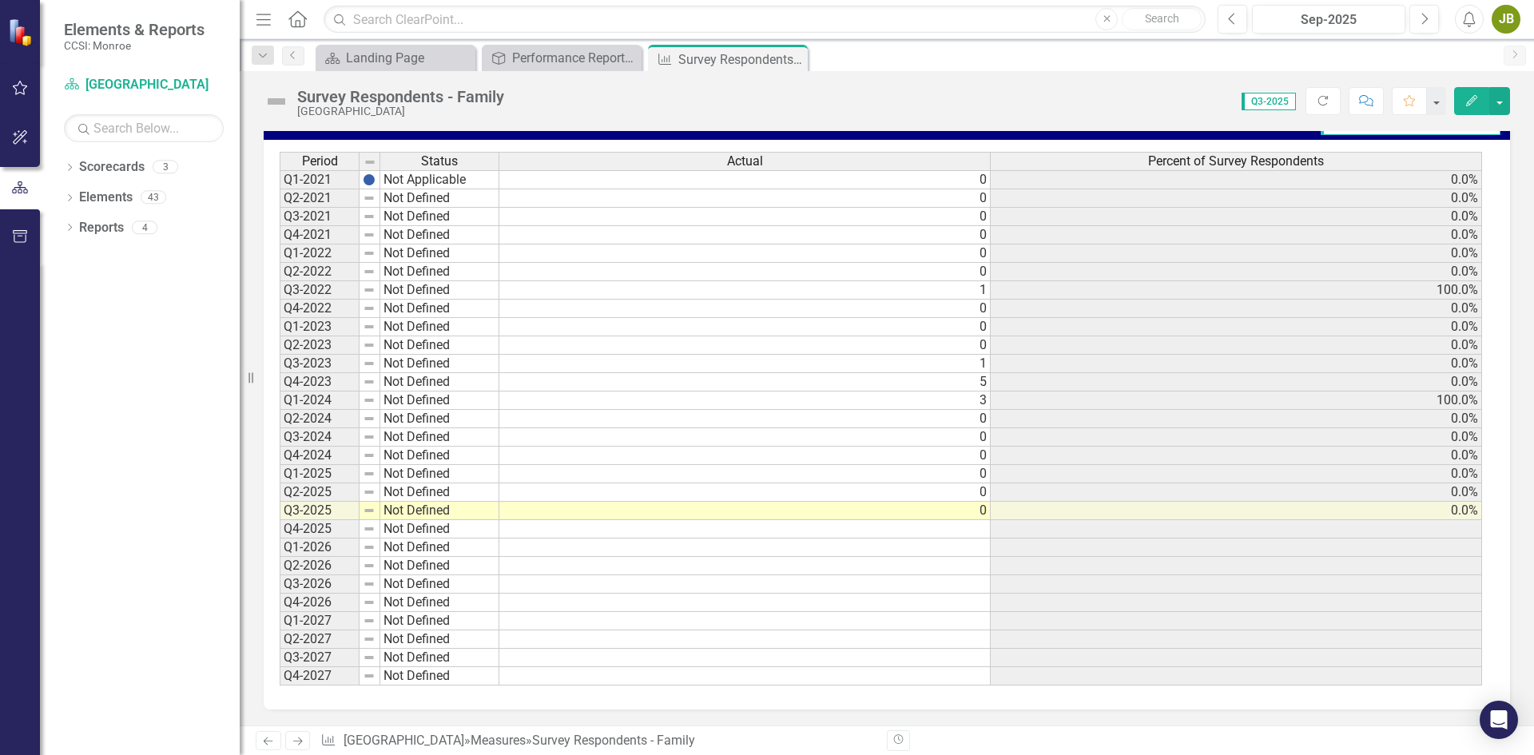
scroll to position [0, 0]
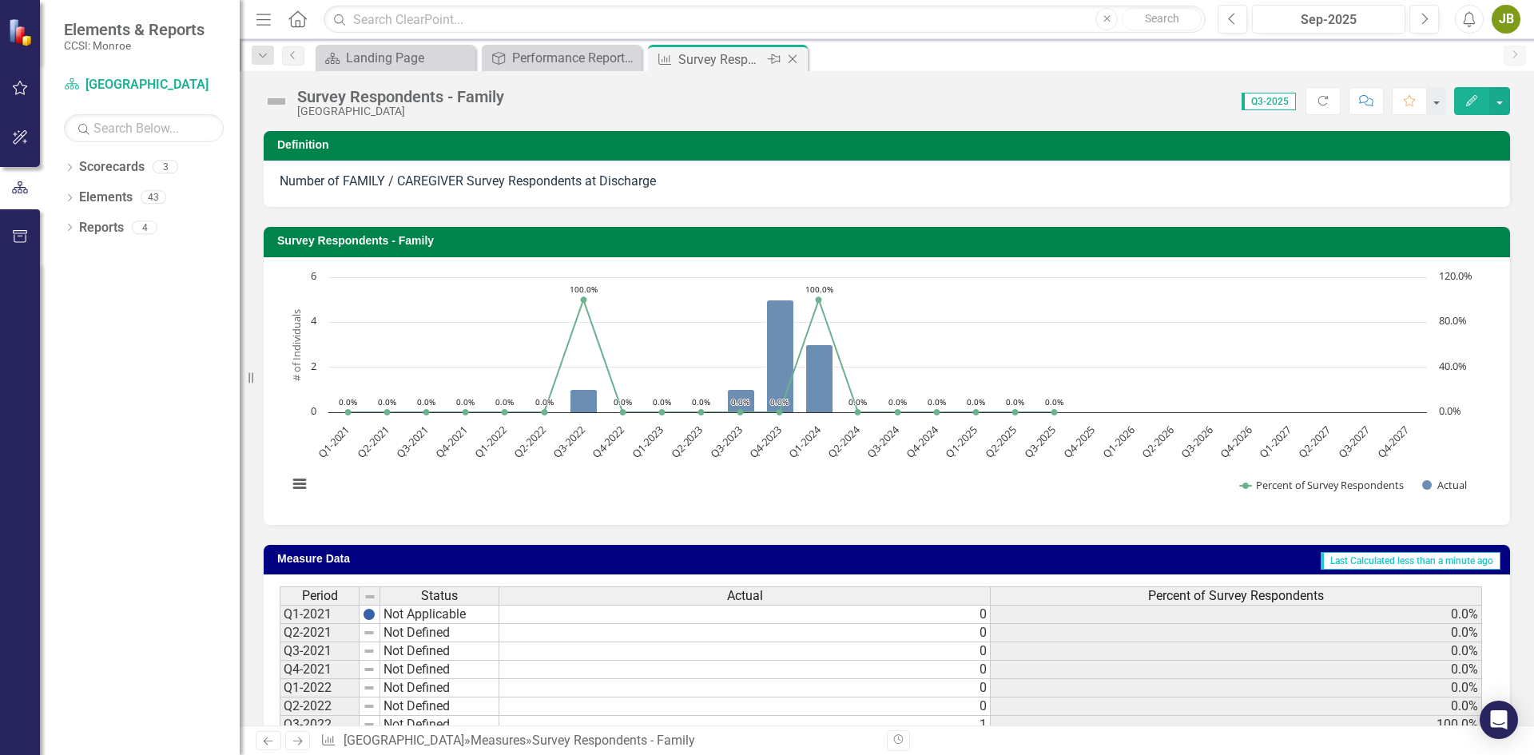
click at [794, 58] on icon at bounding box center [793, 59] width 9 height 9
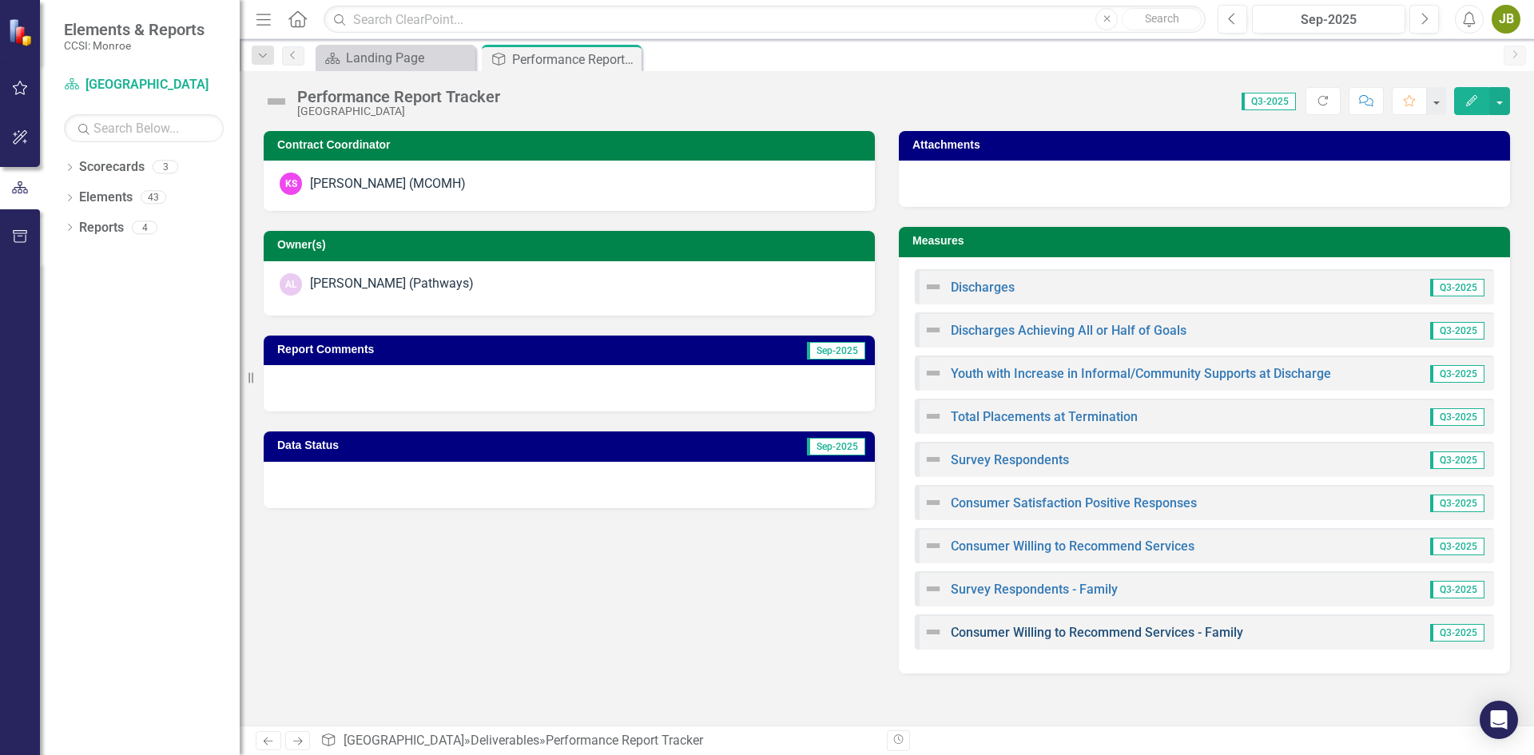
click at [1030, 627] on link "Consumer Willing to Recommend Services - Family" at bounding box center [1097, 632] width 292 height 15
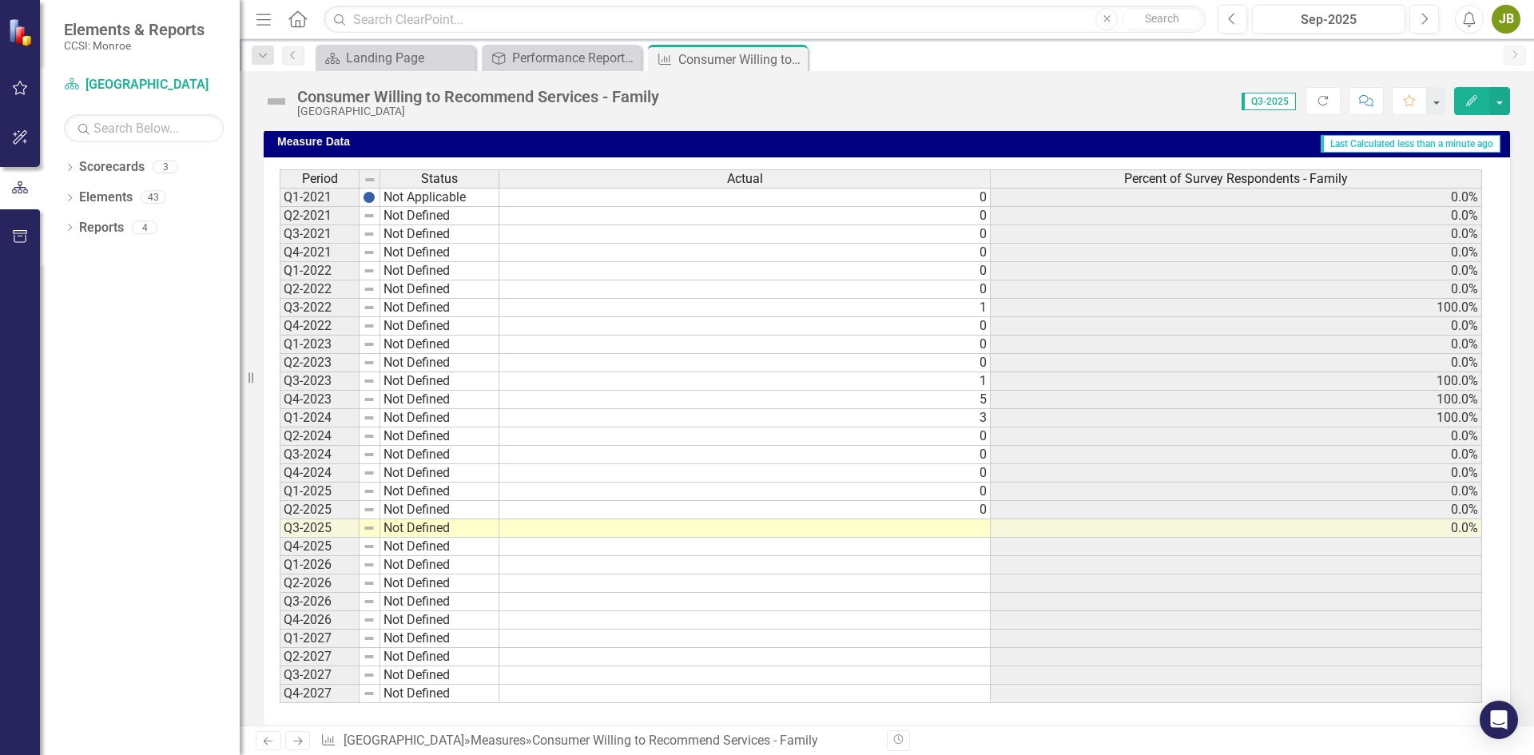
scroll to position [435, 0]
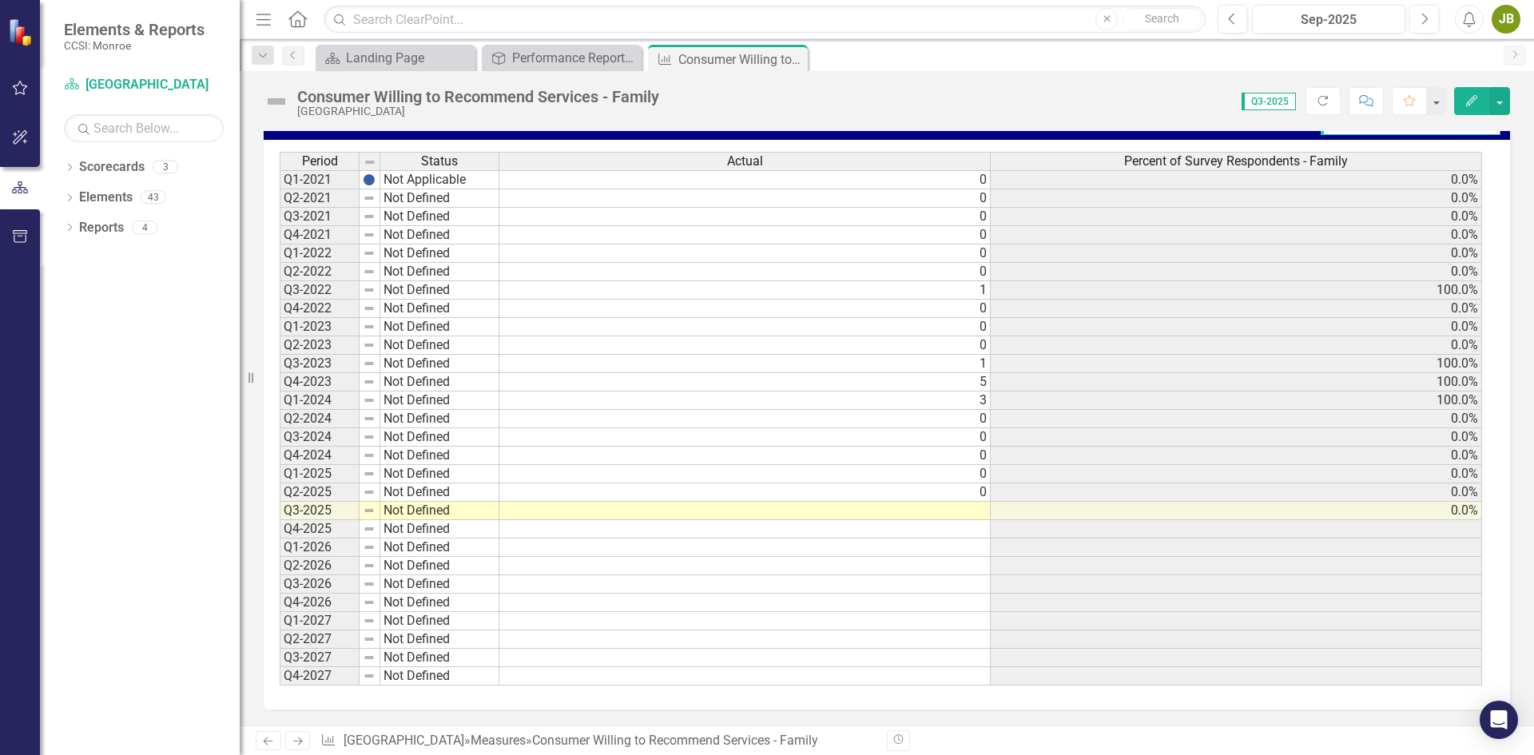
click at [975, 498] on td "0" at bounding box center [744, 492] width 491 height 18
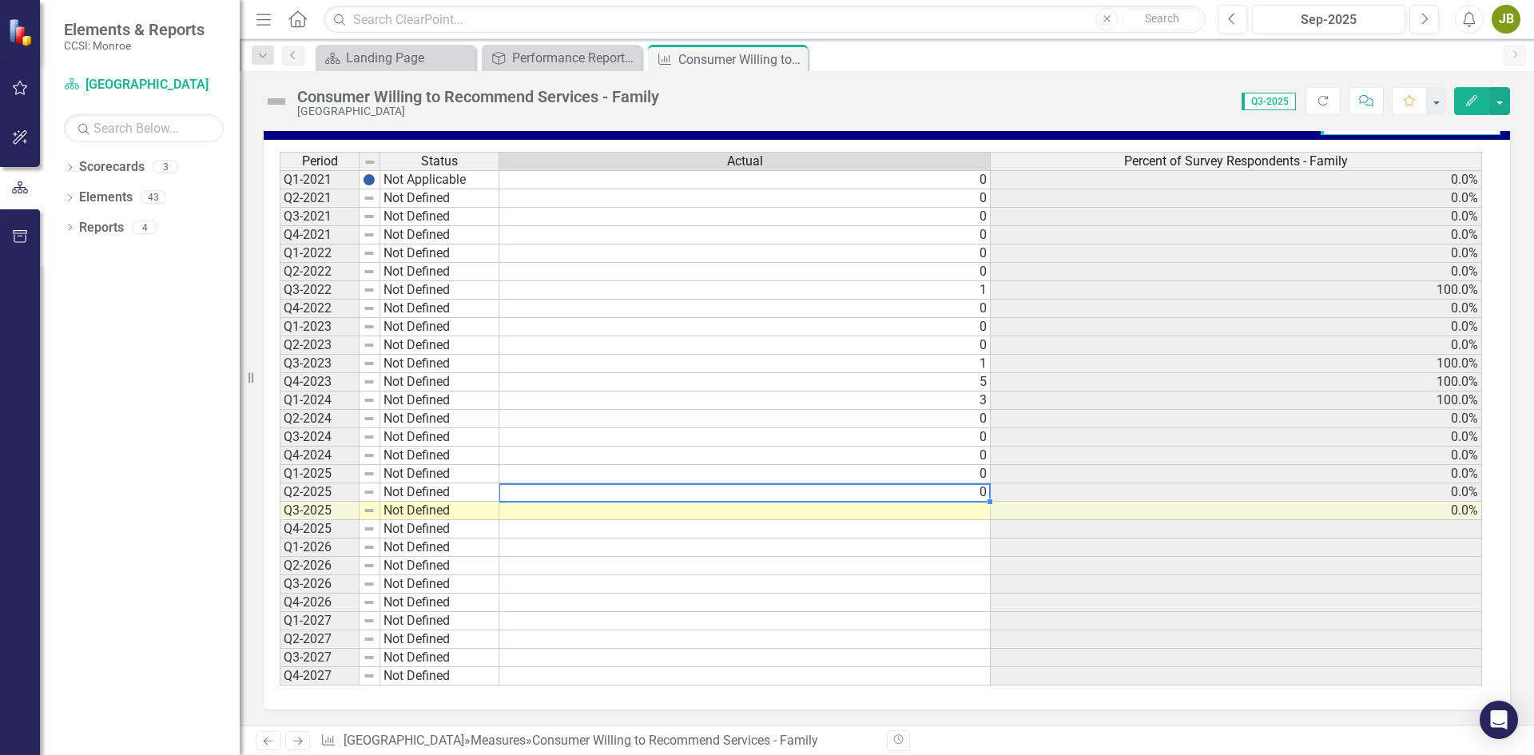
click at [973, 515] on td at bounding box center [744, 511] width 491 height 18
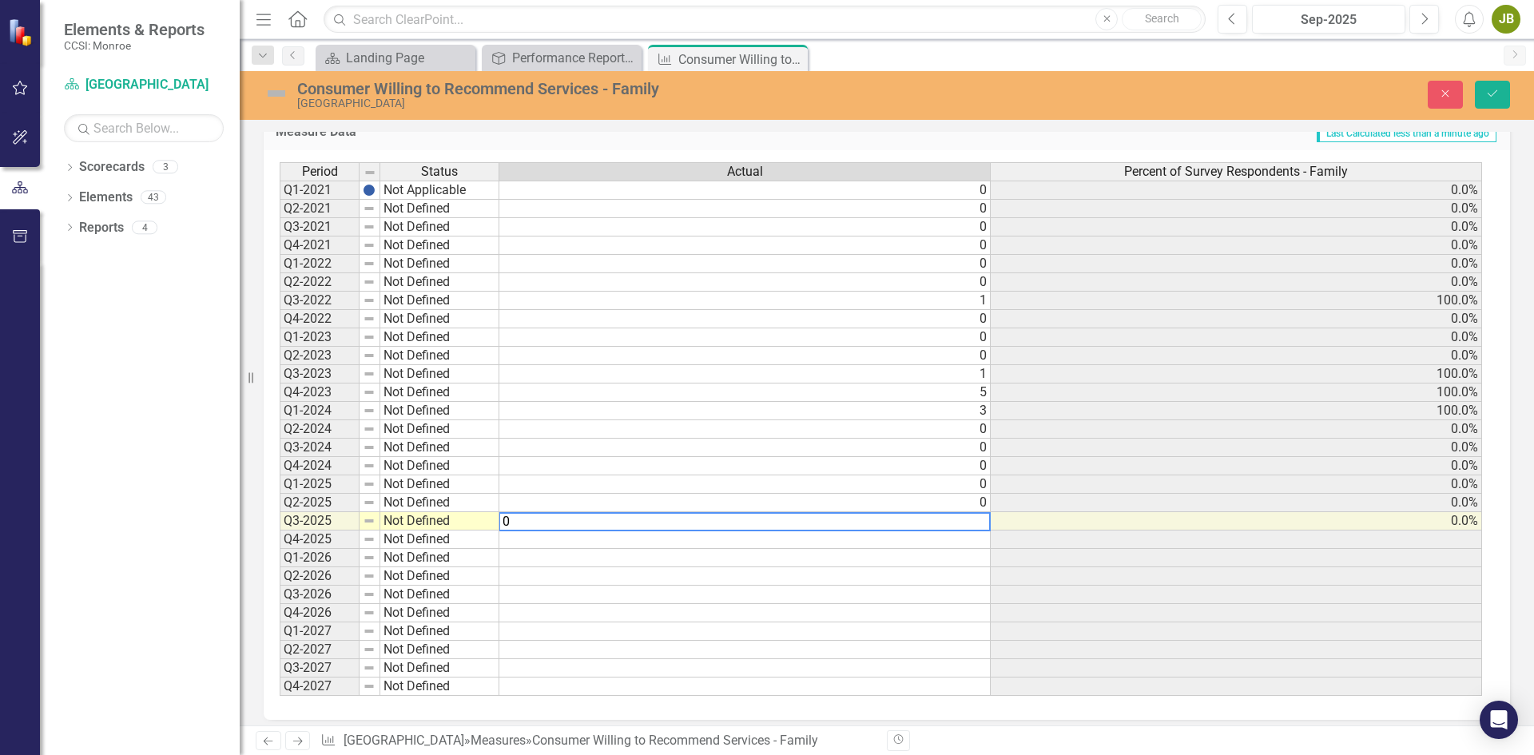
type textarea "0"
click at [1096, 564] on td at bounding box center [1236, 558] width 491 height 18
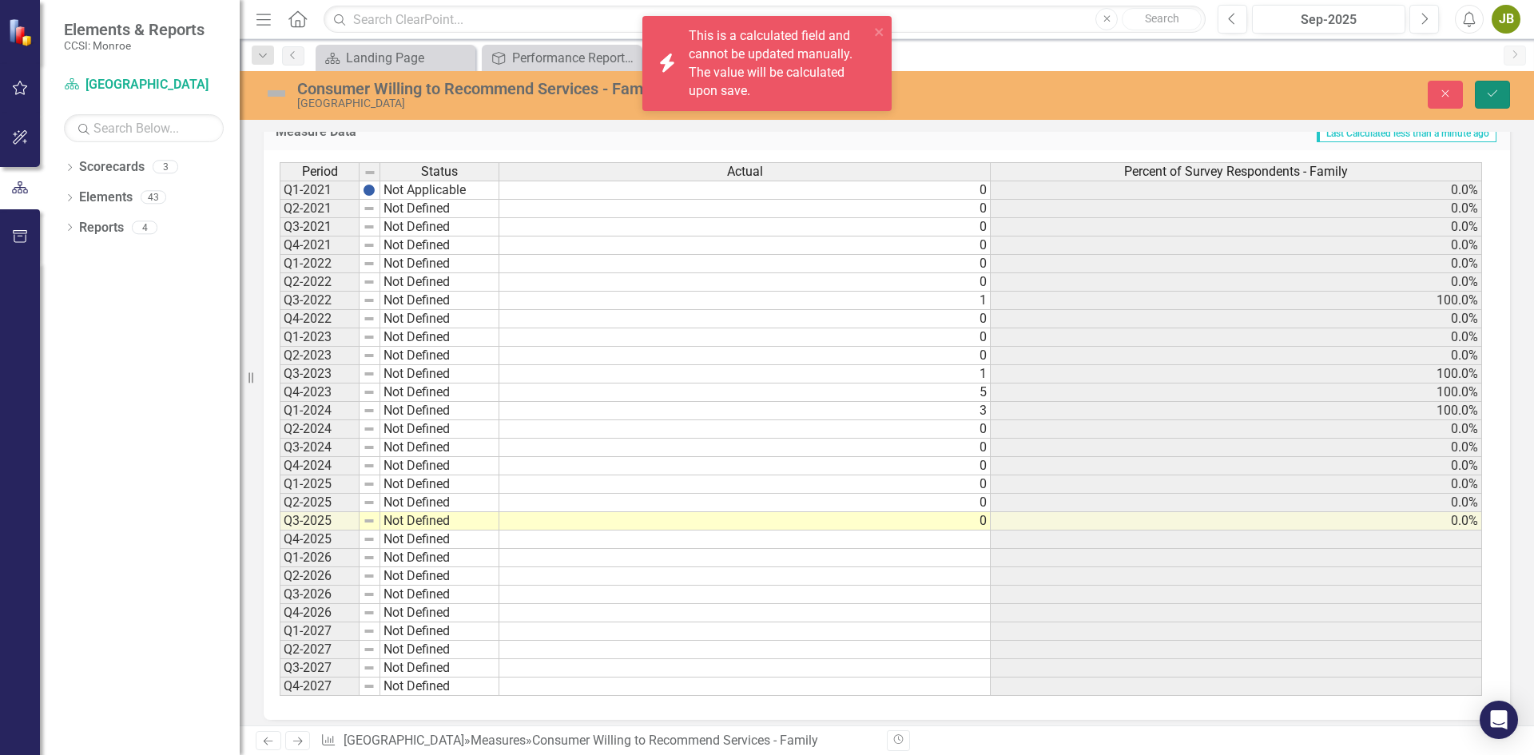
click at [1496, 88] on icon "Save" at bounding box center [1492, 93] width 14 height 11
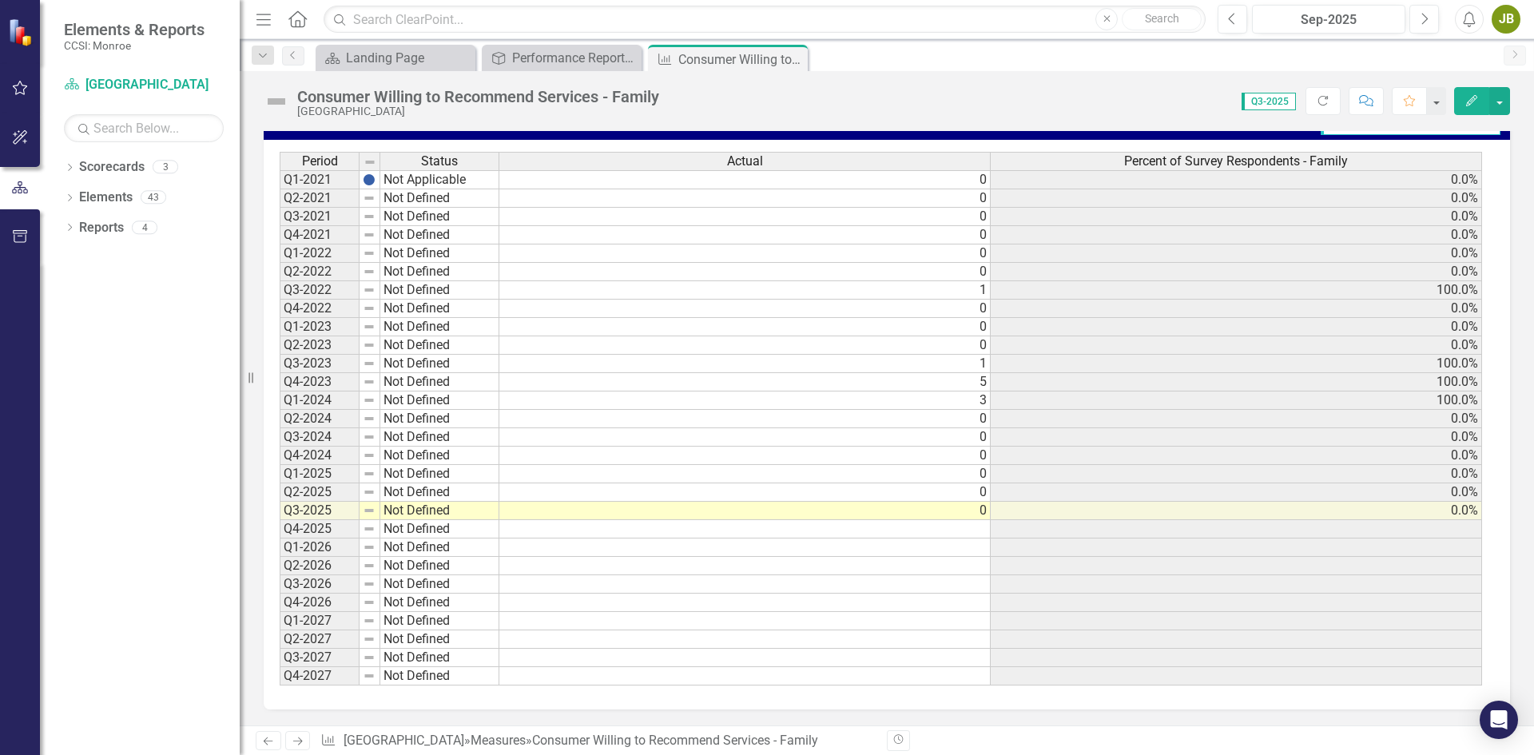
scroll to position [0, 0]
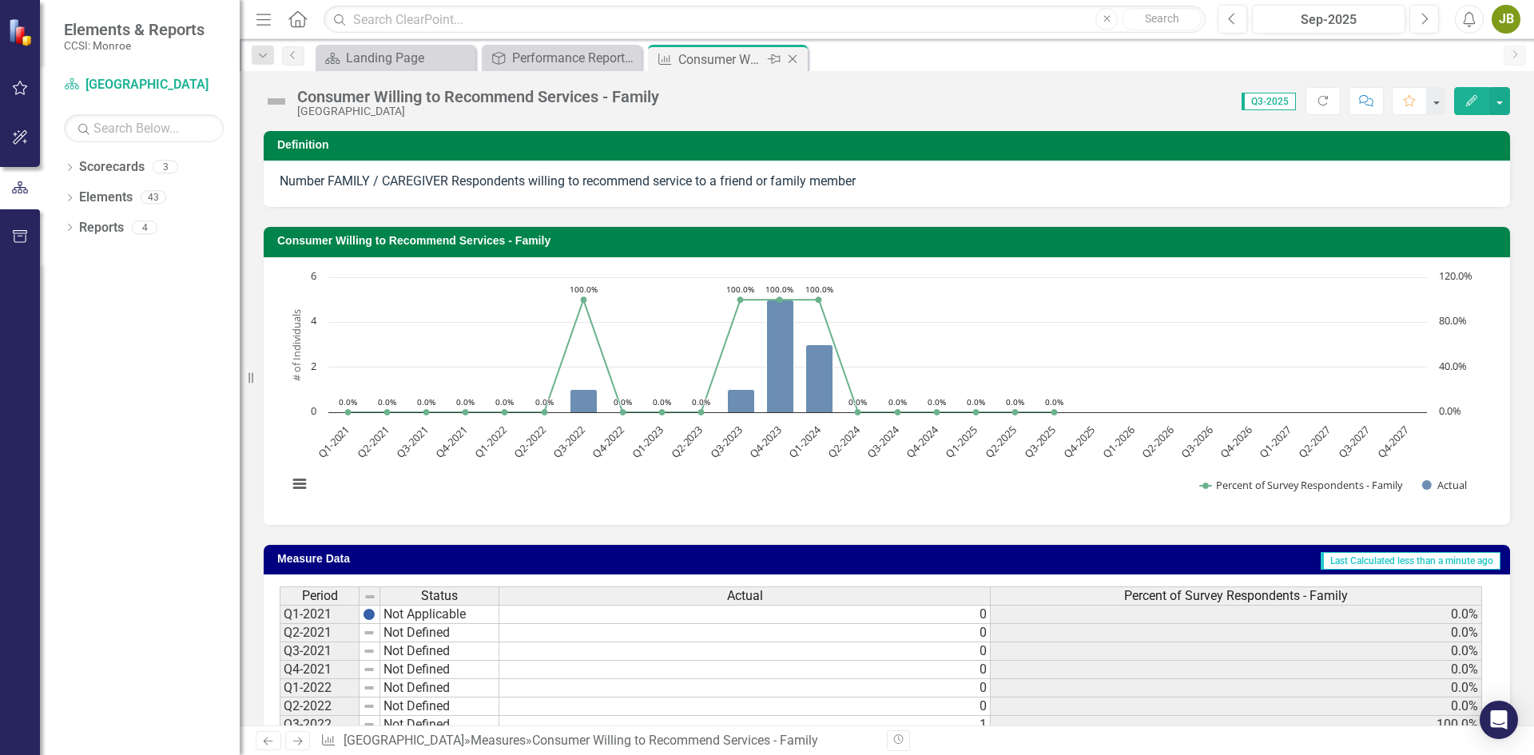
click at [797, 56] on icon "Close" at bounding box center [793, 59] width 16 height 13
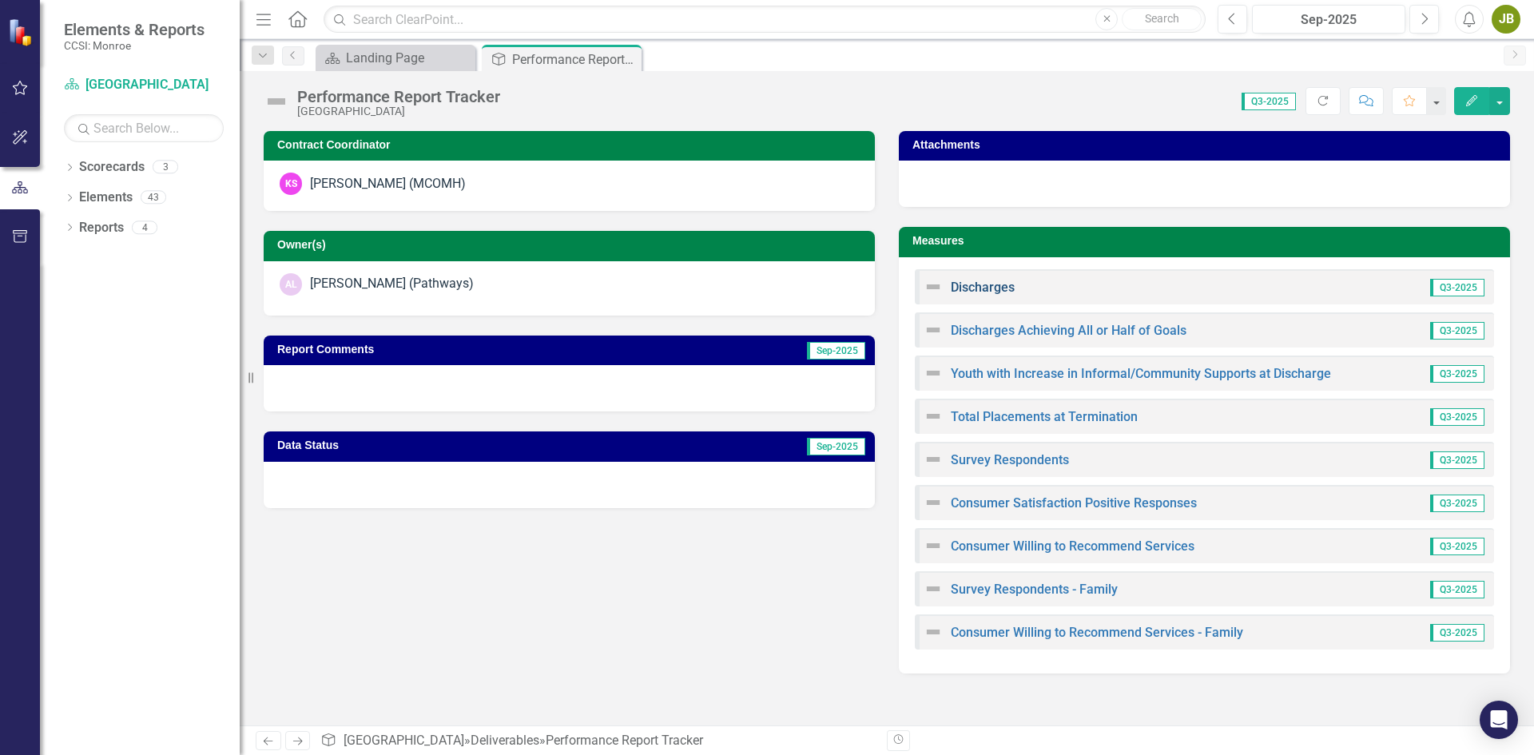
click at [964, 290] on link "Discharges" at bounding box center [983, 287] width 64 height 15
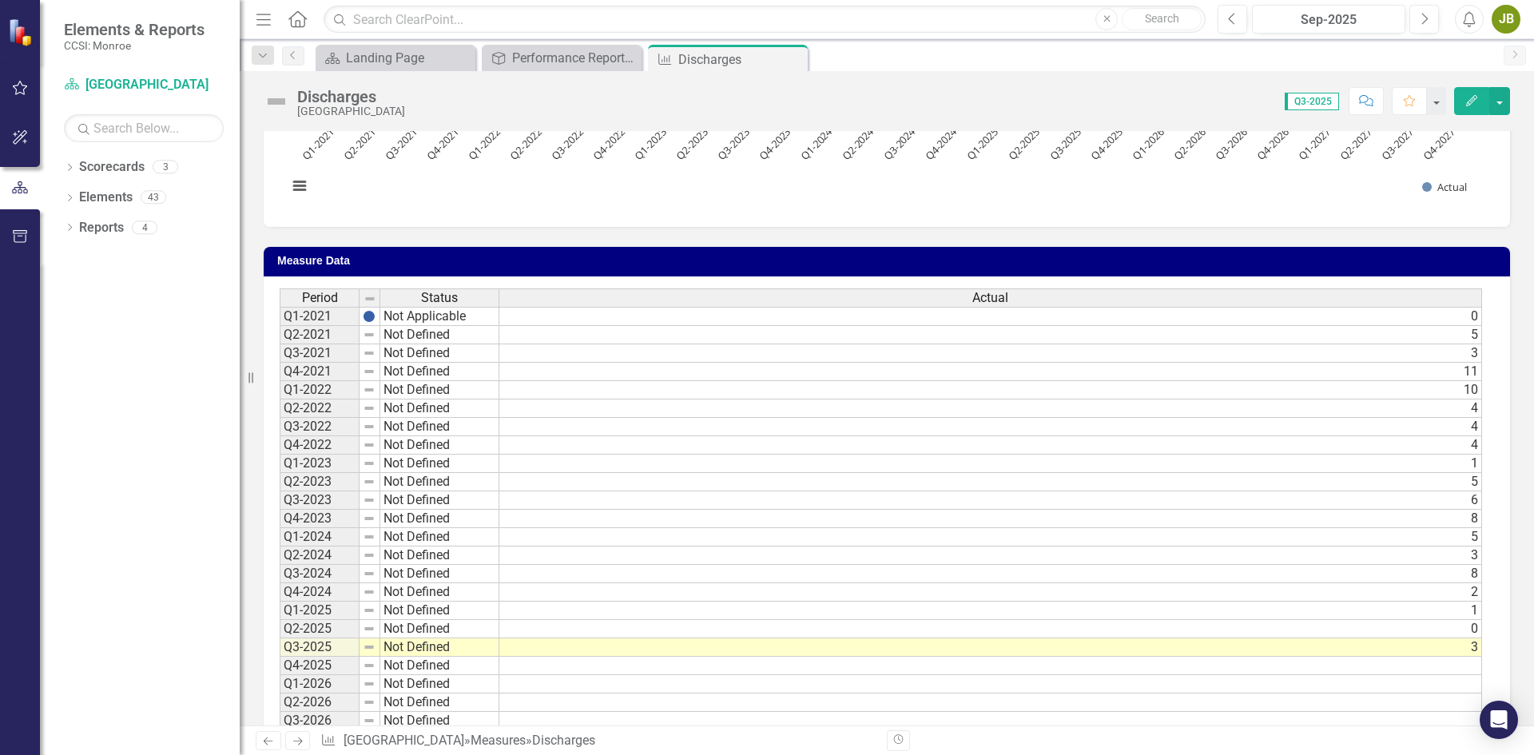
scroll to position [160, 0]
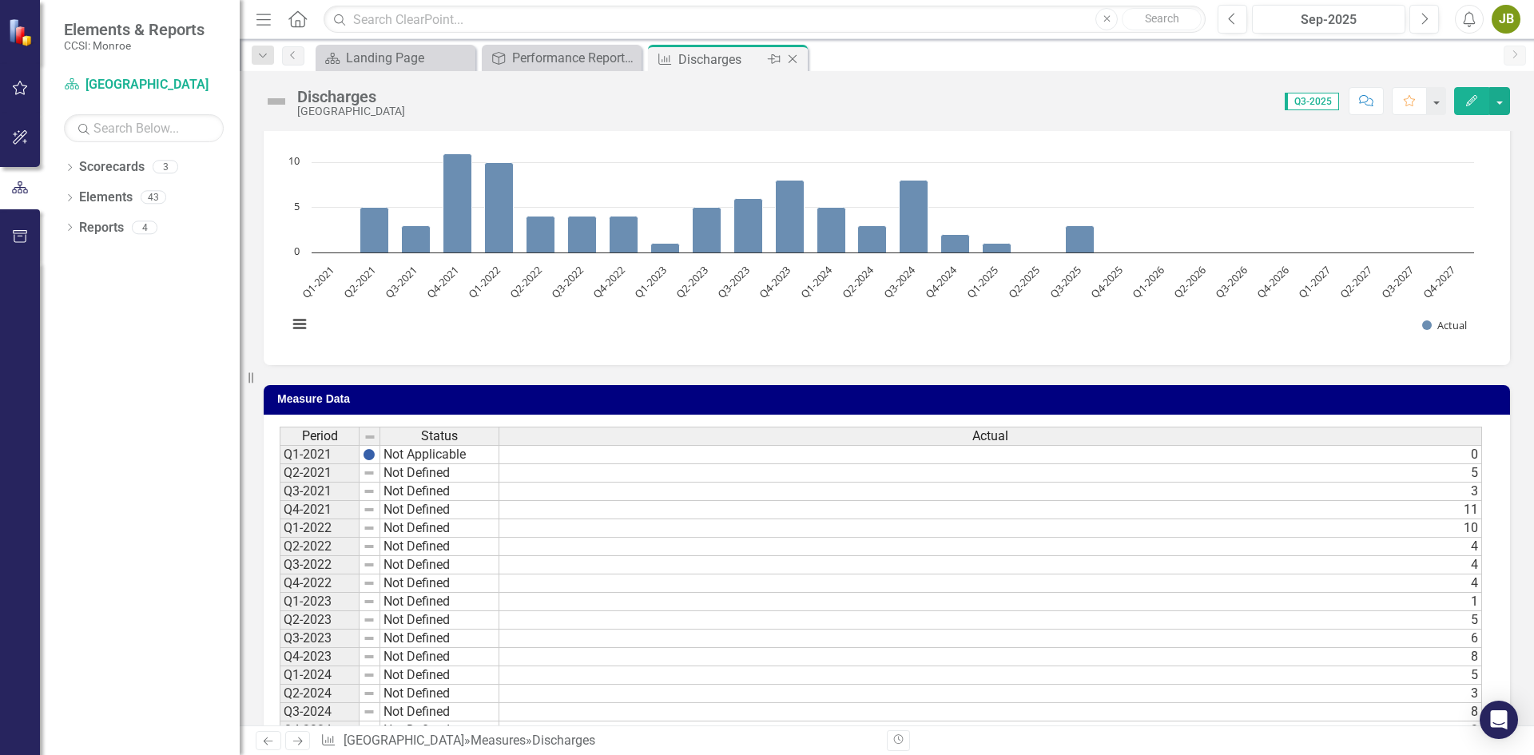
click at [799, 58] on icon "Close" at bounding box center [793, 59] width 16 height 13
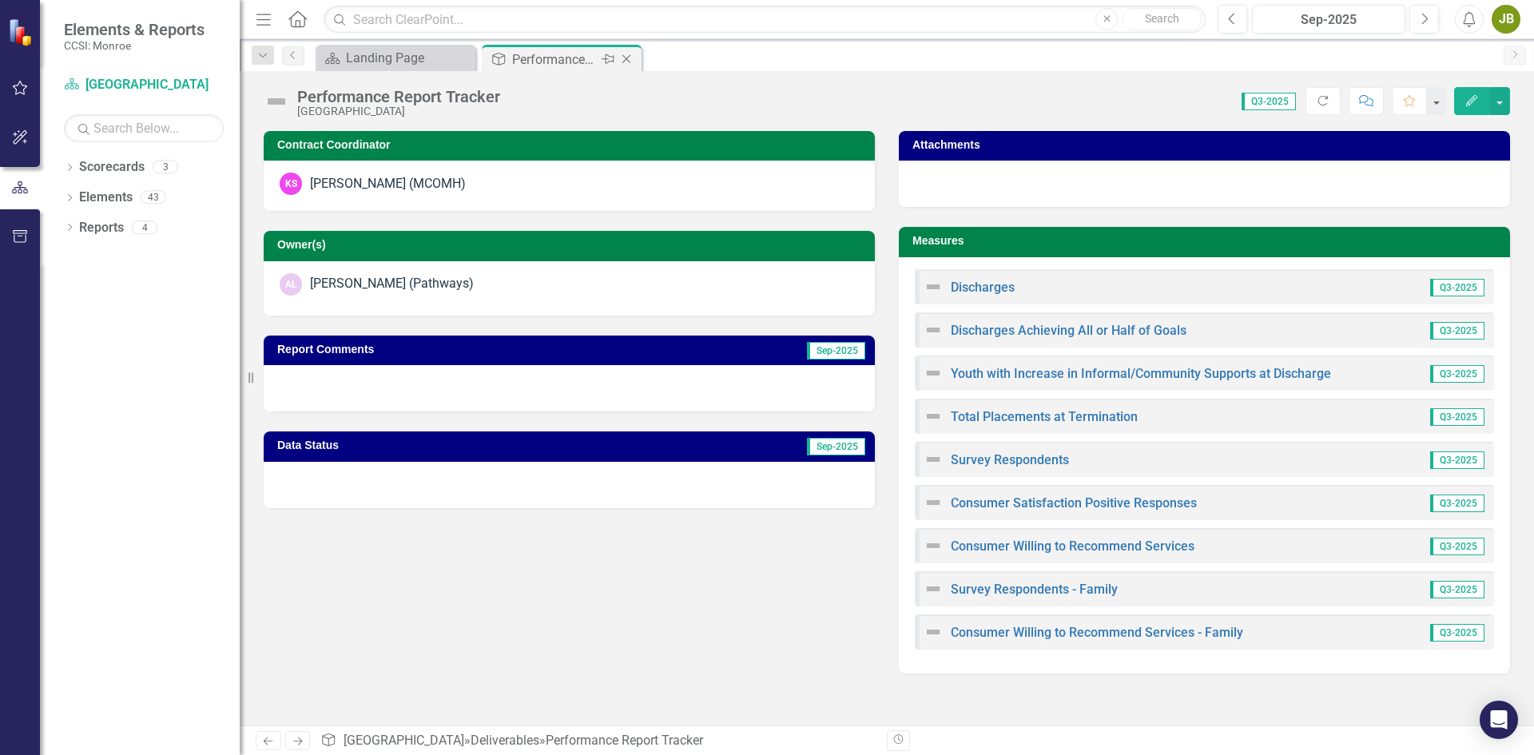
click at [629, 60] on icon "Close" at bounding box center [626, 59] width 16 height 13
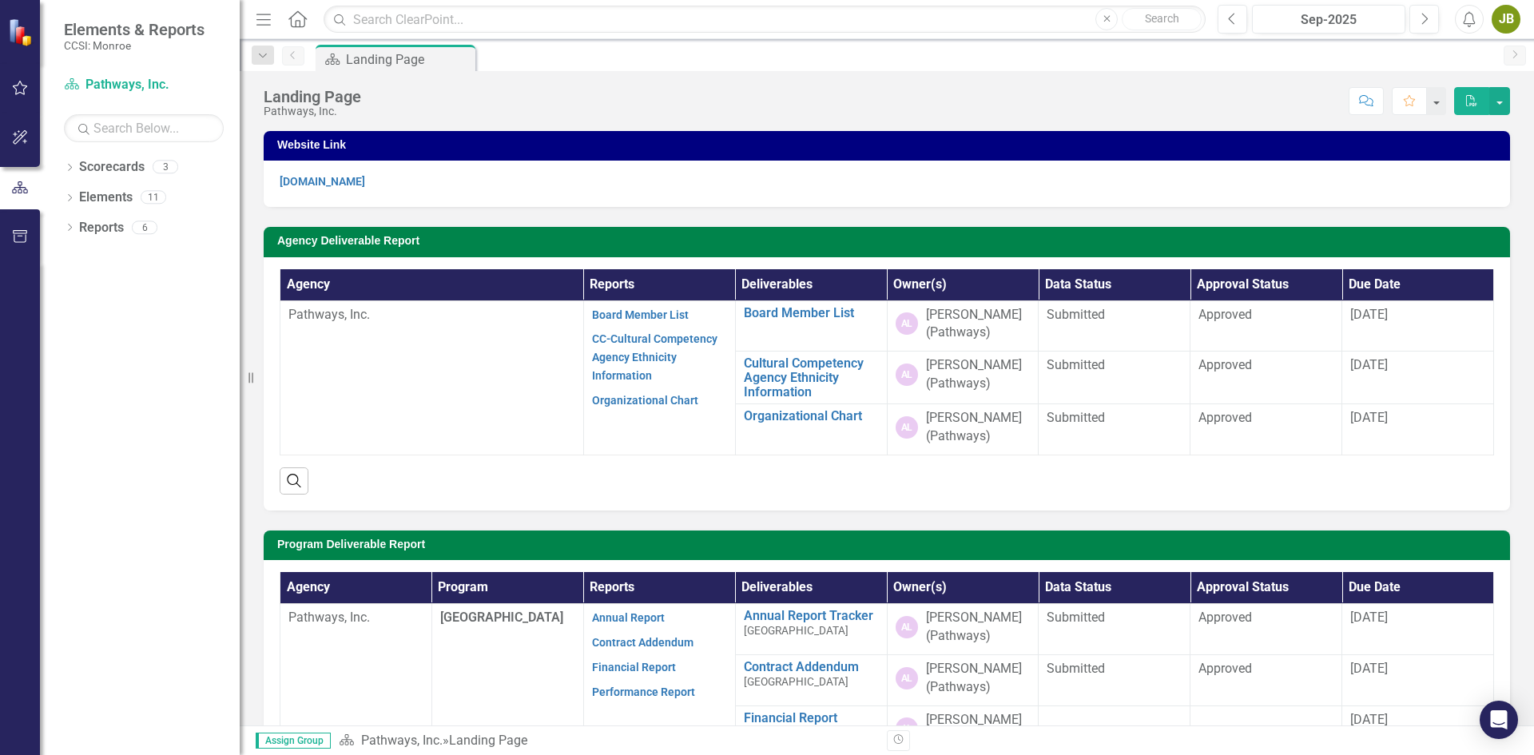
scroll to position [240, 0]
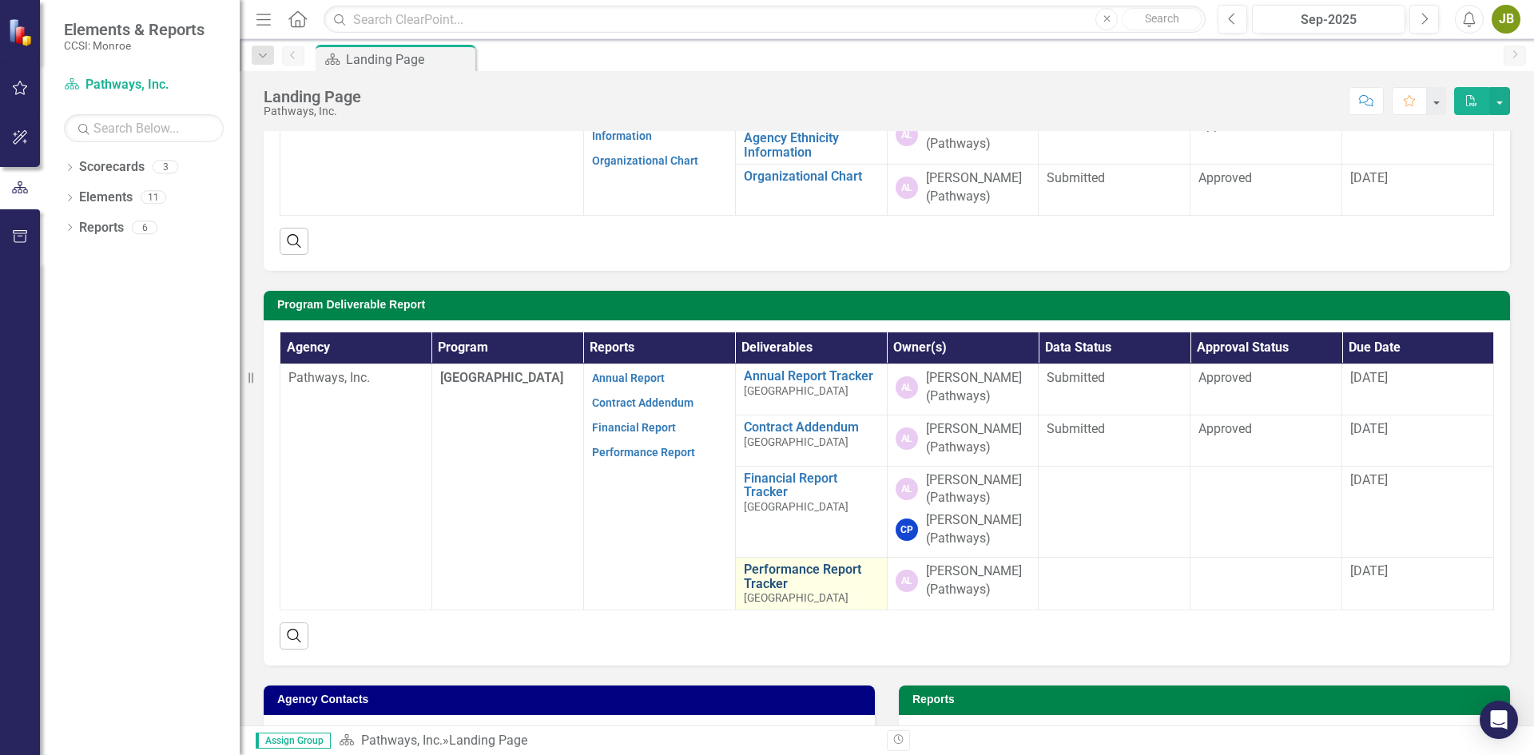
click at [773, 590] on link "Performance Report Tracker" at bounding box center [811, 576] width 135 height 28
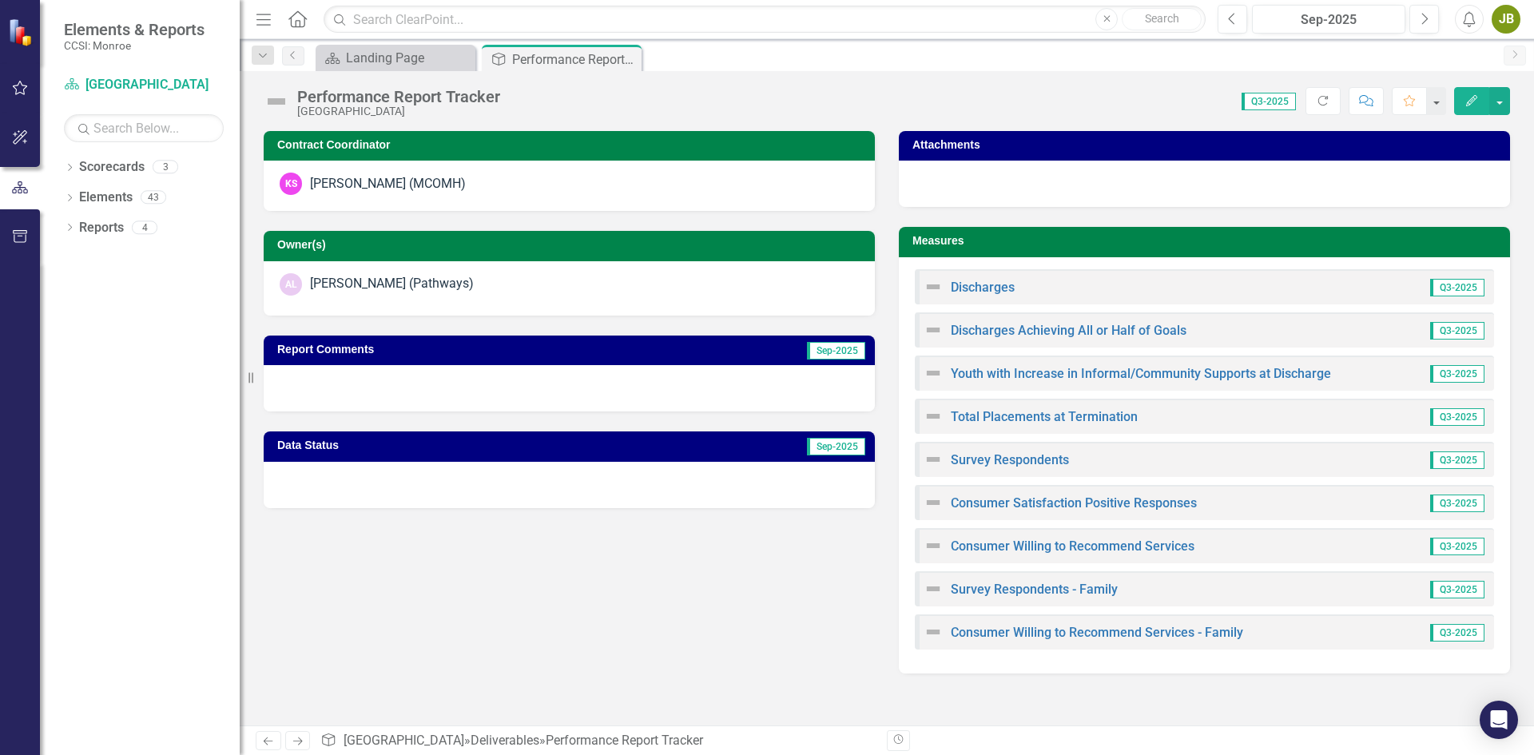
drag, startPoint x: 347, startPoint y: 181, endPoint x: 383, endPoint y: 180, distance: 36.8
click at [383, 180] on div "[PERSON_NAME] (MCOMH)" at bounding box center [388, 184] width 156 height 18
drag, startPoint x: 628, startPoint y: 57, endPoint x: 643, endPoint y: 70, distance: 20.4
click at [0, 0] on icon "Close" at bounding box center [0, 0] width 0 height 0
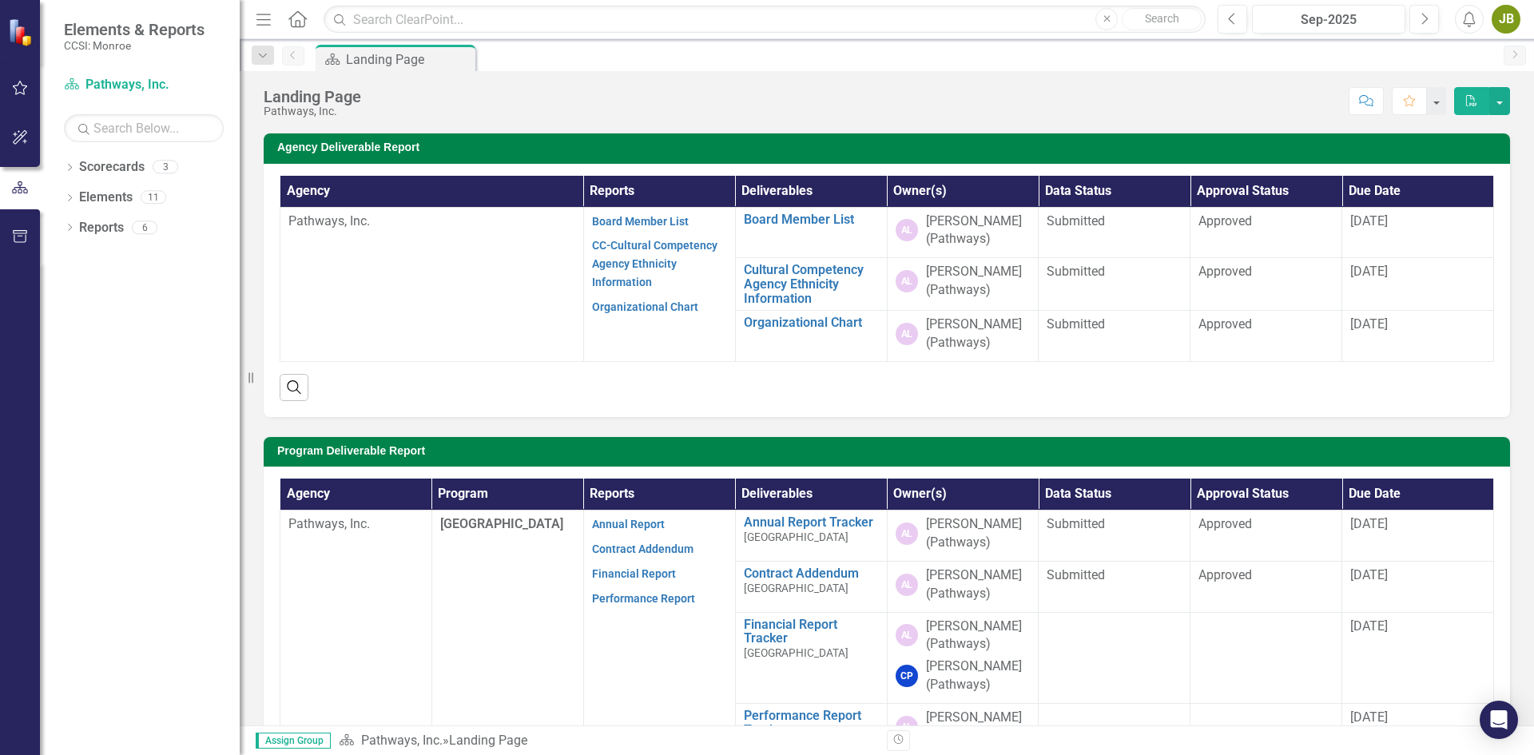
scroll to position [240, 0]
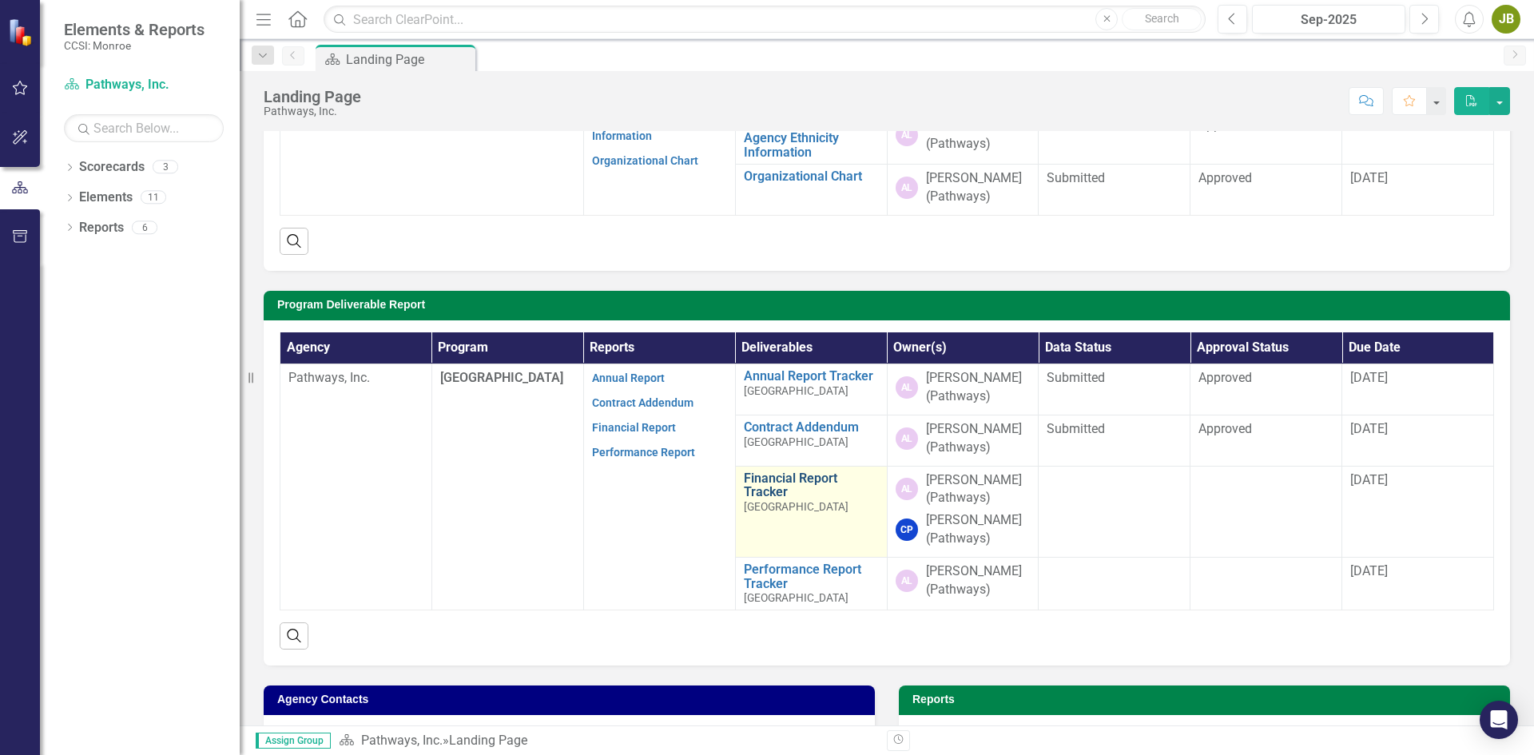
click at [761, 481] on link "Financial Report Tracker" at bounding box center [811, 485] width 135 height 28
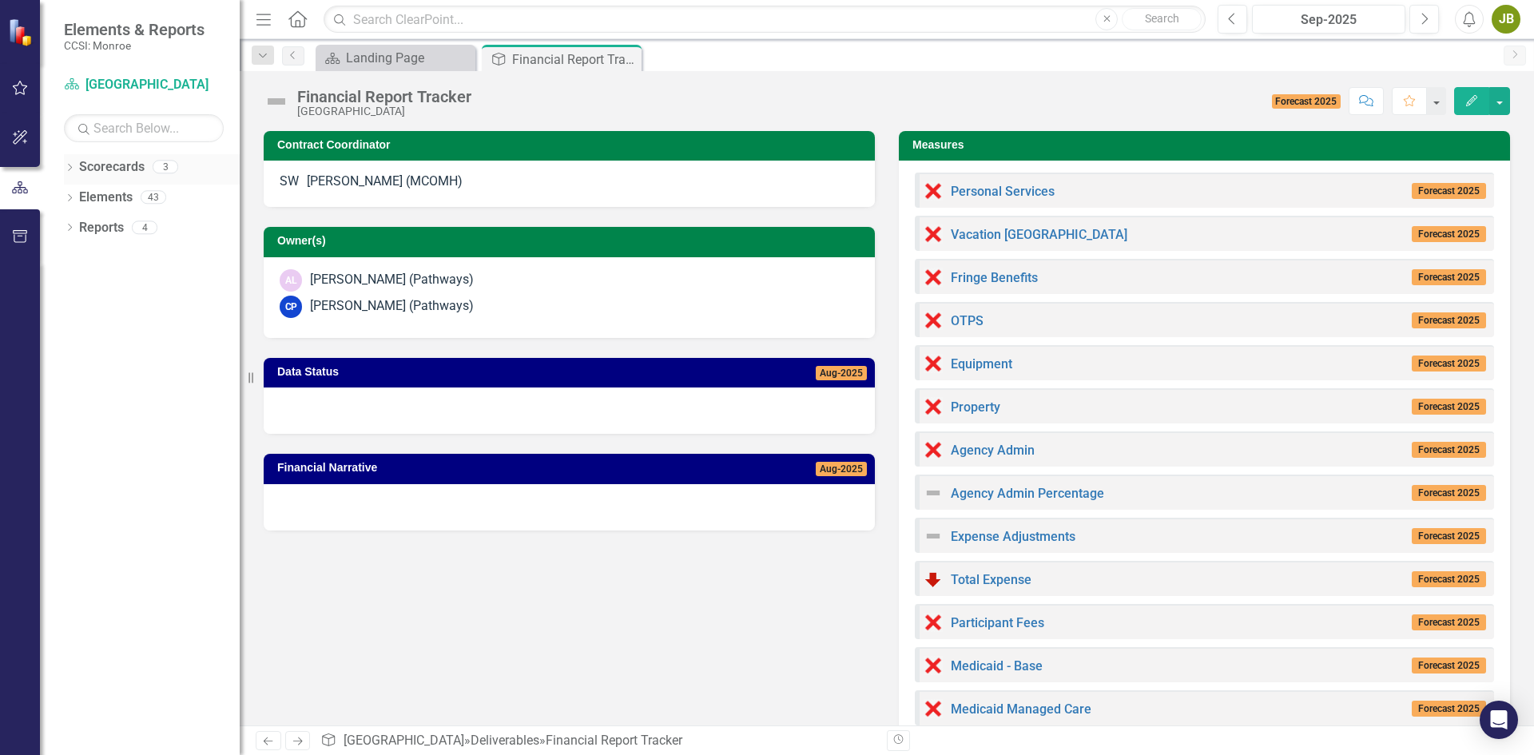
click at [158, 163] on div "3" at bounding box center [166, 168] width 26 height 14
click at [133, 163] on link "Scorecards" at bounding box center [112, 167] width 66 height 18
click at [628, 55] on icon "Close" at bounding box center [626, 59] width 16 height 13
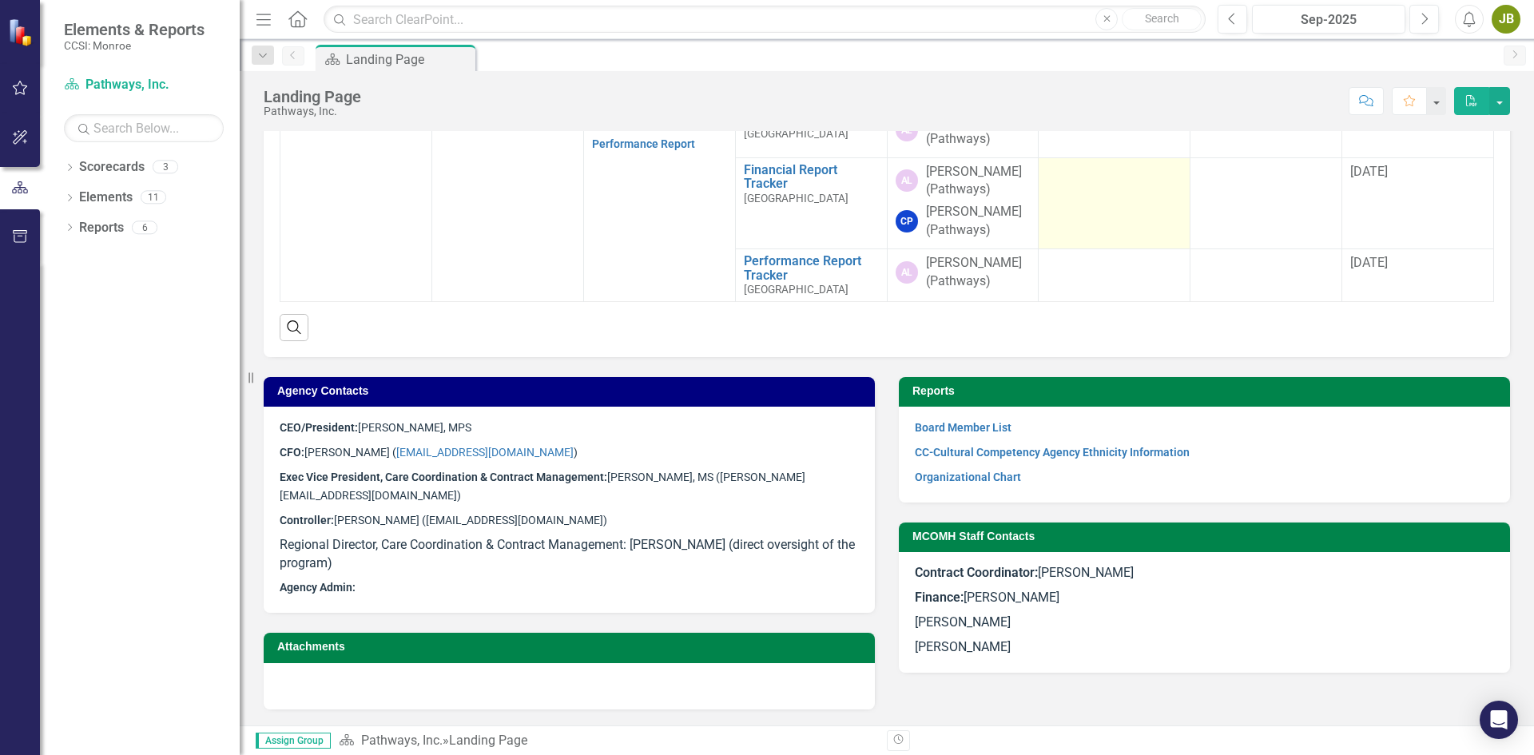
scroll to position [566, 0]
